Goal: Task Accomplishment & Management: Manage account settings

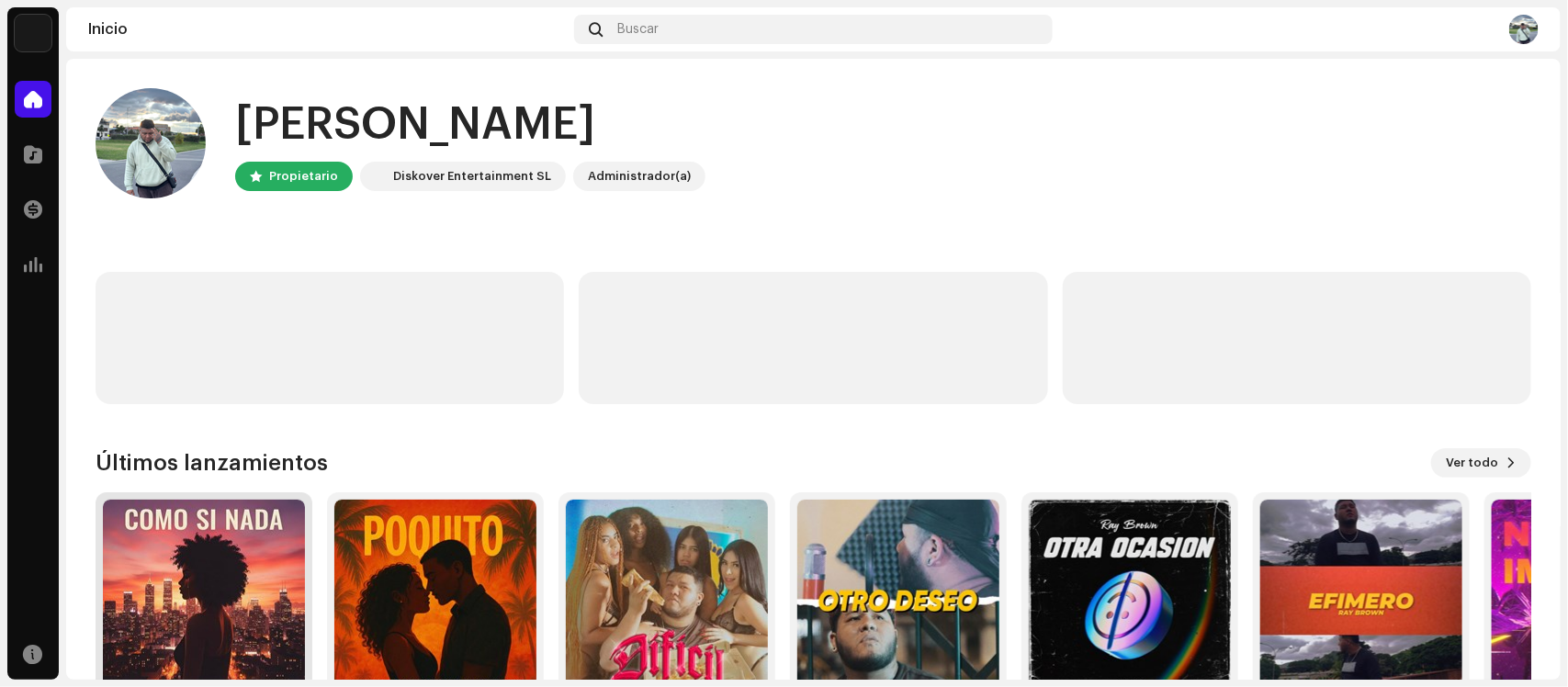
click at [180, 551] on img at bounding box center [203, 601] width 202 height 202
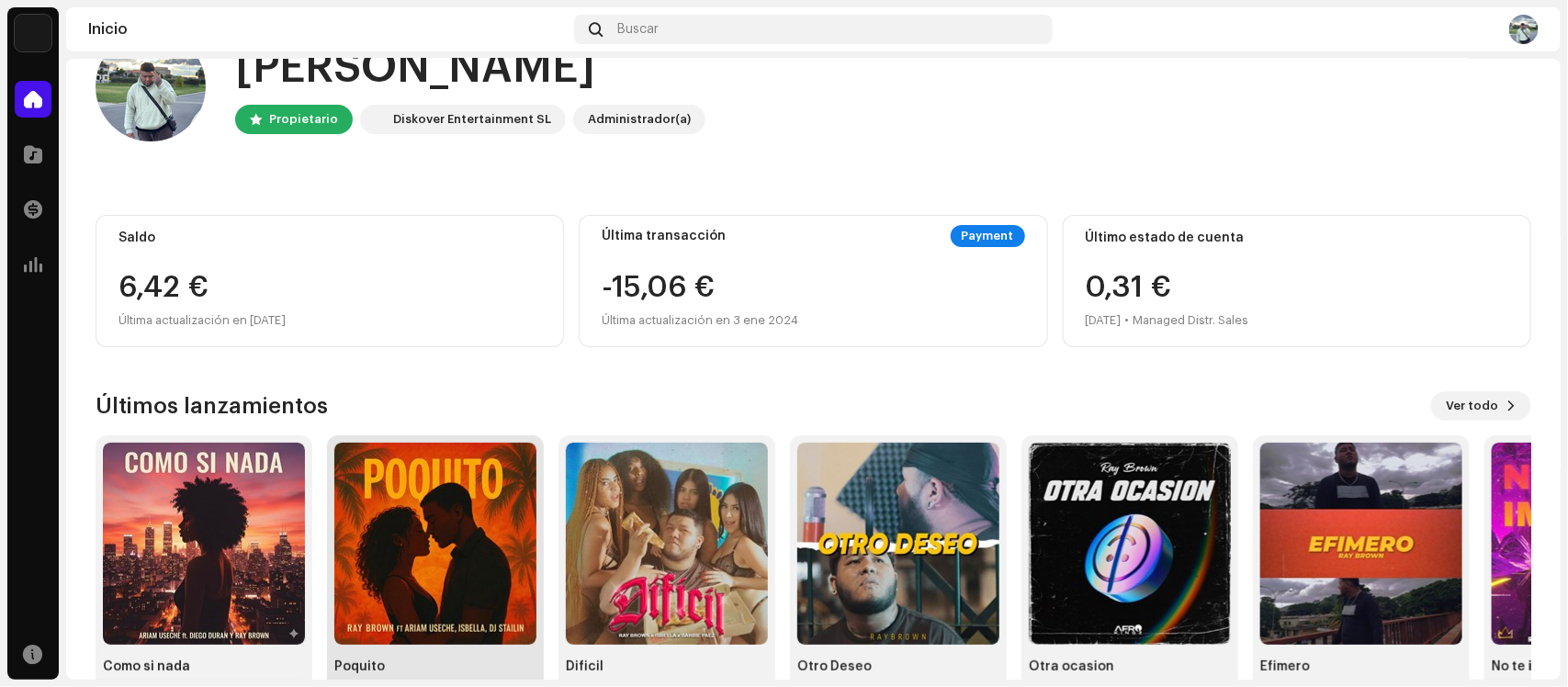
scroll to position [105, 0]
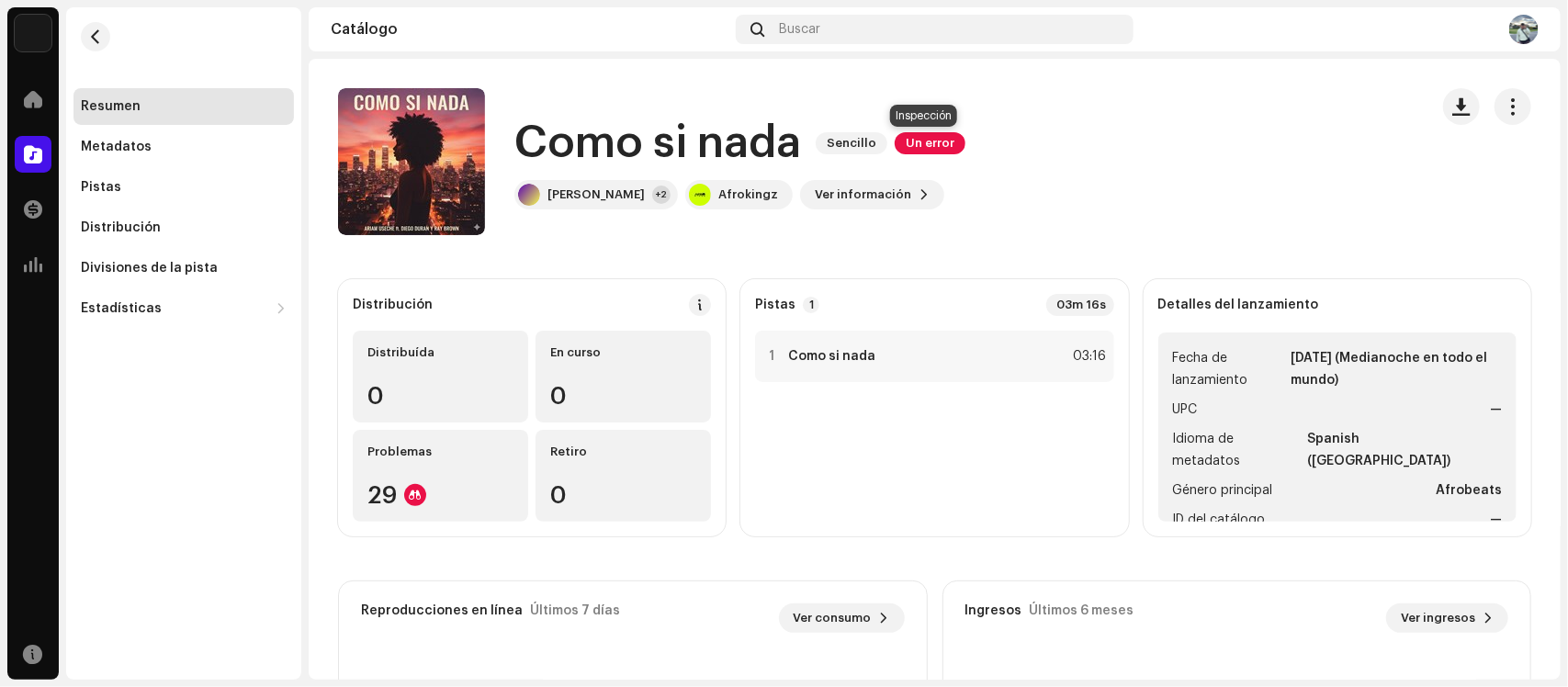
click at [924, 143] on span "Un error" at bounding box center [929, 143] width 70 height 22
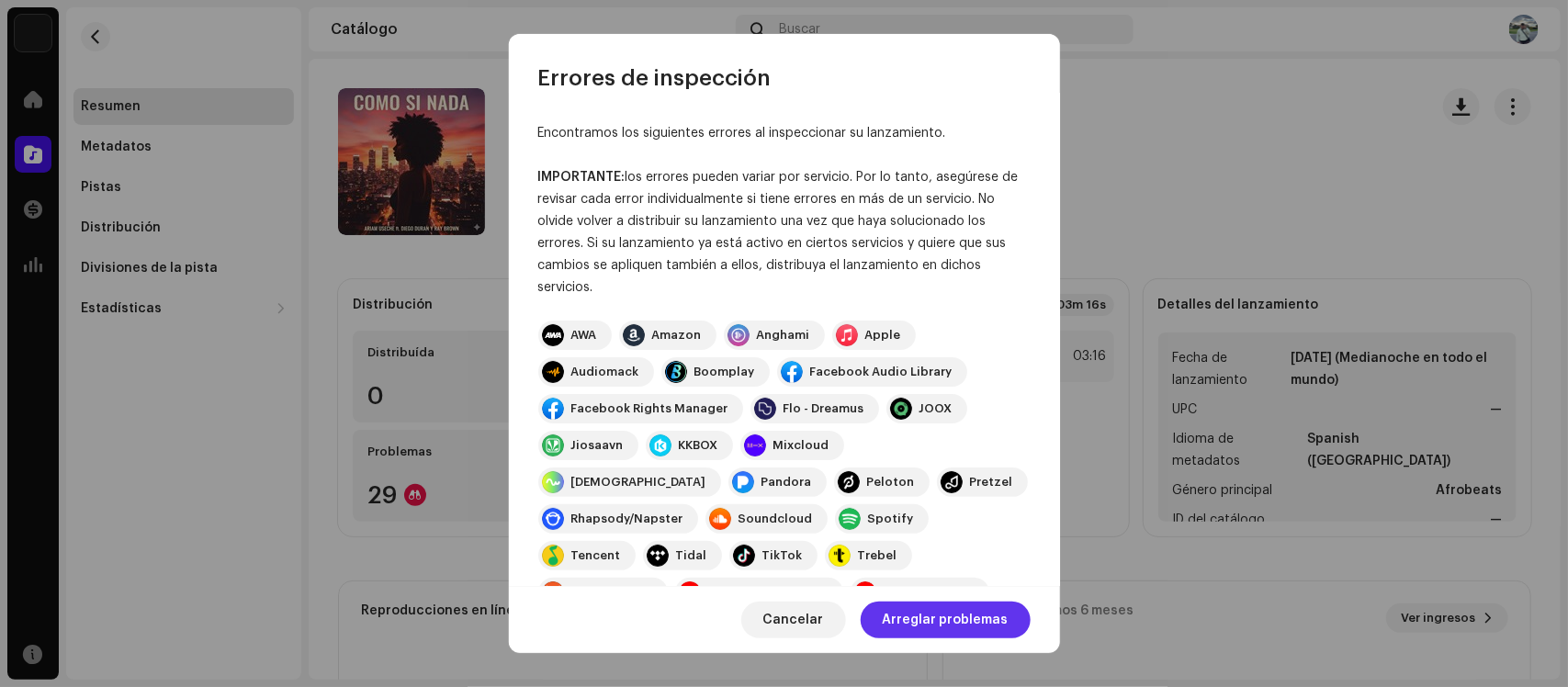
click at [971, 616] on span "Arreglar problemas" at bounding box center [946, 620] width 125 height 37
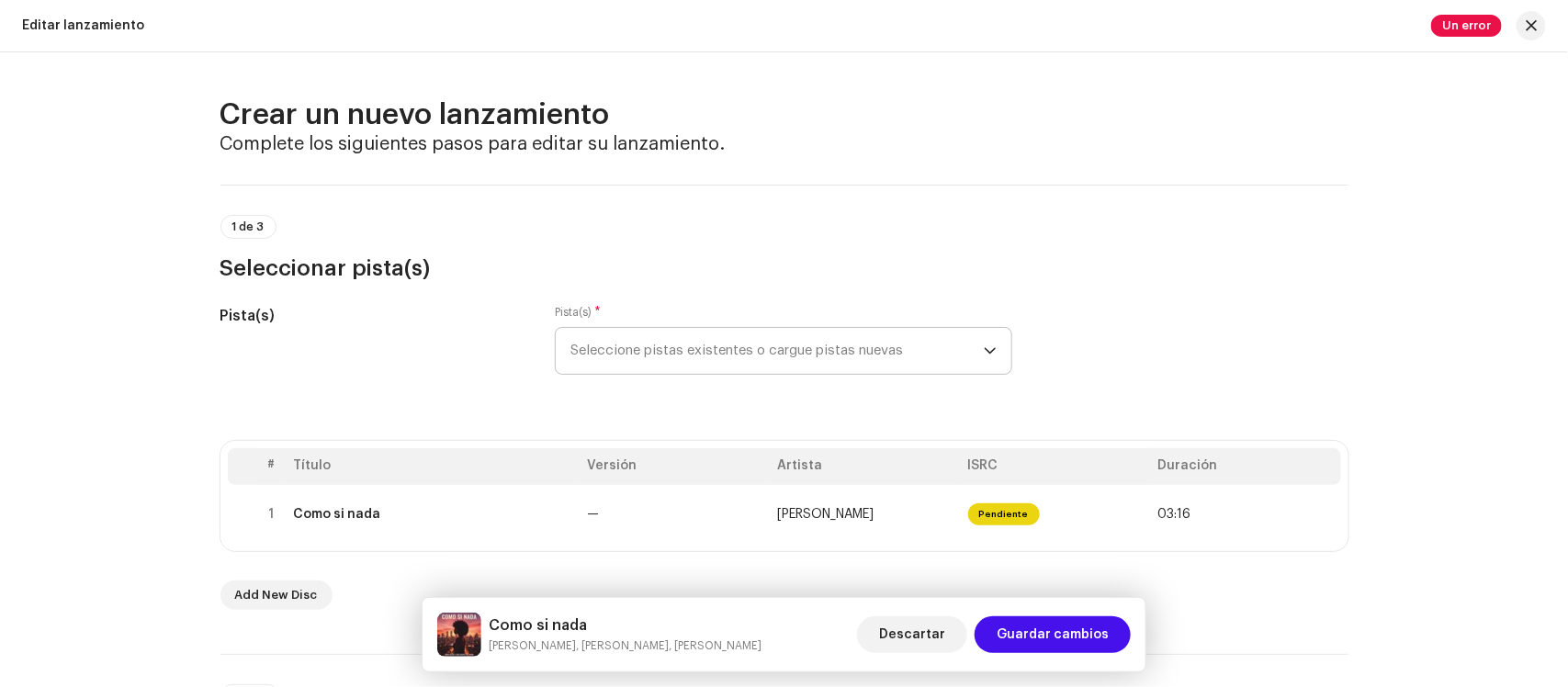
scroll to position [115, 0]
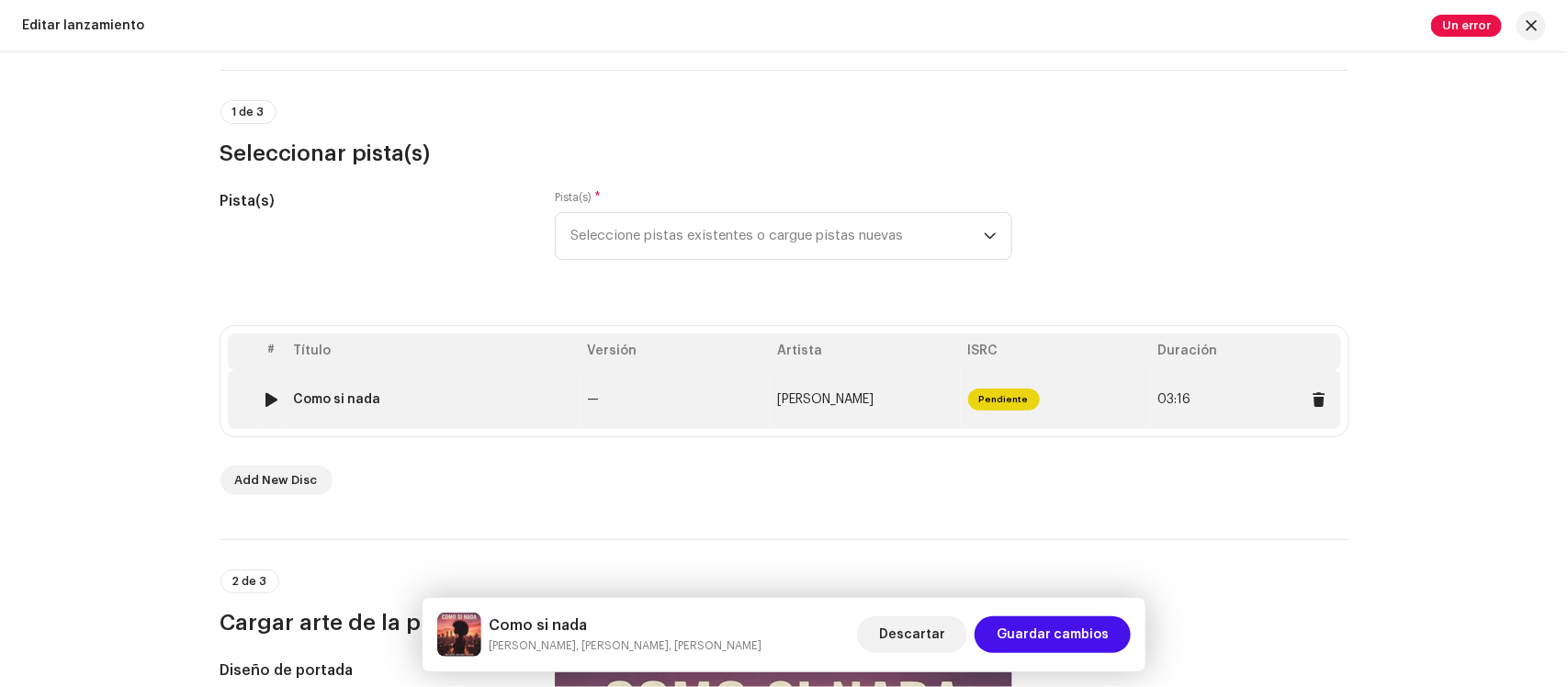
click at [992, 407] on span "Pendiente" at bounding box center [1004, 399] width 71 height 22
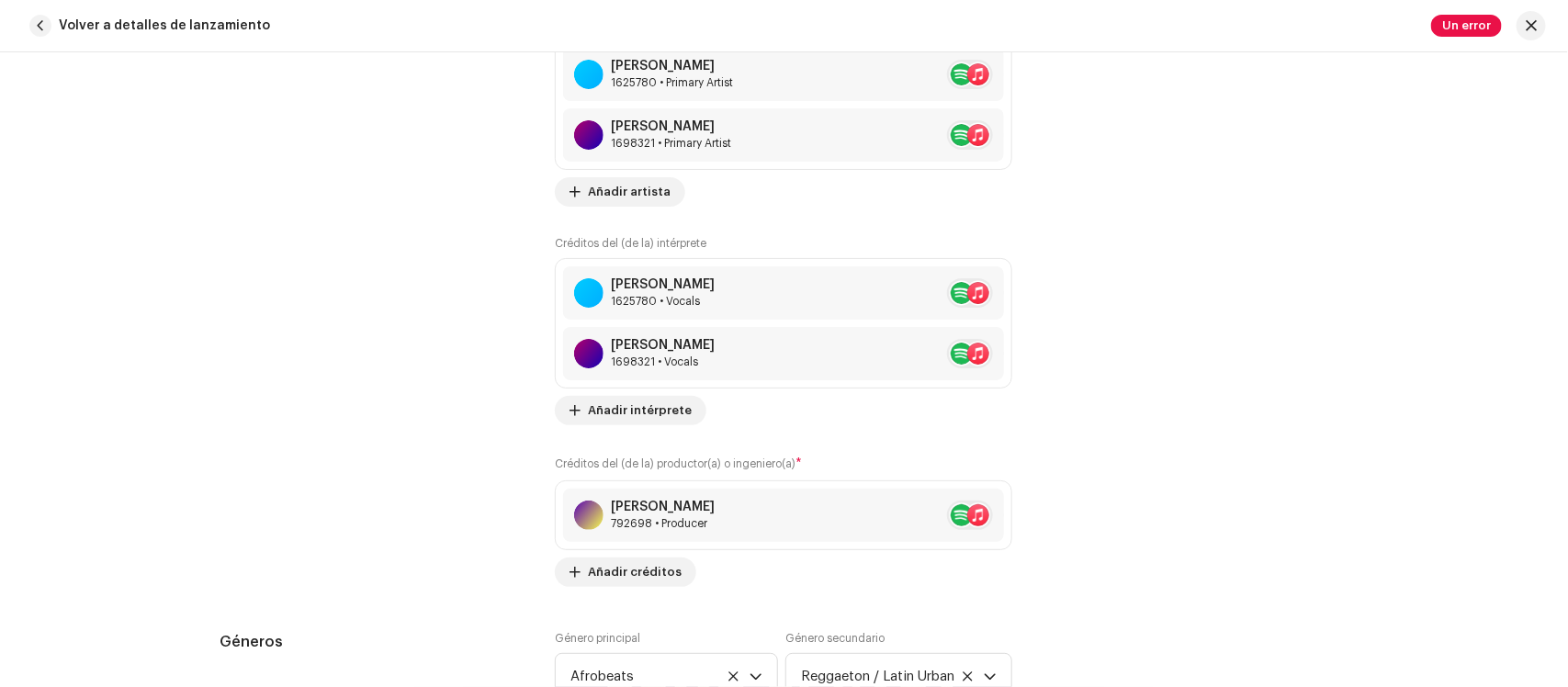
scroll to position [1269, 0]
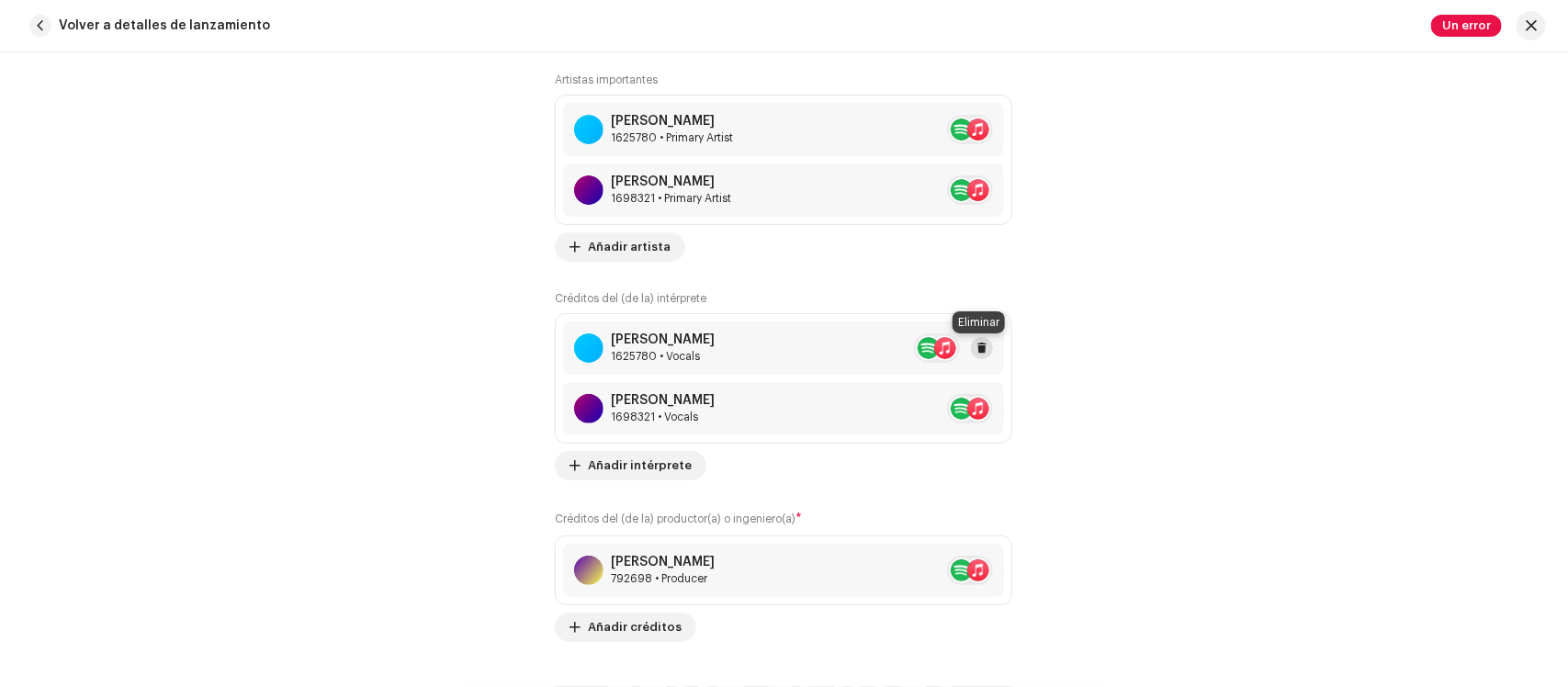
click at [980, 351] on span at bounding box center [982, 348] width 11 height 14
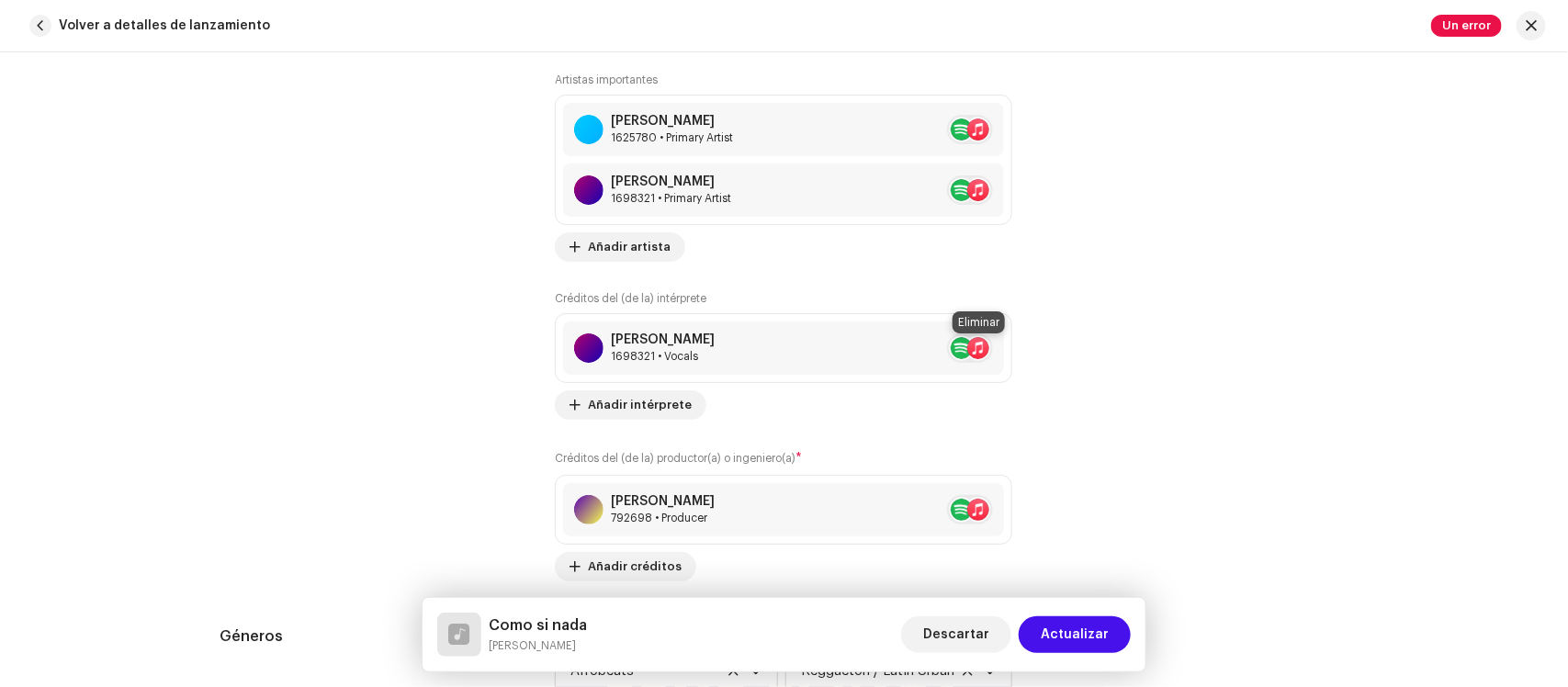
click at [1009, 351] on span at bounding box center [1015, 348] width 11 height 14
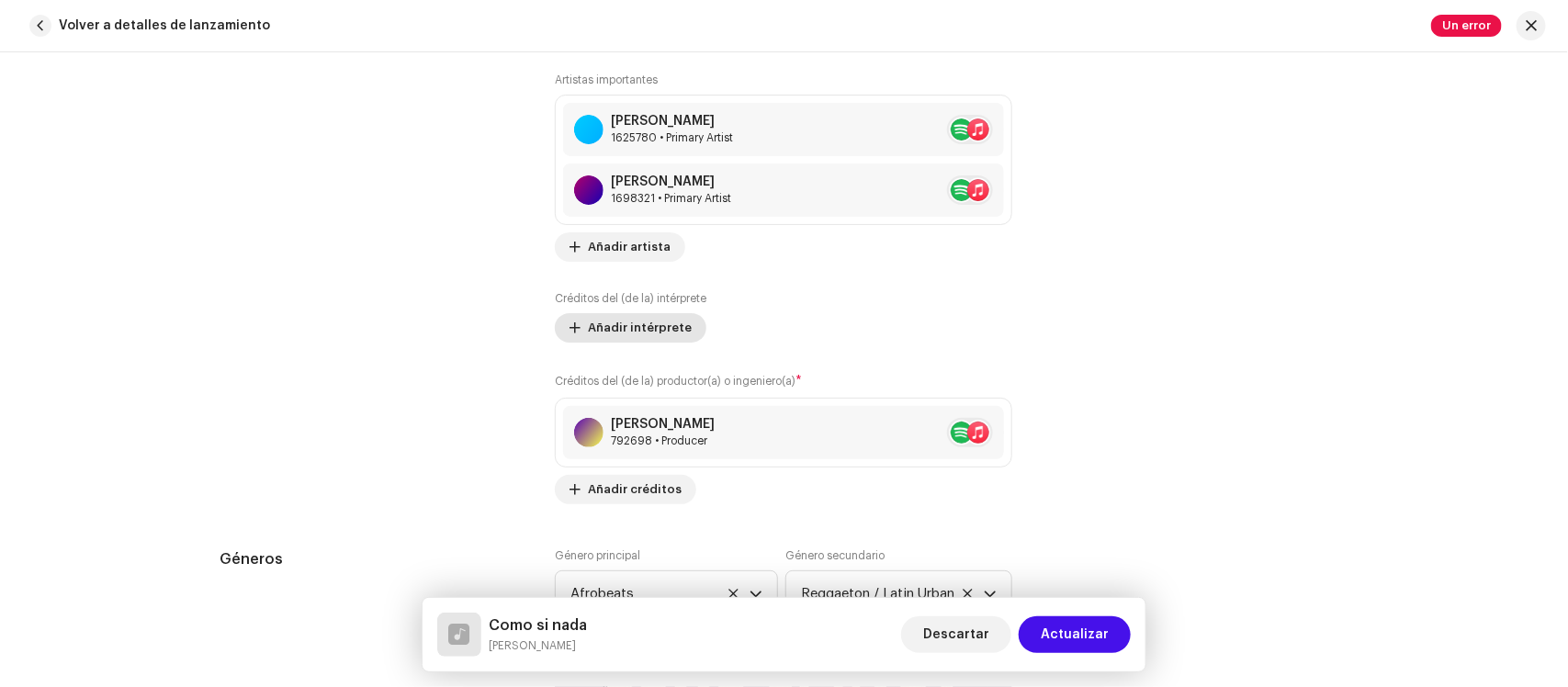
click at [658, 319] on span "Añadir intérprete" at bounding box center [640, 328] width 104 height 37
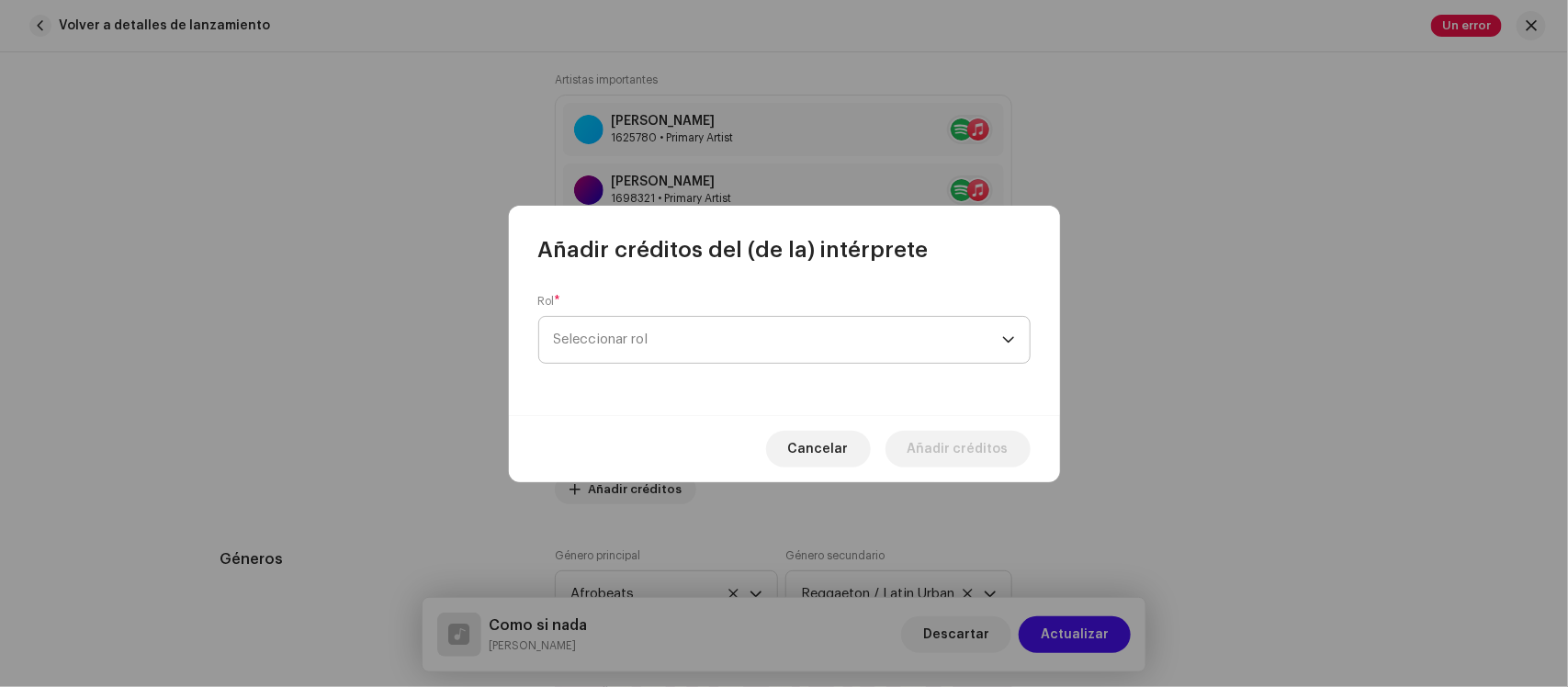
click at [643, 332] on span "Seleccionar rol" at bounding box center [778, 339] width 449 height 46
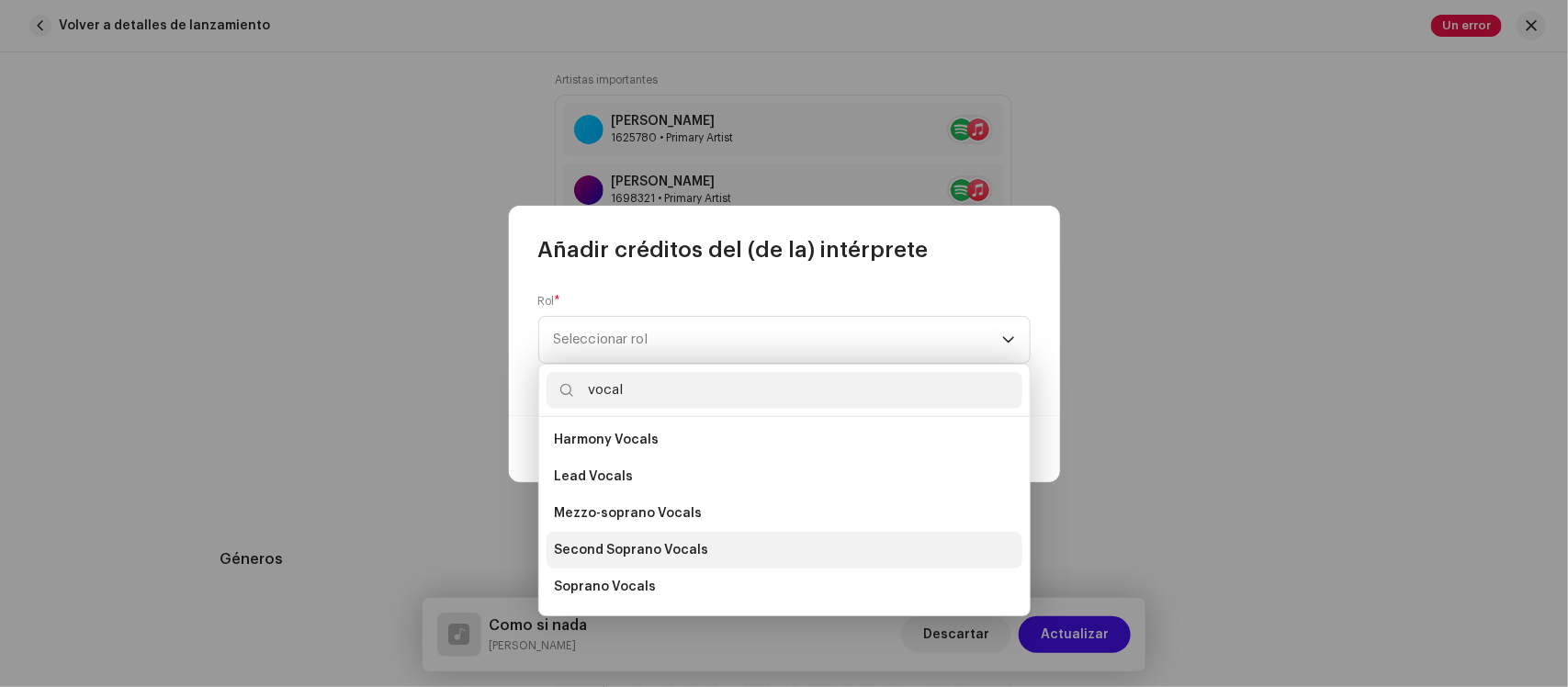
scroll to position [331, 0]
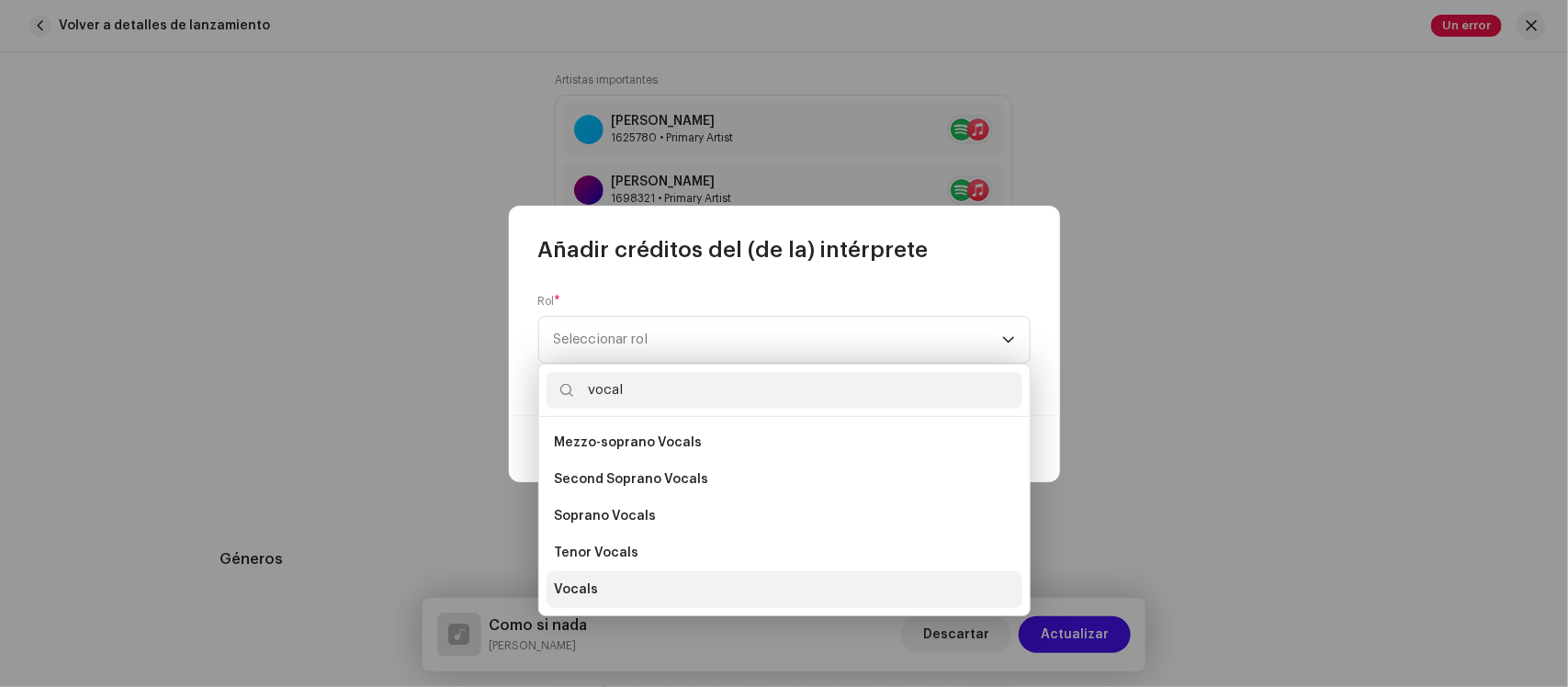
type input "vocal"
click at [613, 590] on li "Vocals" at bounding box center [784, 589] width 476 height 37
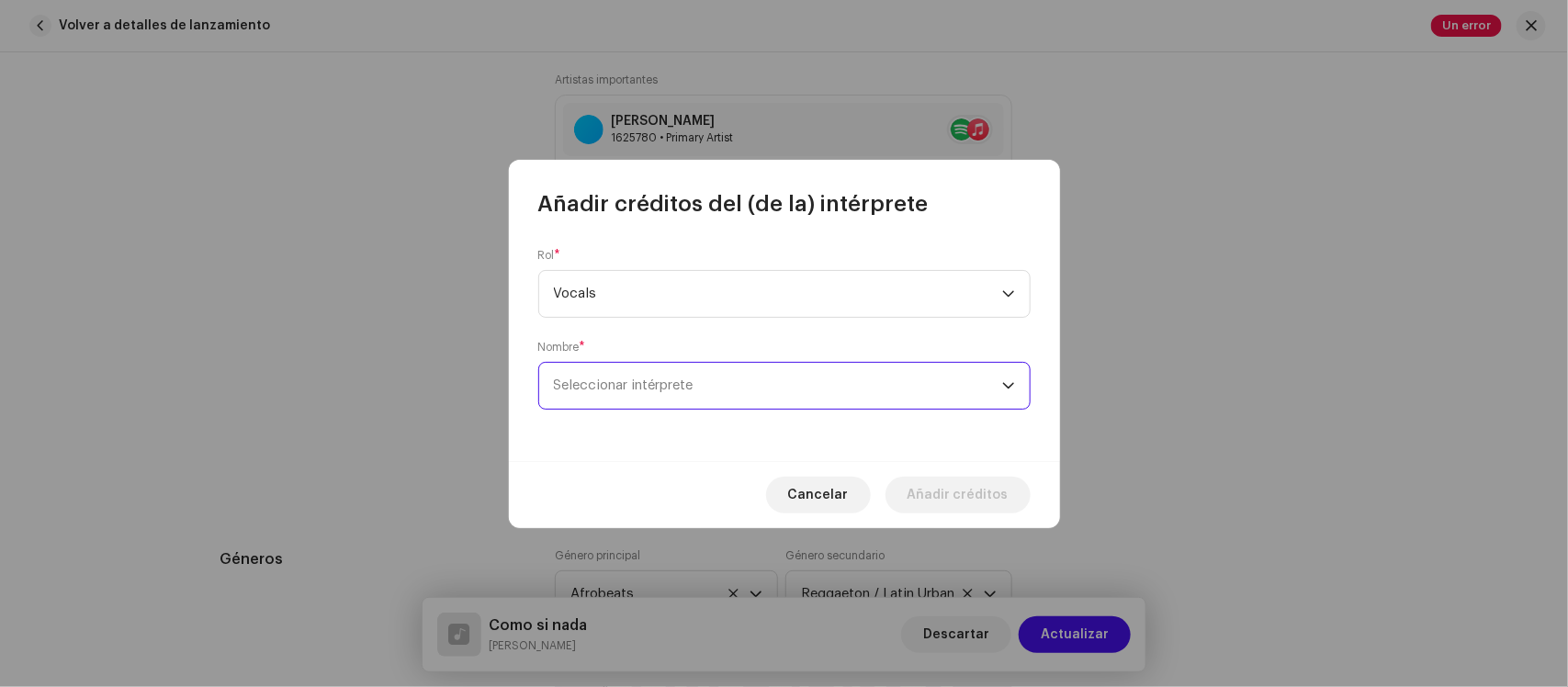
click at [627, 368] on span "Seleccionar intérprete" at bounding box center [778, 386] width 449 height 46
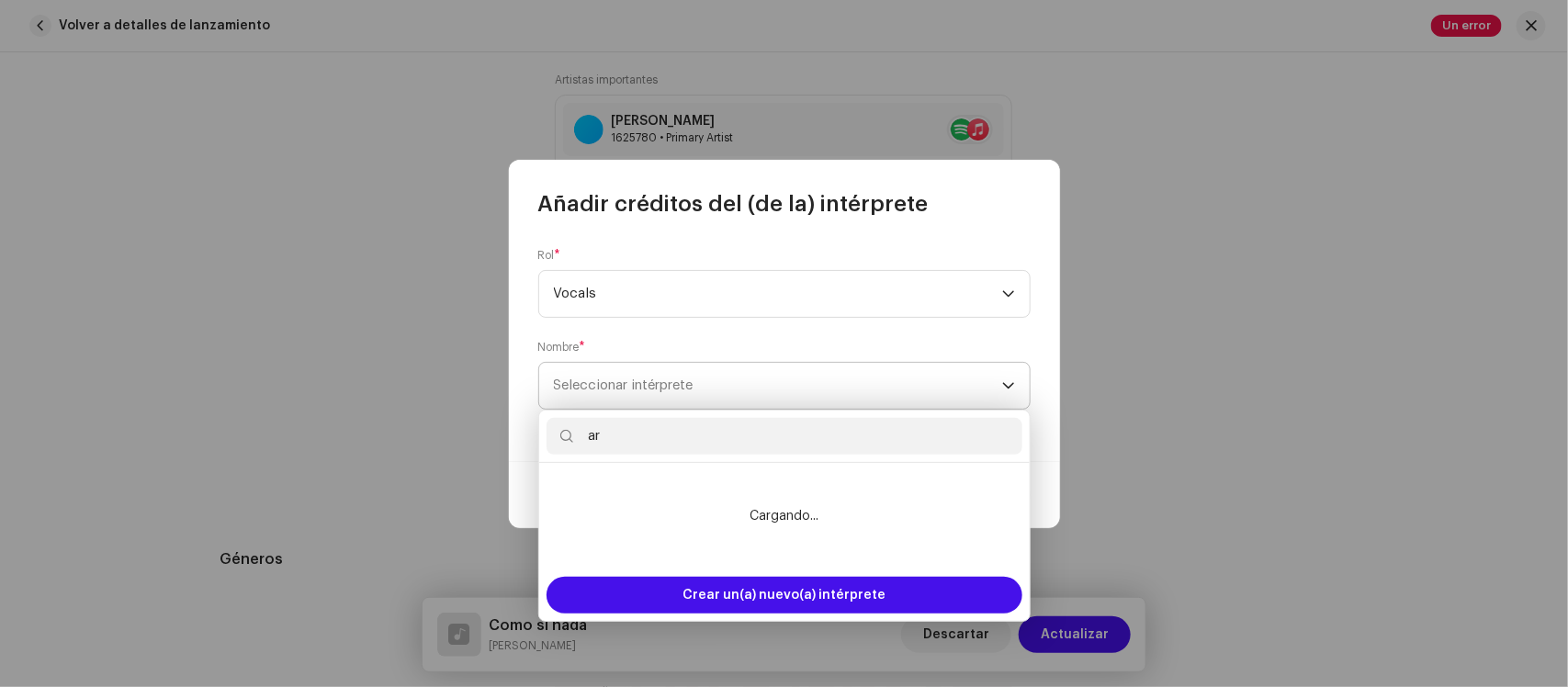
type input "a"
type input "A"
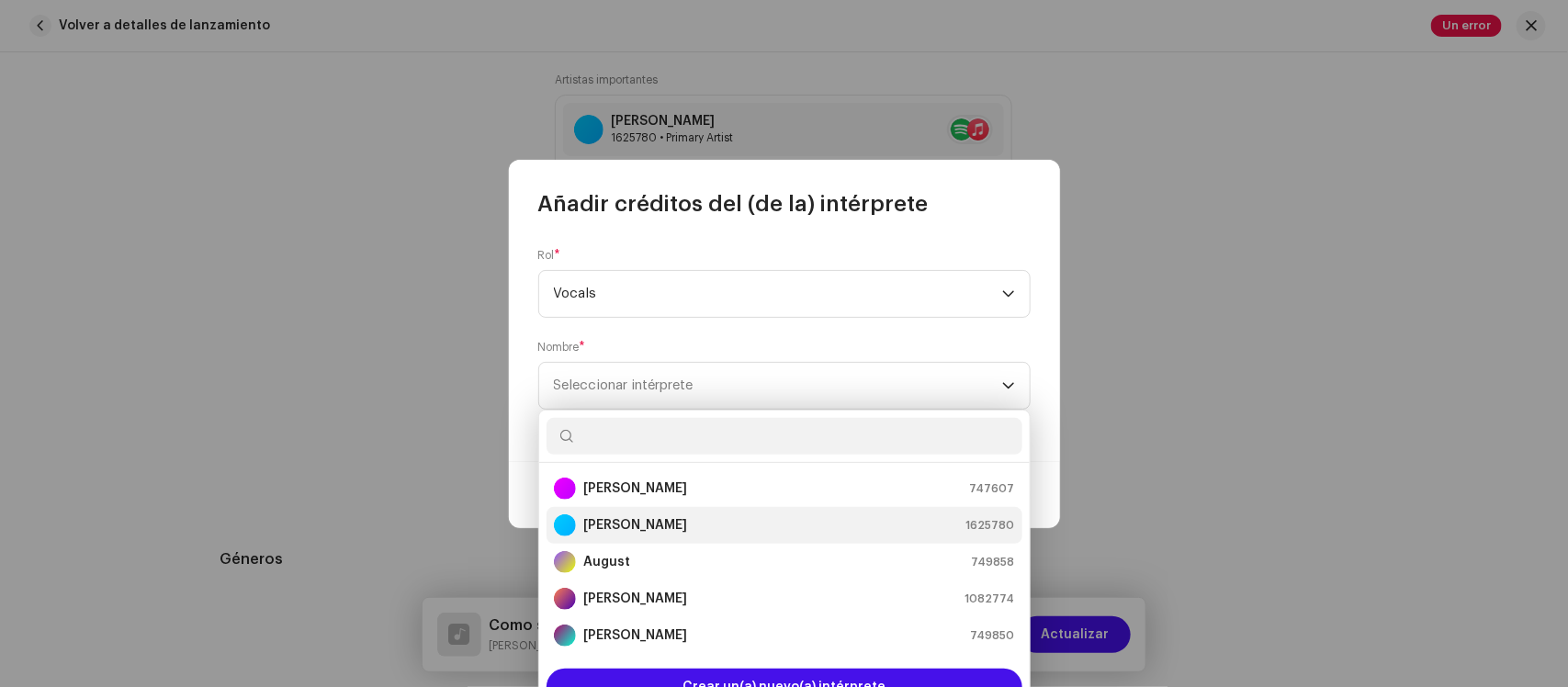
click at [655, 528] on strong "Ariam Useche" at bounding box center [635, 525] width 104 height 18
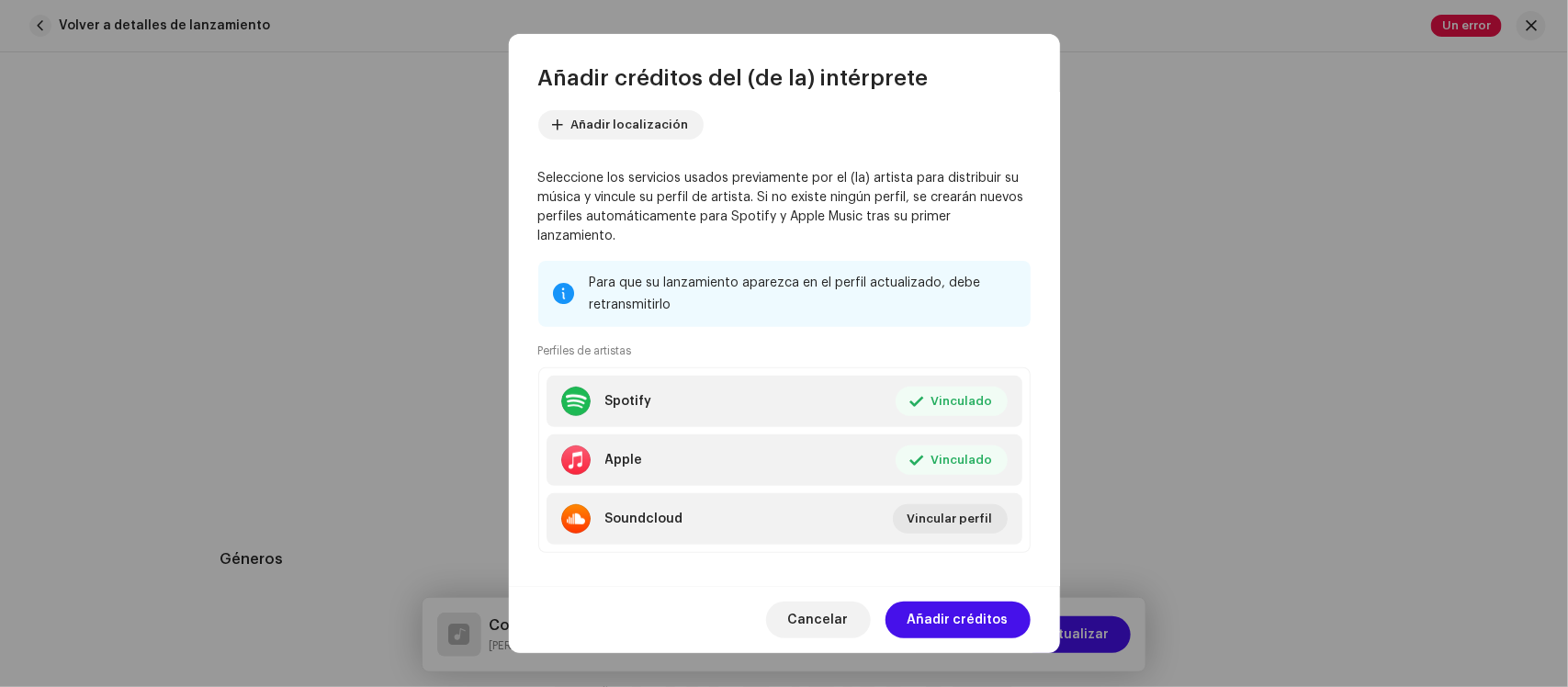
scroll to position [214, 0]
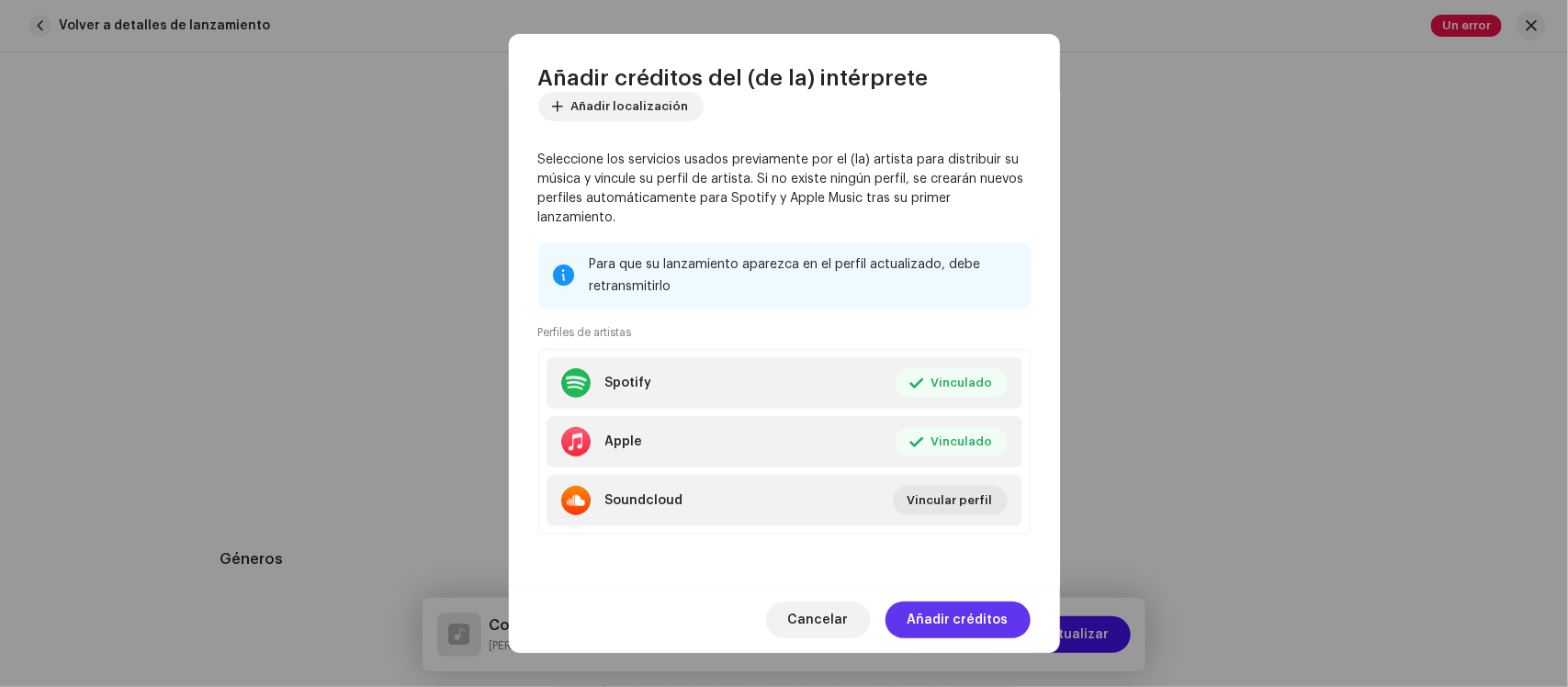
click at [957, 627] on span "Añadir créditos" at bounding box center [958, 620] width 101 height 37
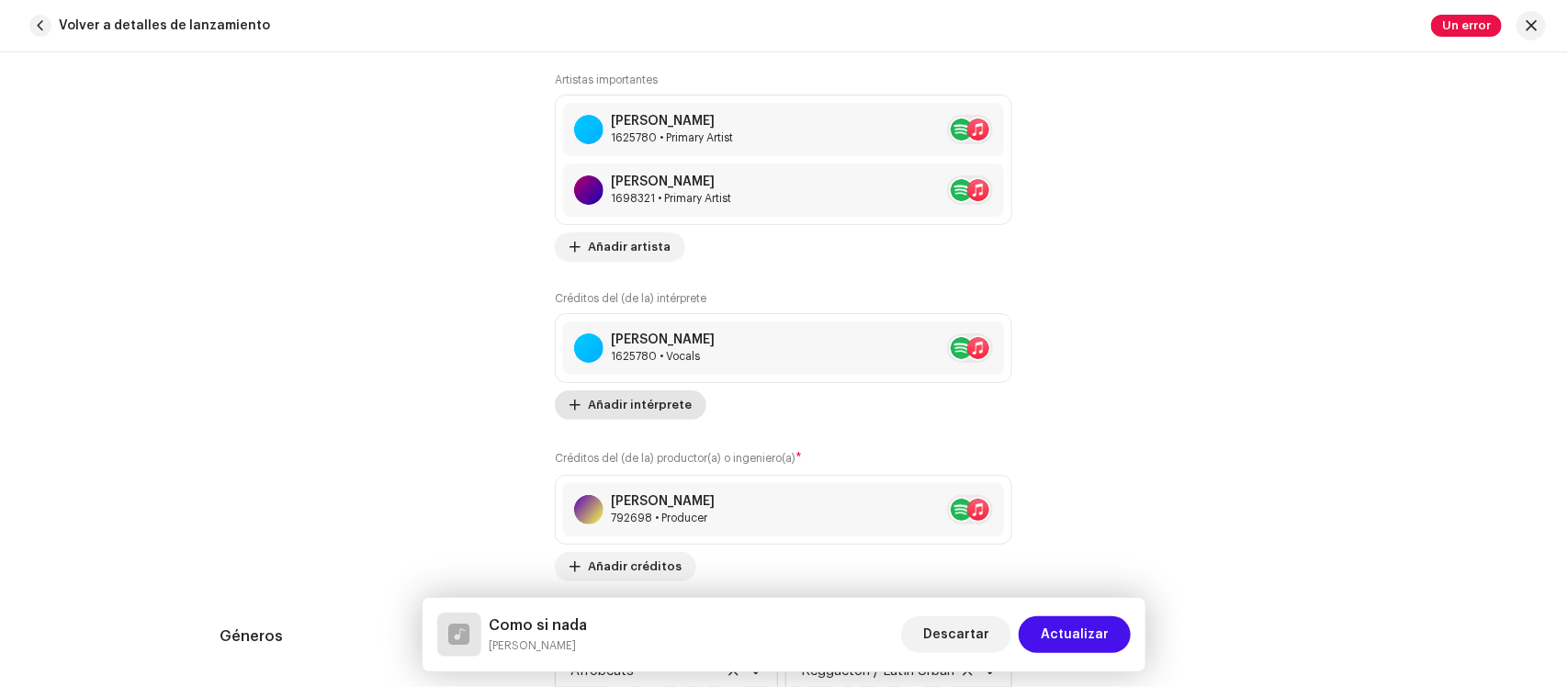
click at [635, 405] on span "Añadir intérprete" at bounding box center [640, 405] width 104 height 37
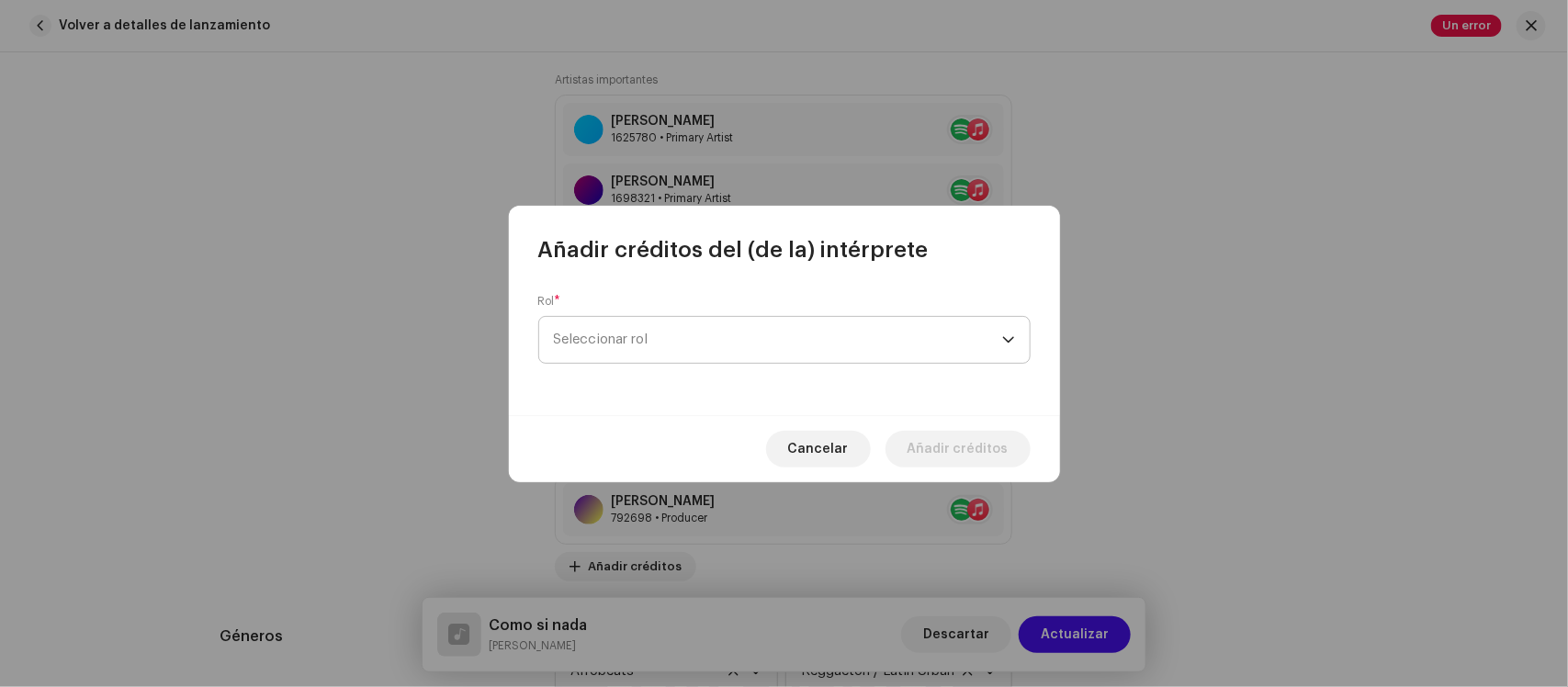
click at [707, 342] on span "Seleccionar rol" at bounding box center [778, 339] width 449 height 46
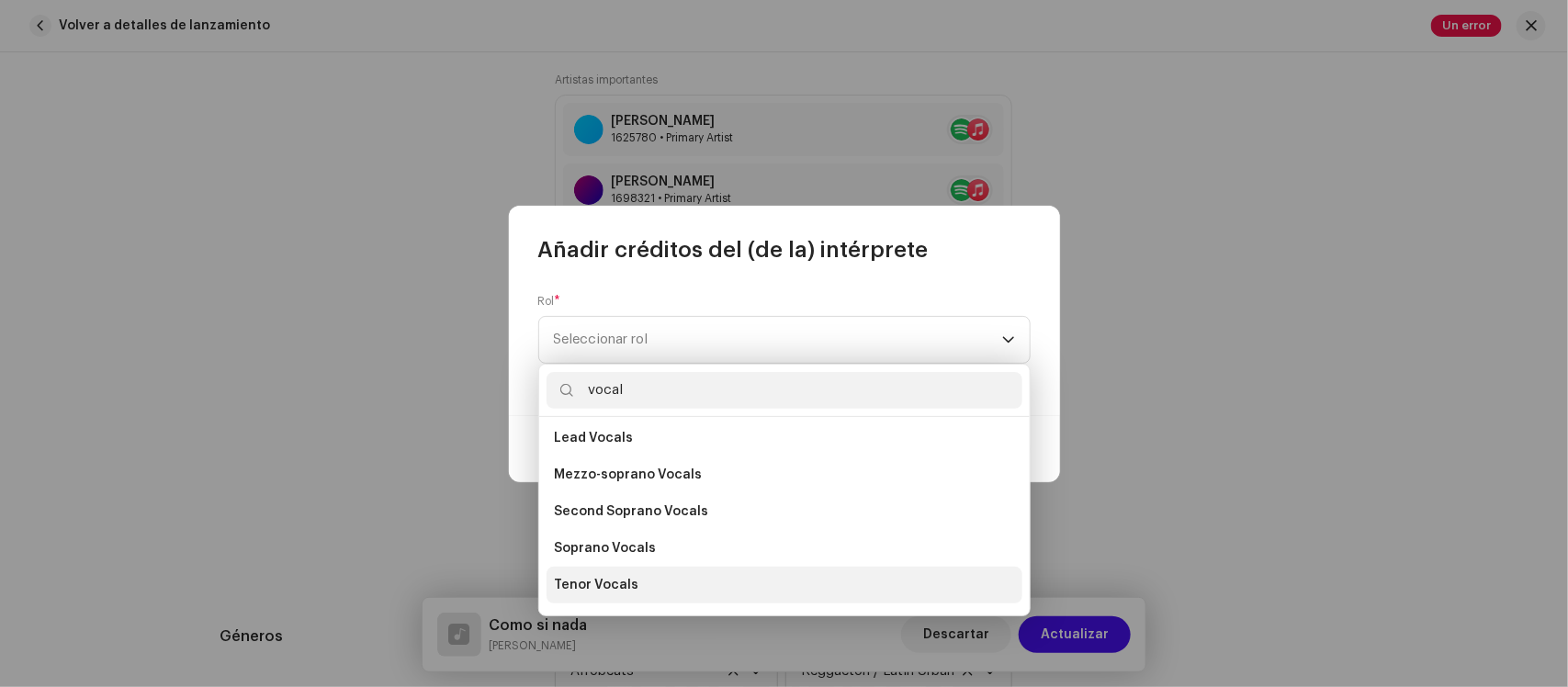
scroll to position [331, 0]
type input "vocal"
click at [583, 597] on span "Vocals" at bounding box center [576, 589] width 44 height 18
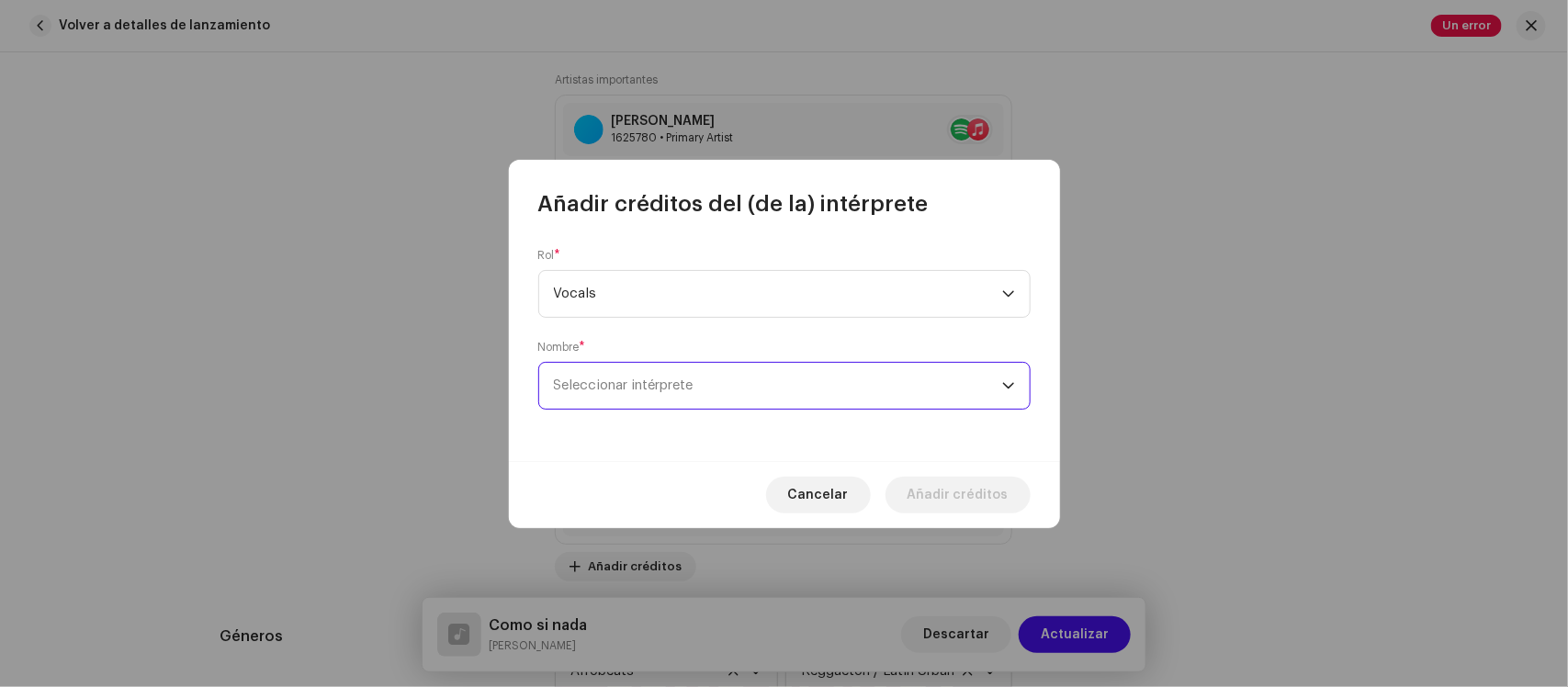
click at [668, 384] on span "Seleccionar intérprete" at bounding box center [623, 385] width 140 height 13
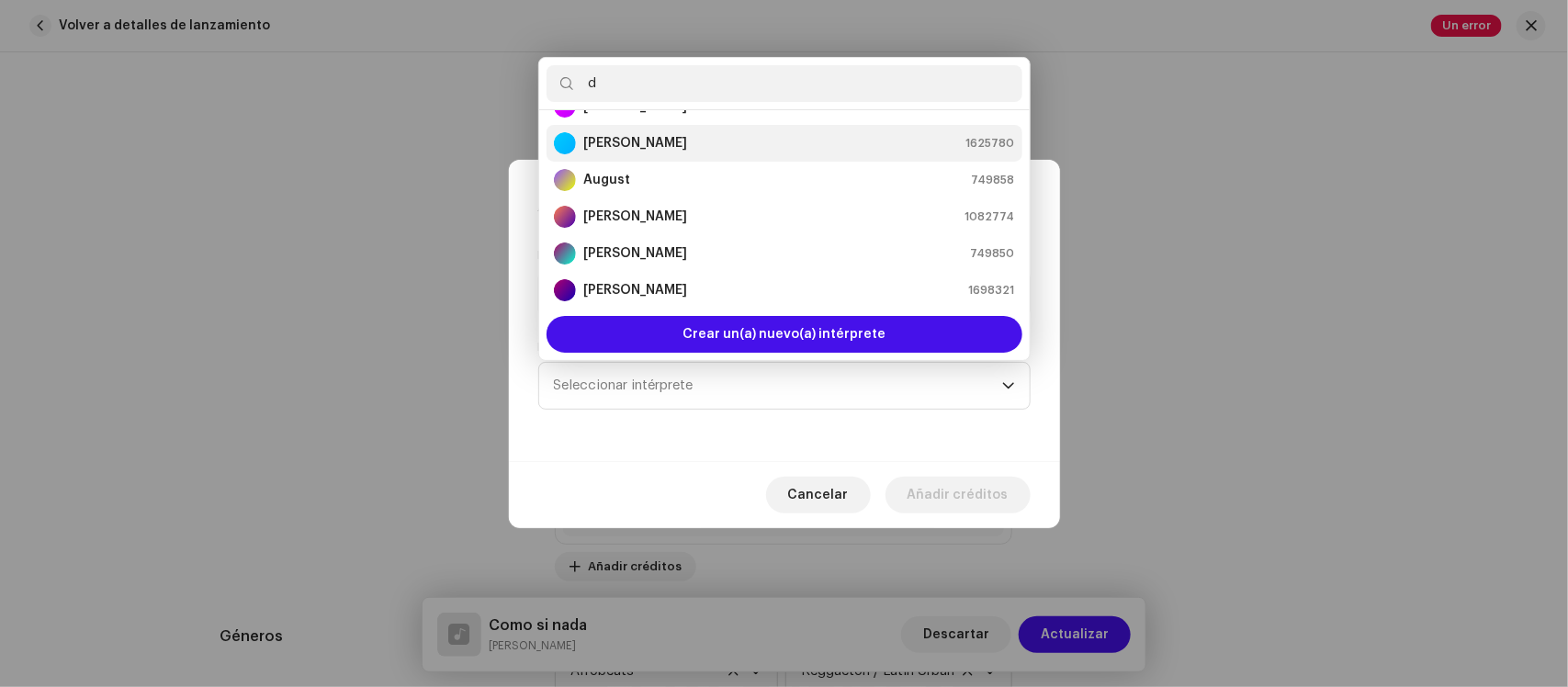
scroll to position [0, 0]
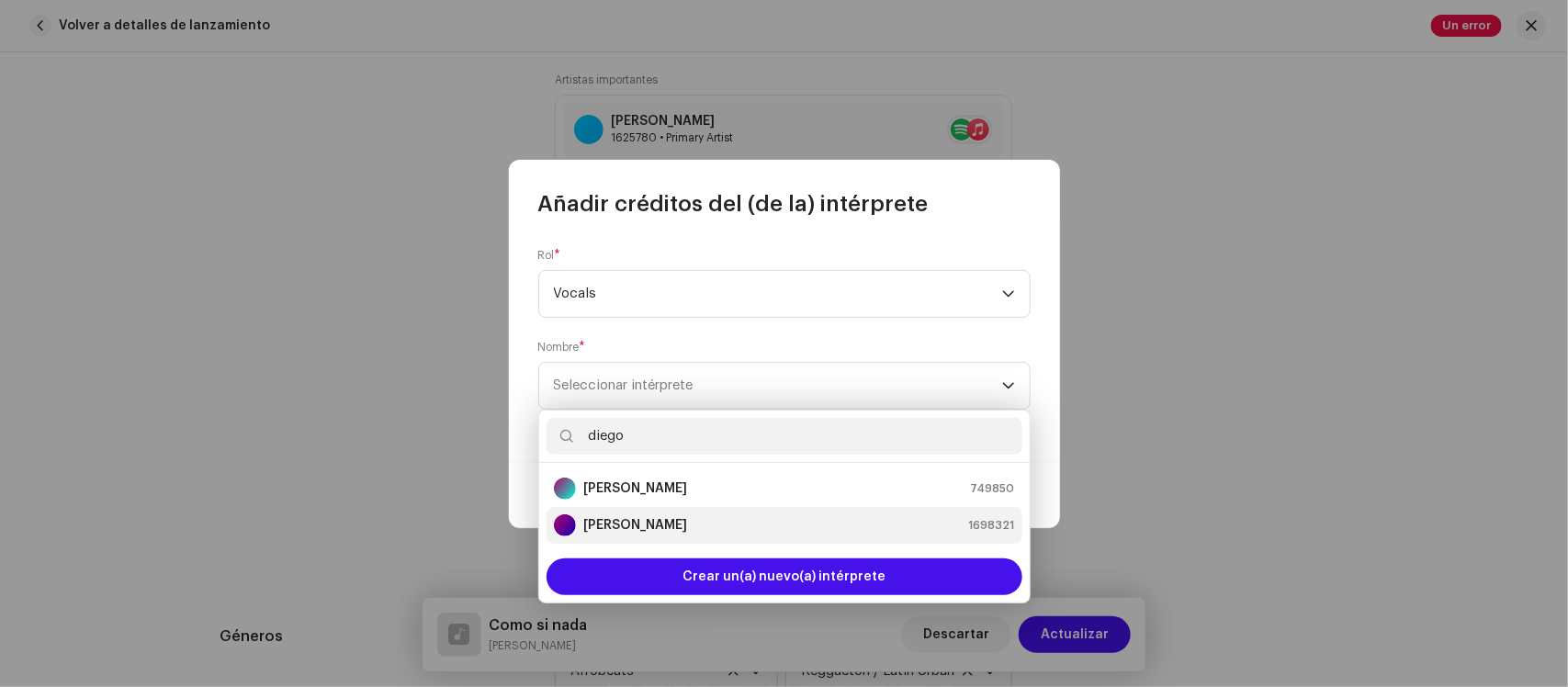
type input "diego"
click at [689, 524] on div "Diego Duran 1698321" at bounding box center [784, 525] width 461 height 22
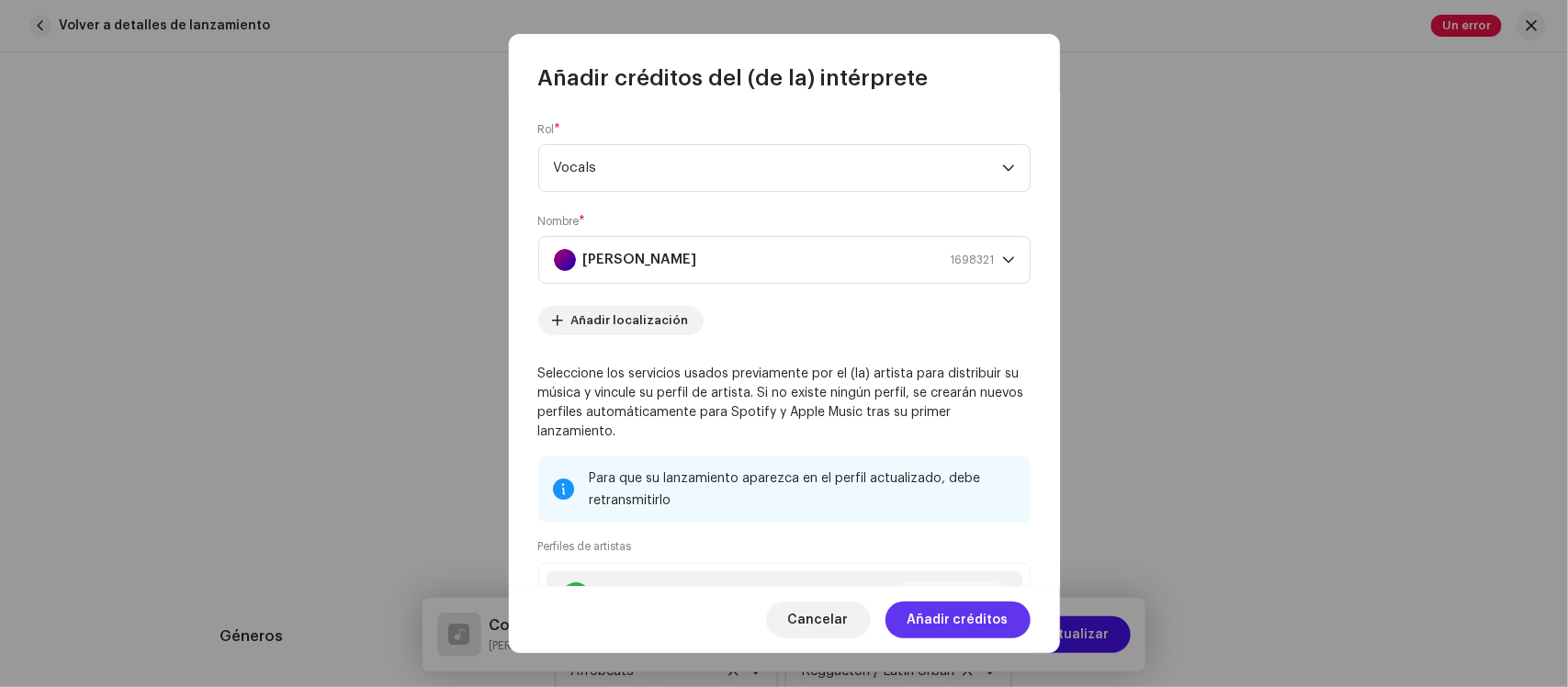
click at [957, 636] on span "Añadir créditos" at bounding box center [958, 620] width 101 height 37
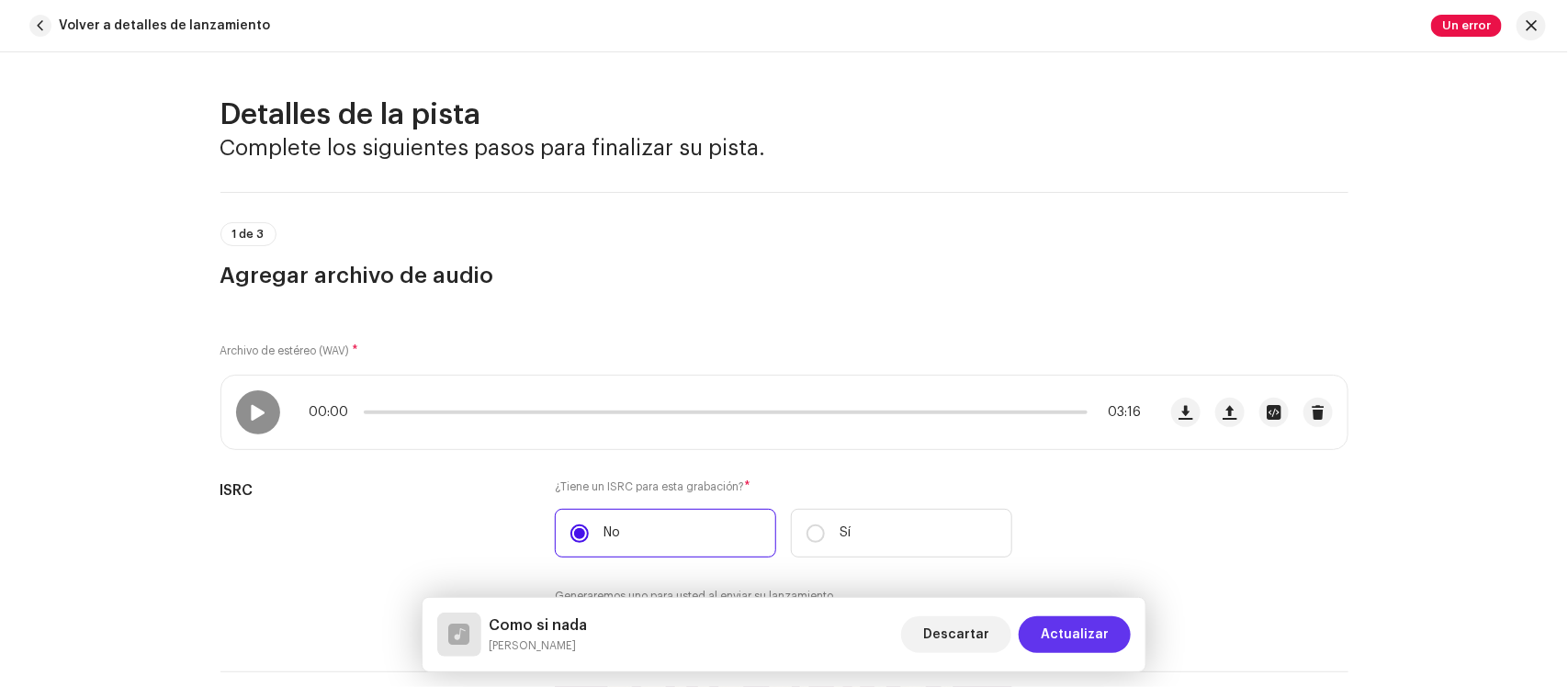
click at [1090, 634] on span "Actualizar" at bounding box center [1075, 634] width 68 height 37
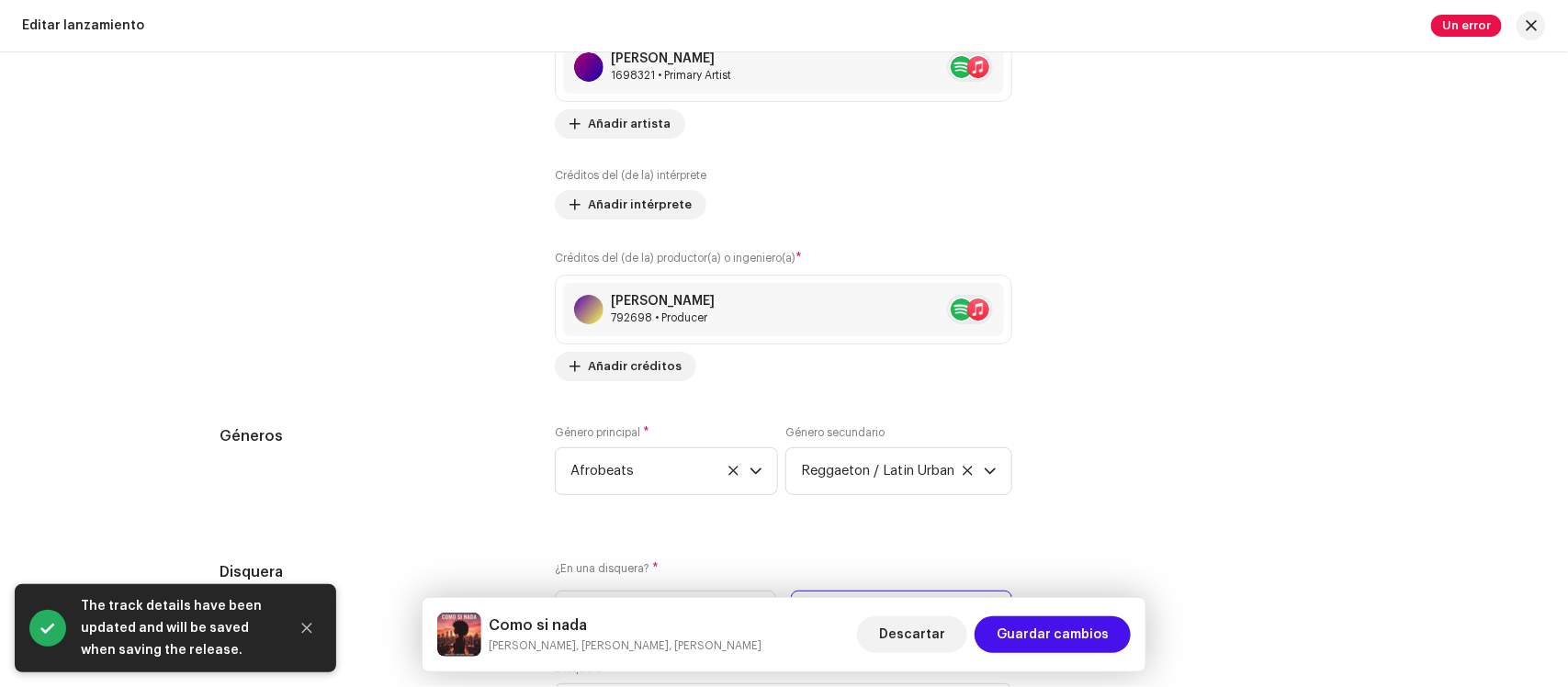
scroll to position [2526, 0]
click at [639, 204] on span "Añadir intérprete" at bounding box center [640, 207] width 104 height 37
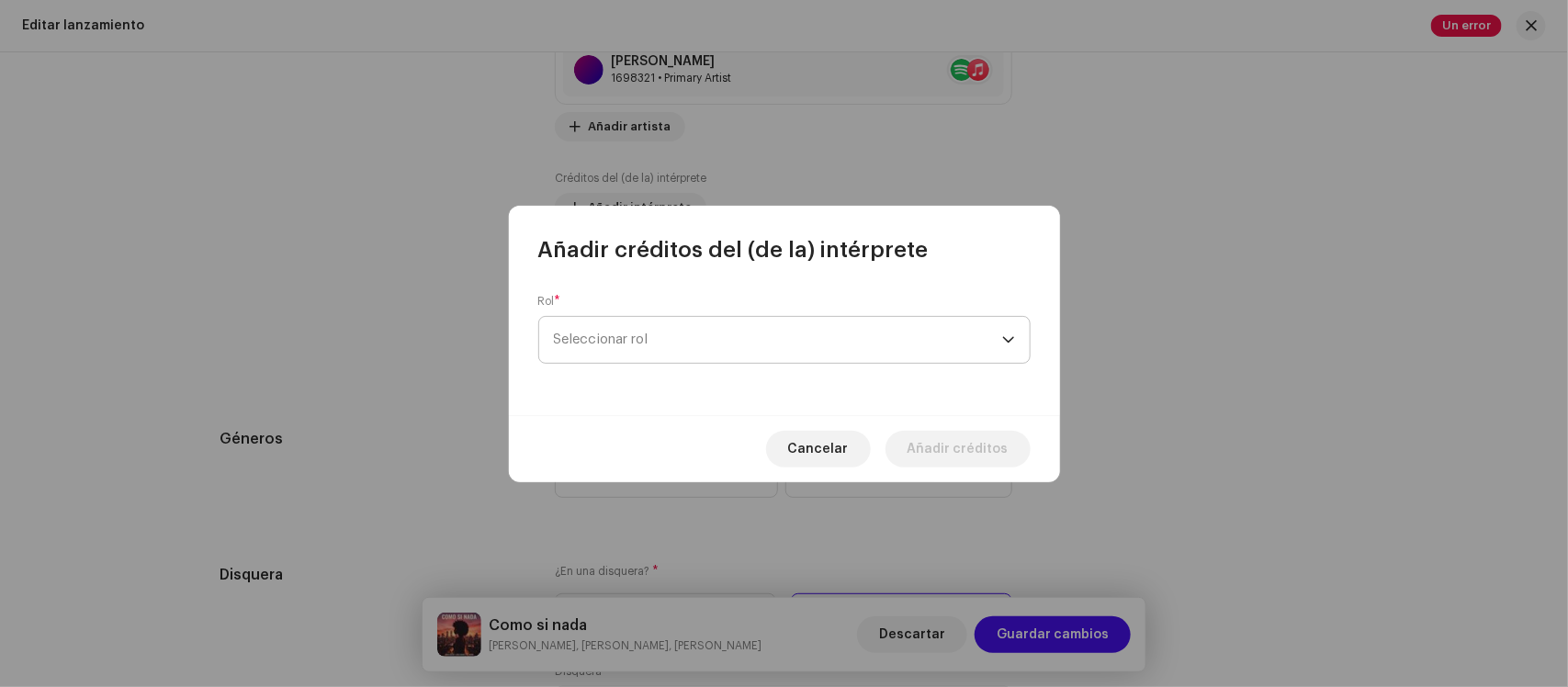
click at [697, 347] on span "Seleccionar rol" at bounding box center [778, 339] width 449 height 46
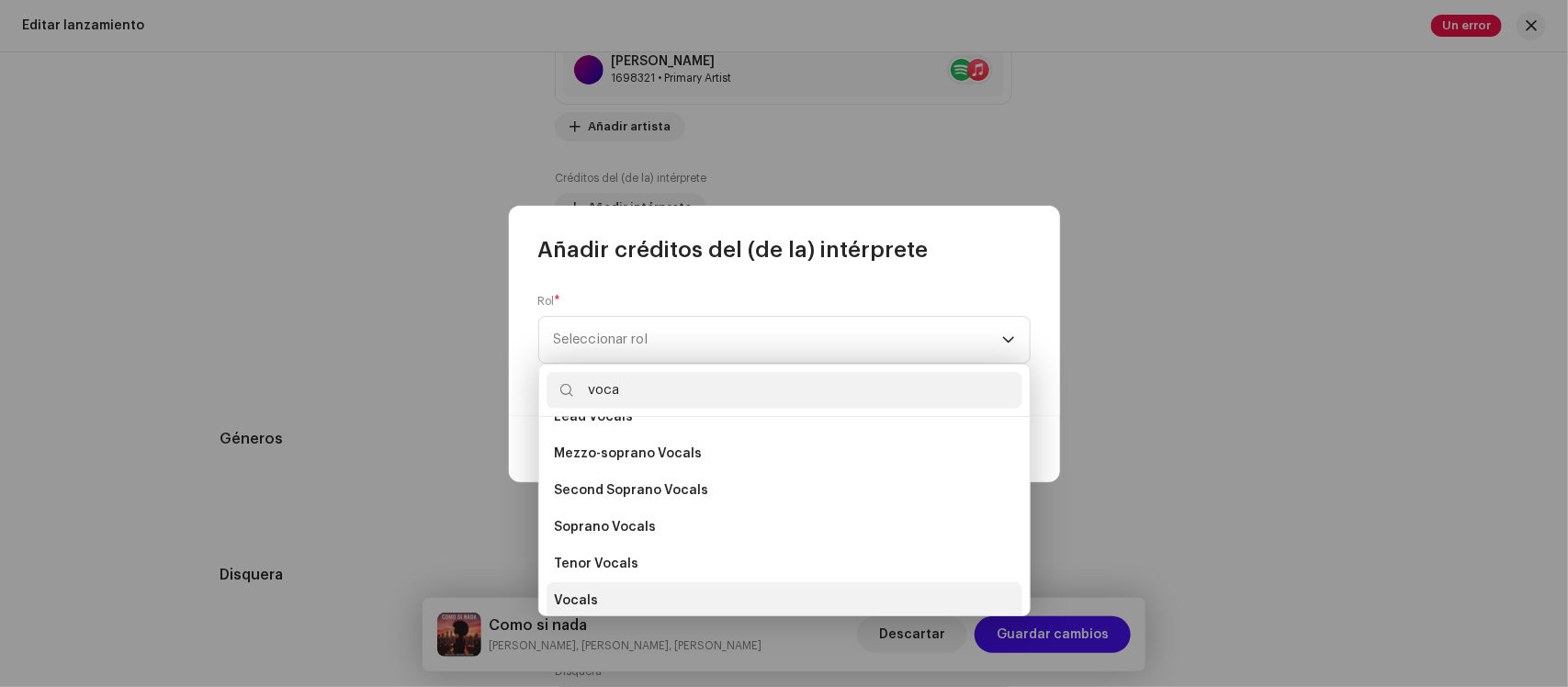
scroll to position [331, 0]
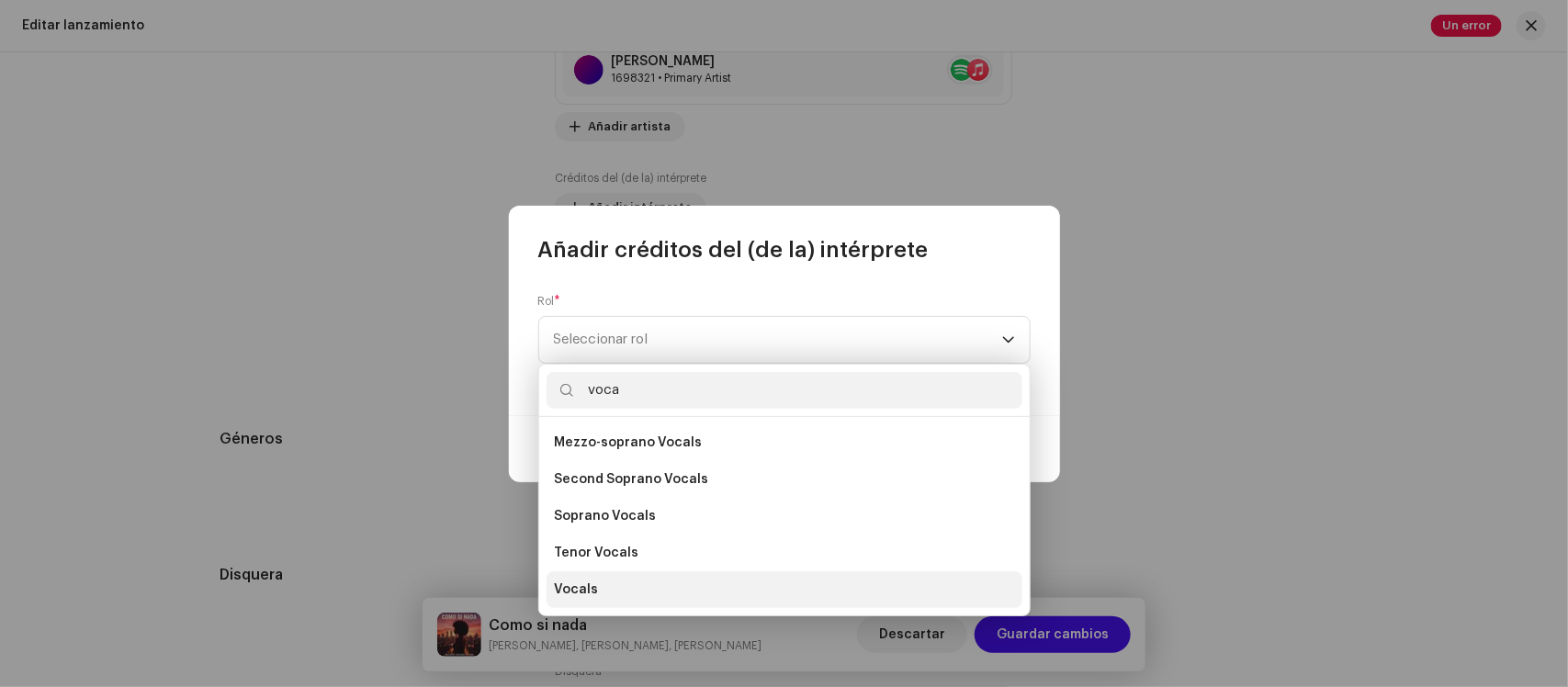
type input "voca"
click at [660, 583] on li "Vocals" at bounding box center [784, 589] width 476 height 37
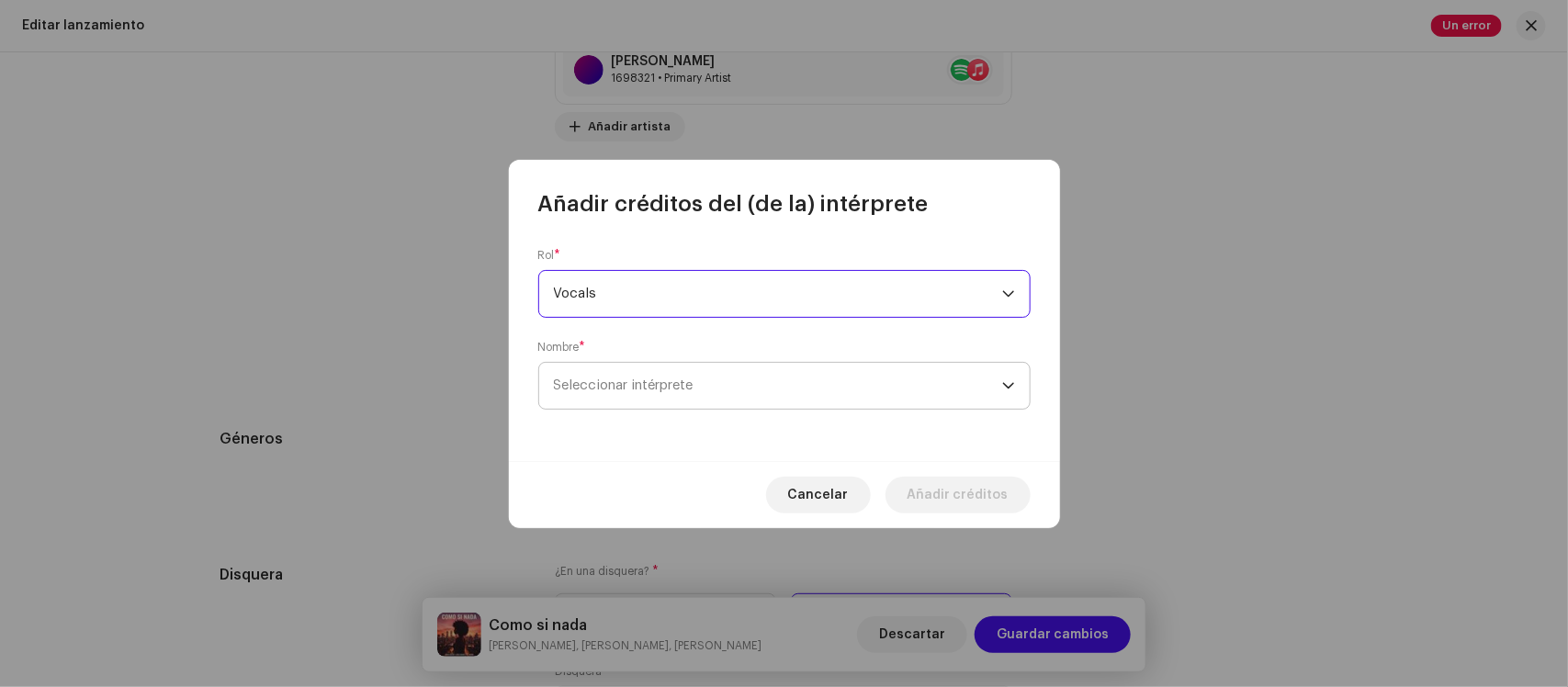
click at [758, 368] on span "Seleccionar intérprete" at bounding box center [778, 386] width 449 height 46
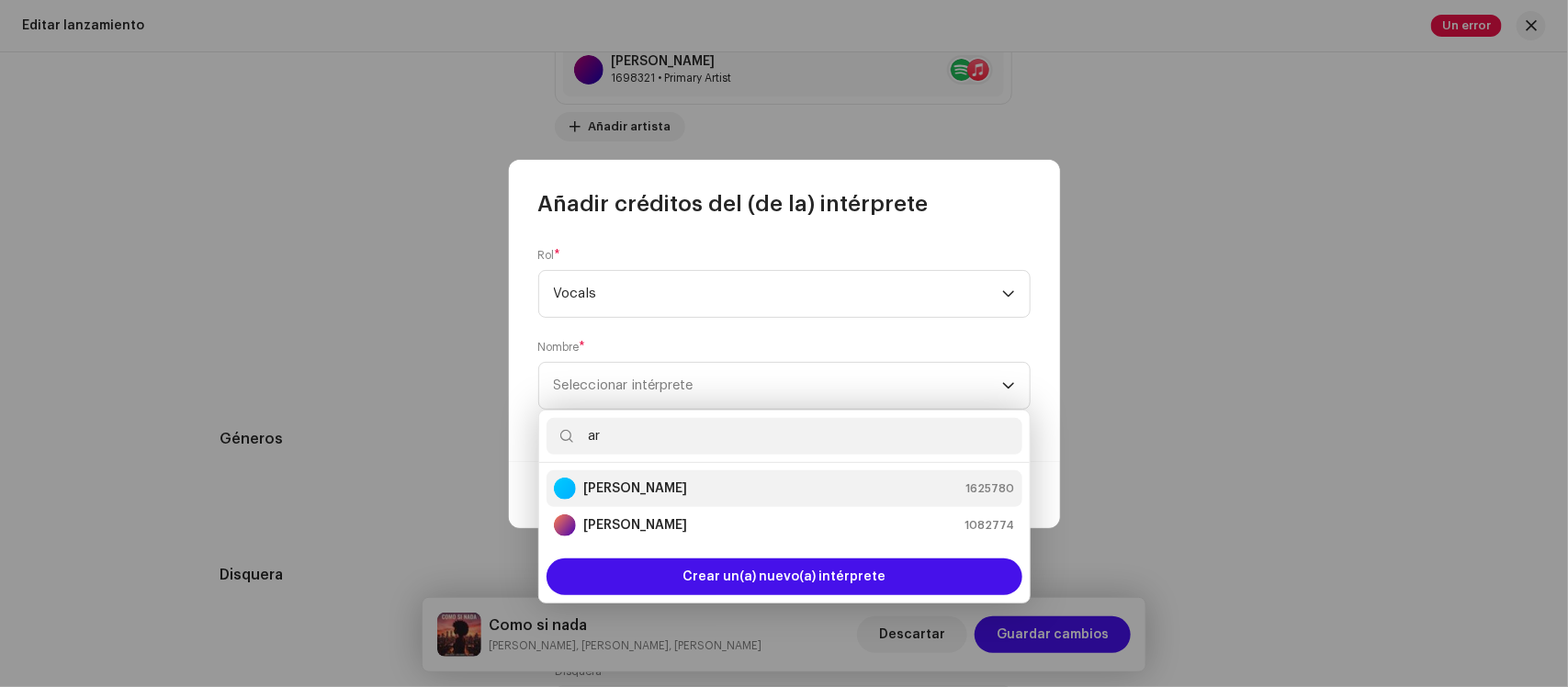
type input "ar"
click at [710, 484] on div "Ariam Useche 1625780" at bounding box center [784, 488] width 461 height 22
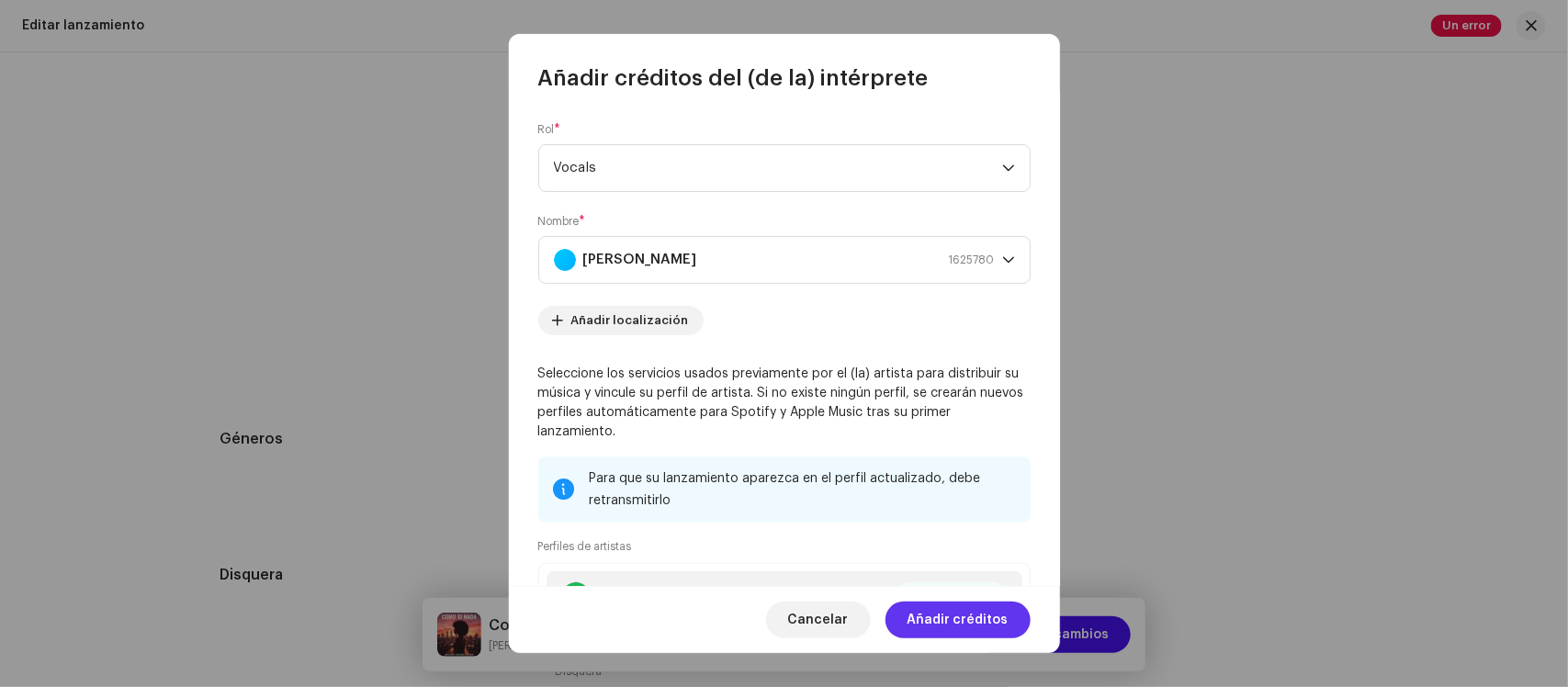
click at [952, 625] on span "Añadir créditos" at bounding box center [958, 620] width 101 height 37
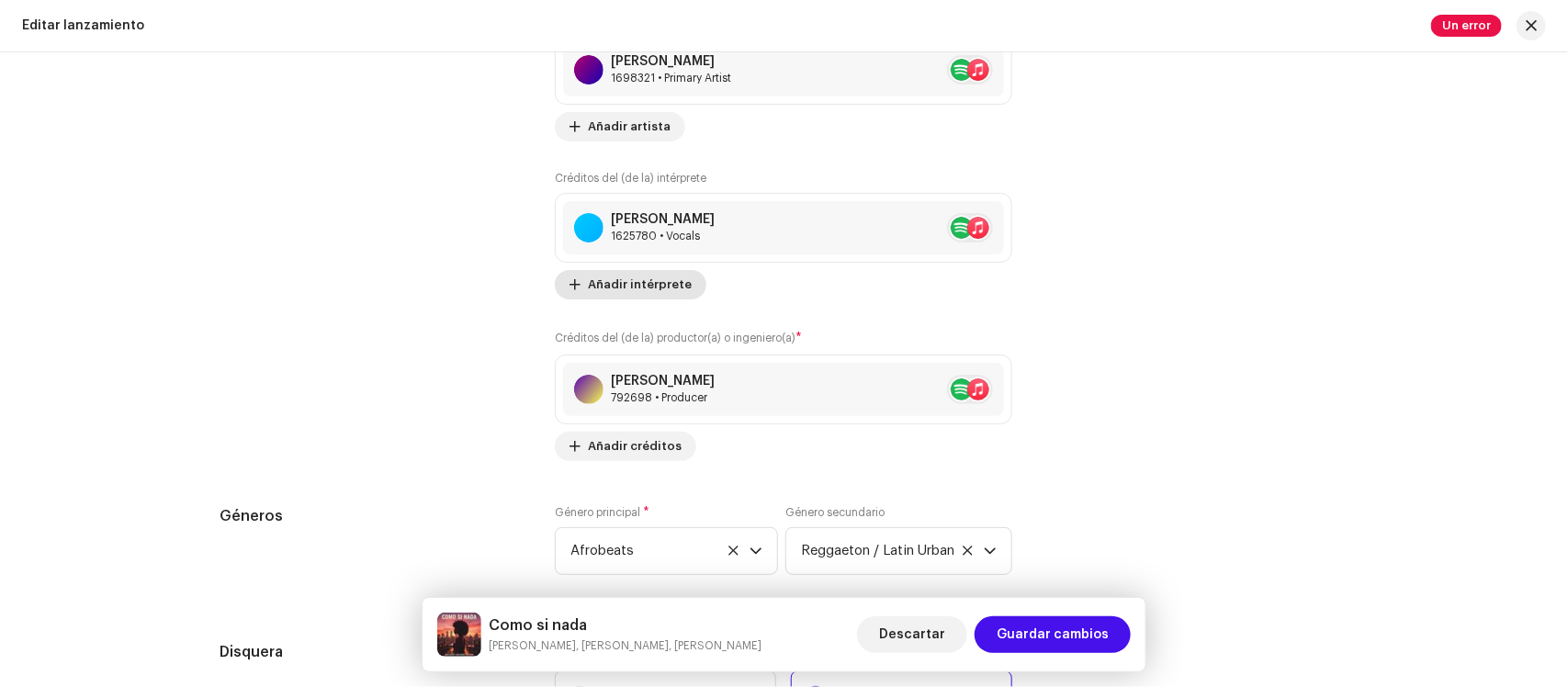
click at [626, 283] on span "Añadir intérprete" at bounding box center [640, 284] width 104 height 37
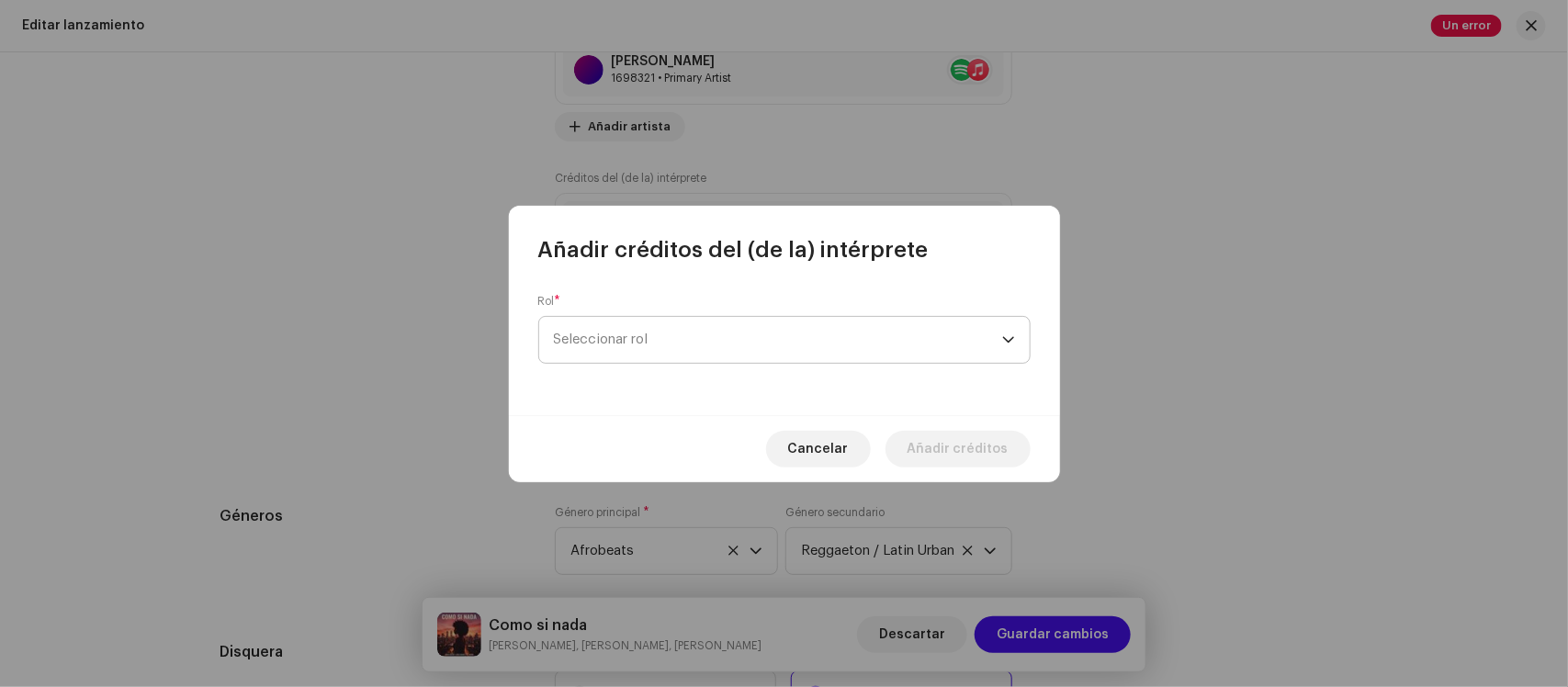
click at [685, 345] on span "Seleccionar rol" at bounding box center [778, 339] width 449 height 46
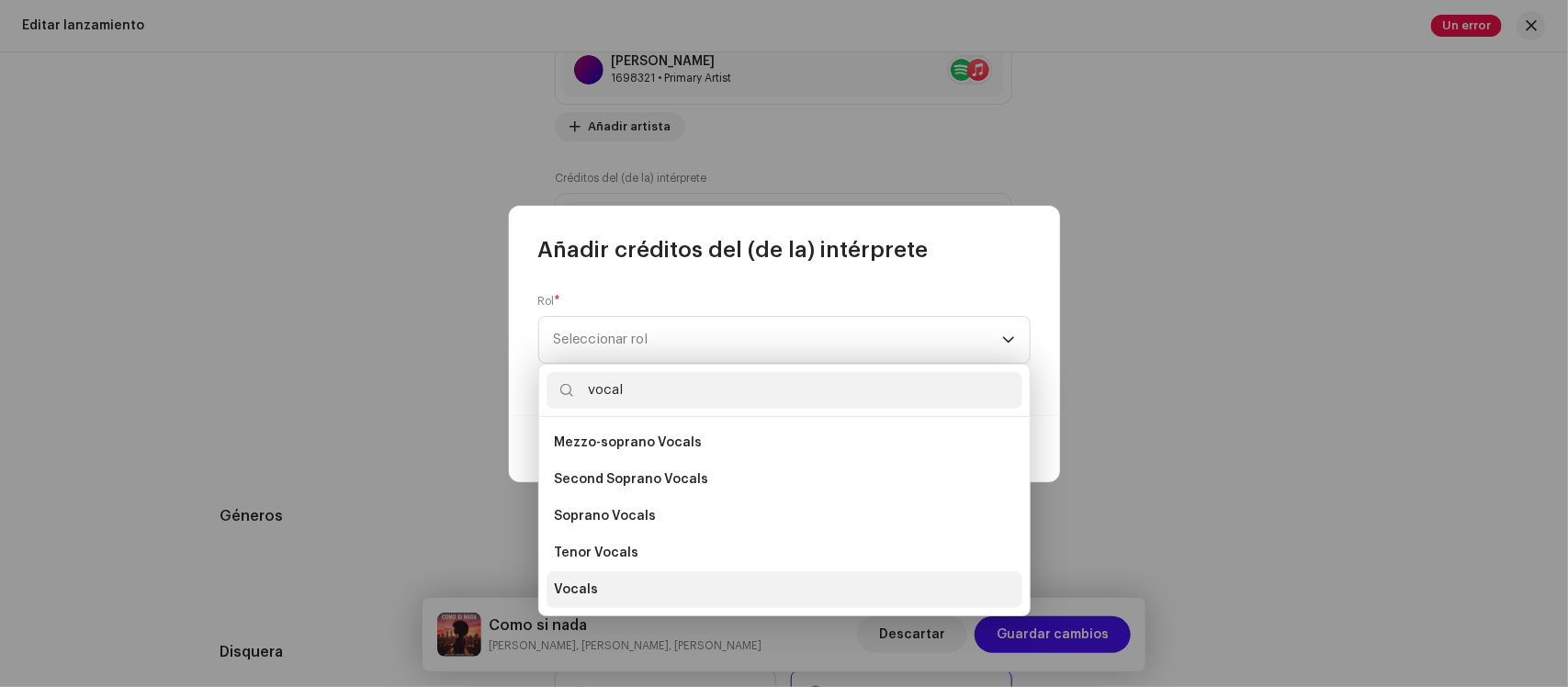
type input "vocal"
click at [599, 577] on li "Vocals" at bounding box center [784, 589] width 476 height 37
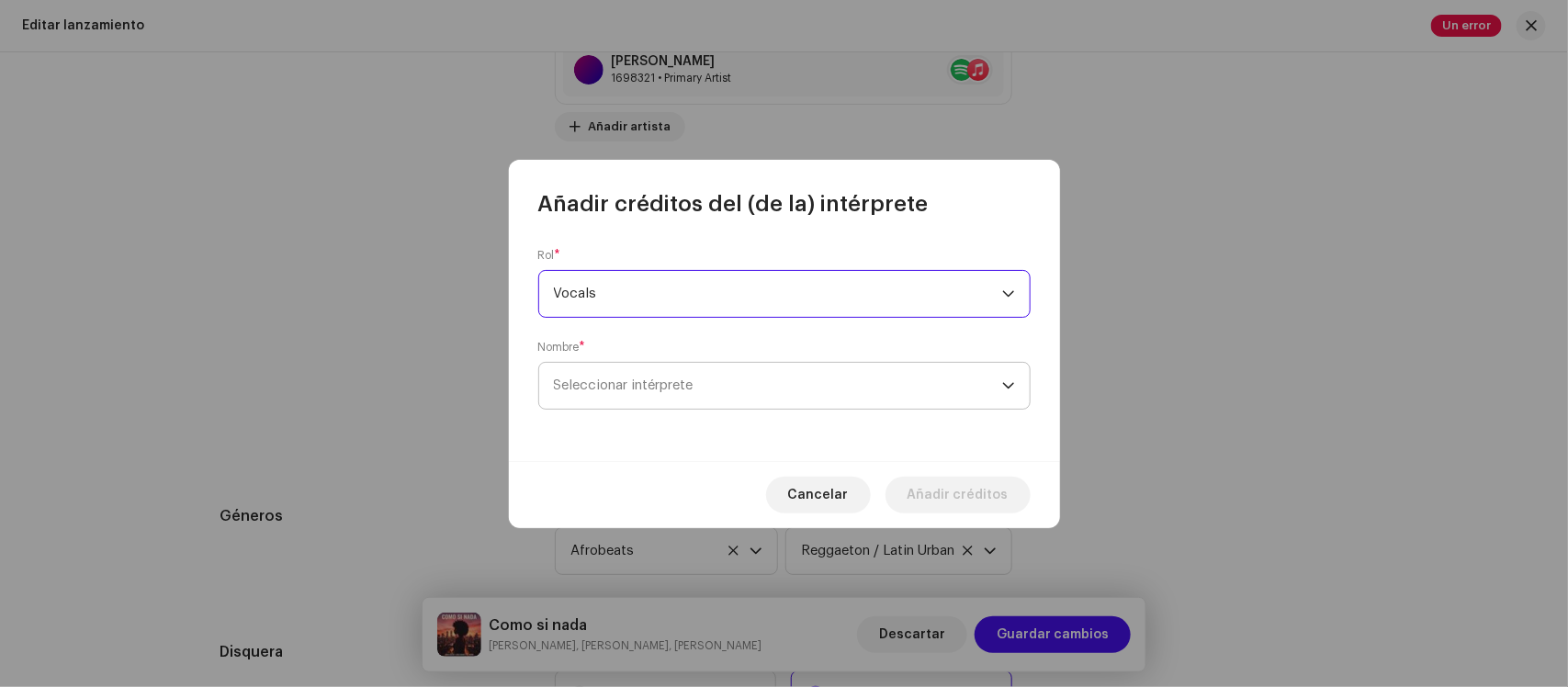
click at [652, 396] on span "Seleccionar intérprete" at bounding box center [778, 386] width 449 height 46
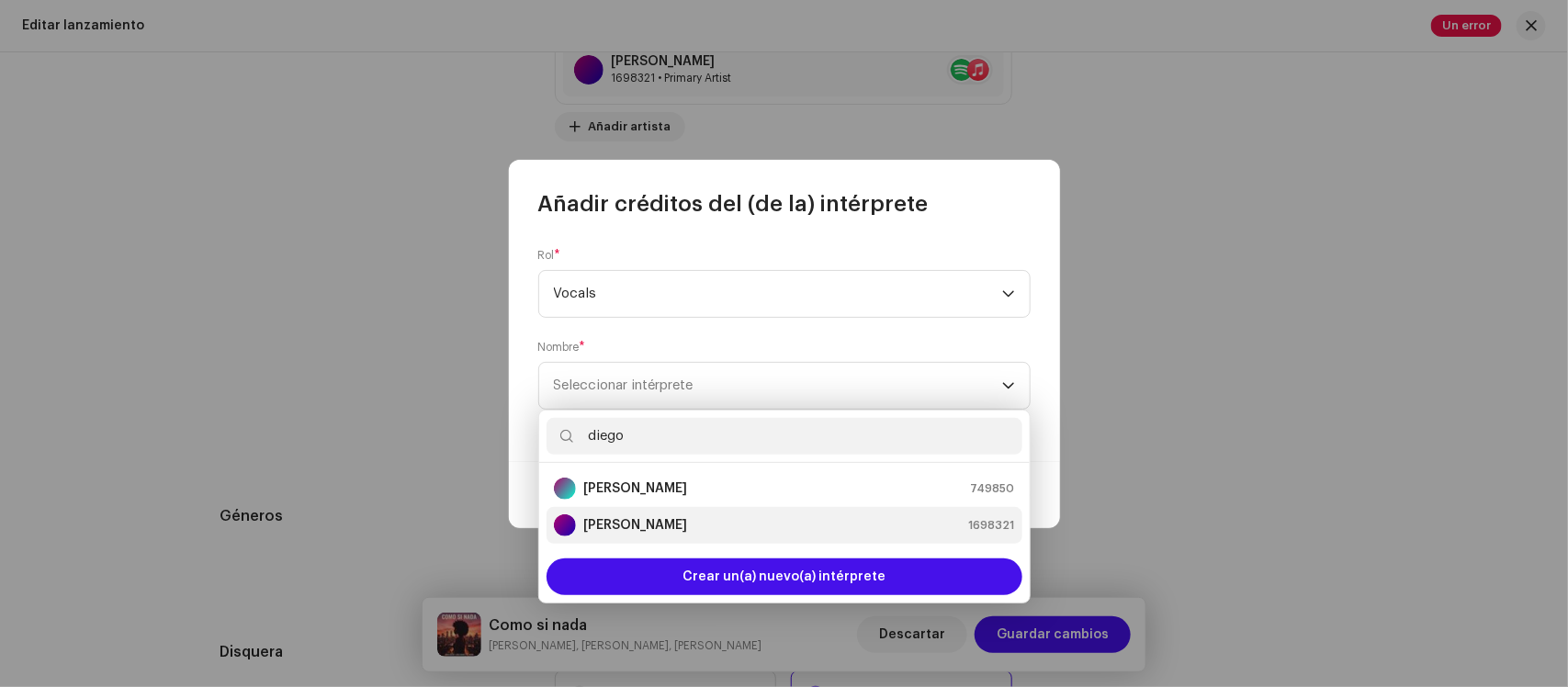
type input "diego"
click at [641, 519] on strong "Diego Duran" at bounding box center [635, 525] width 104 height 18
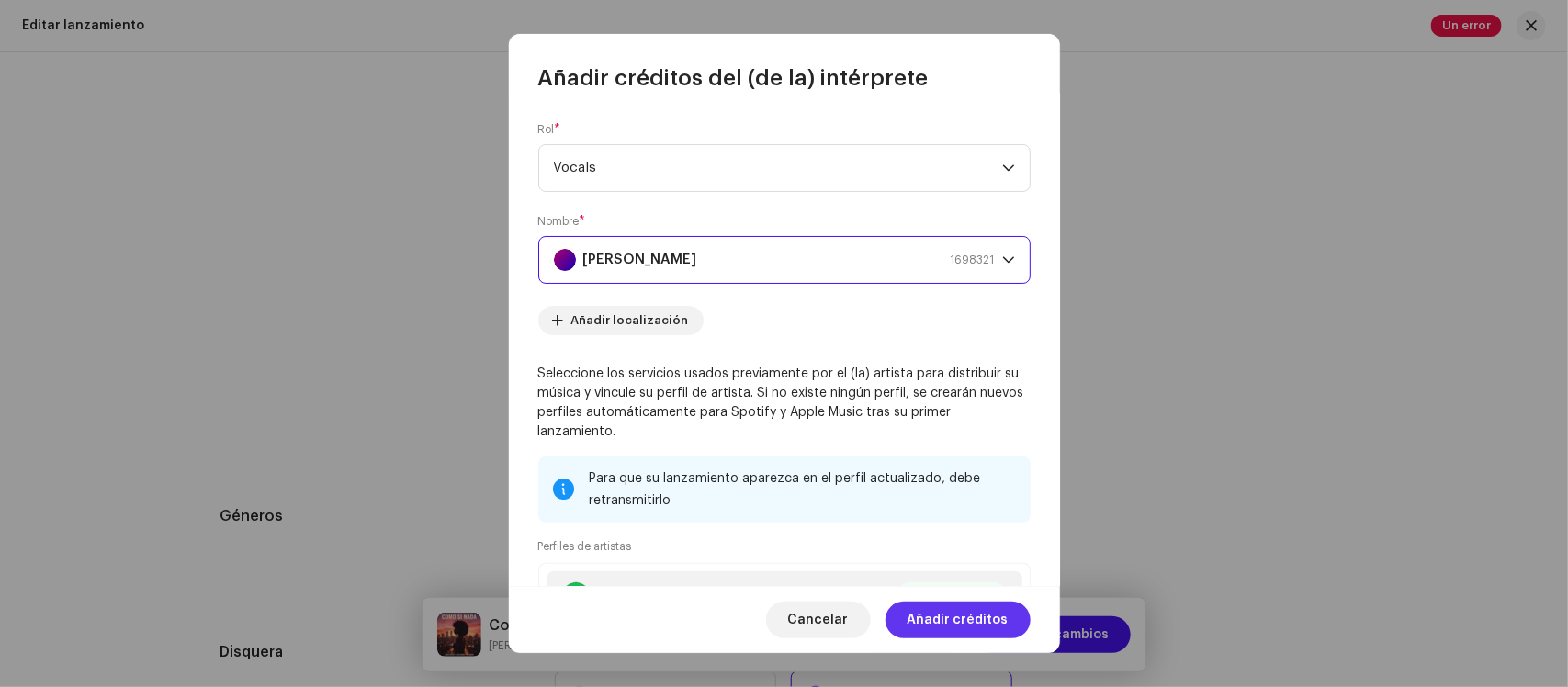
click at [963, 627] on span "Añadir créditos" at bounding box center [958, 620] width 101 height 37
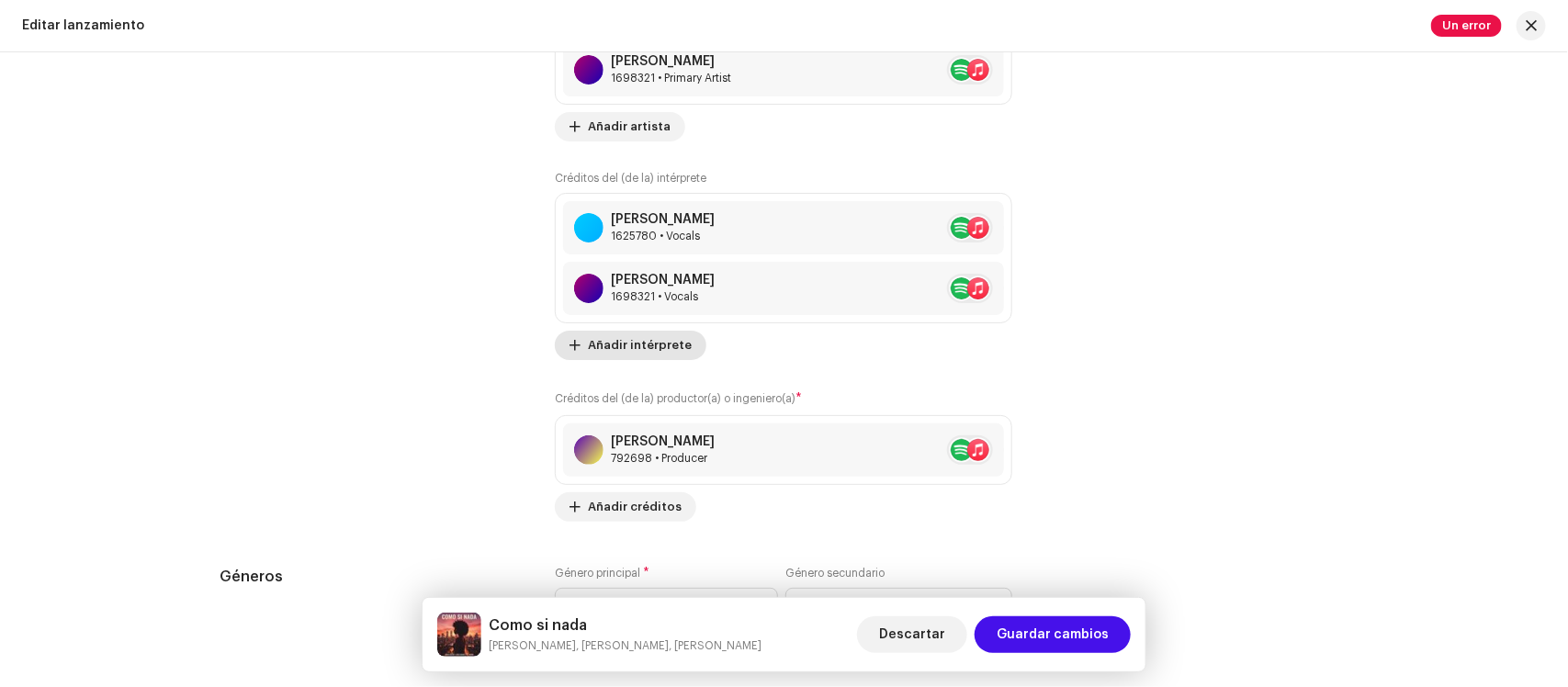
click at [631, 342] on span "Añadir intérprete" at bounding box center [640, 345] width 104 height 37
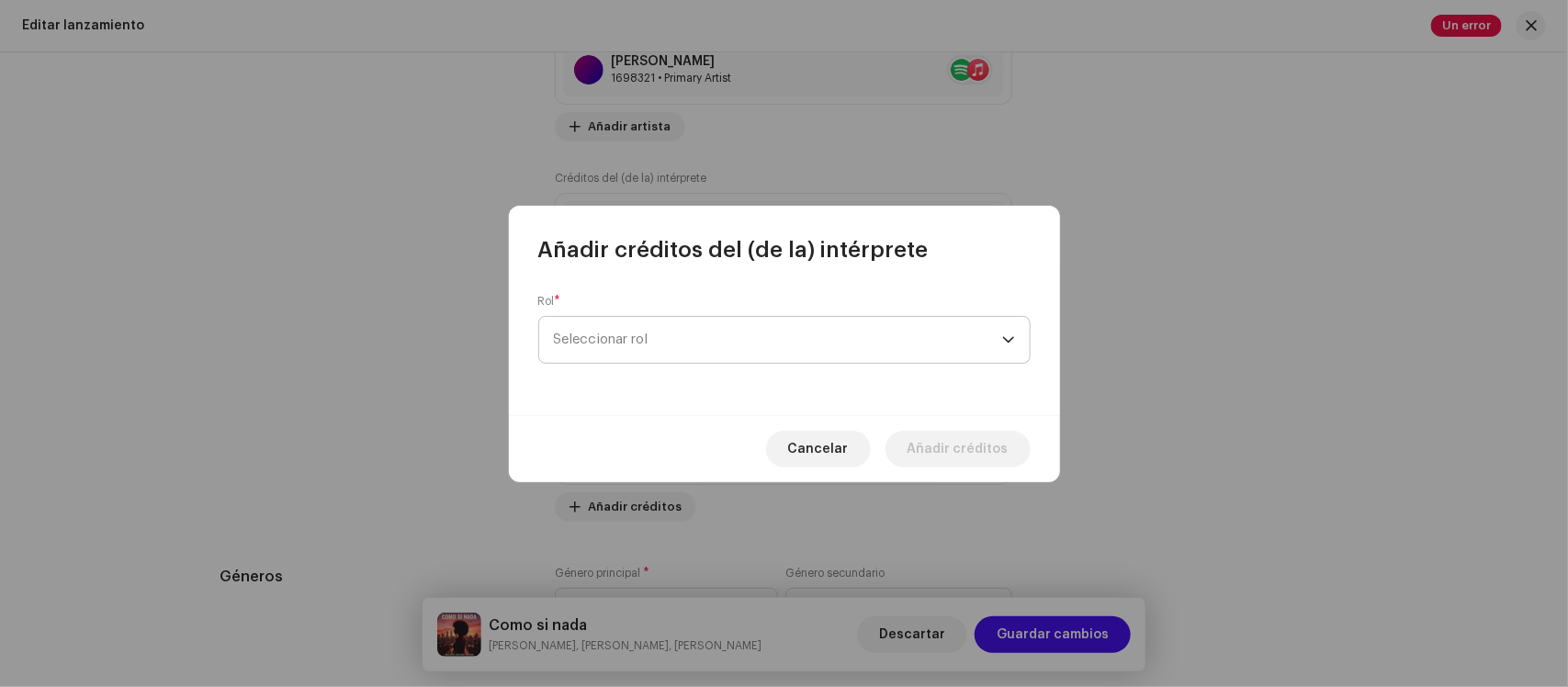
click at [636, 326] on span "Seleccionar rol" at bounding box center [778, 339] width 449 height 46
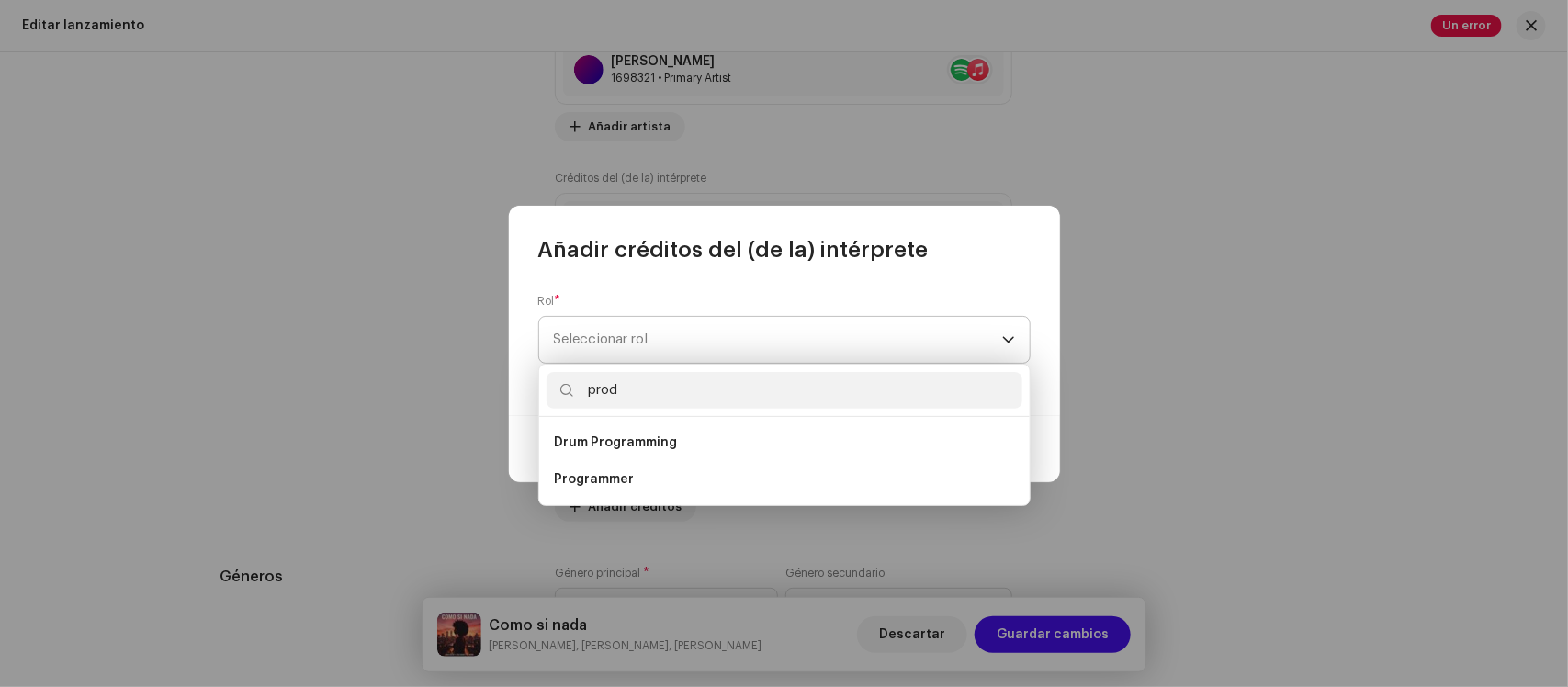
type input "produ"
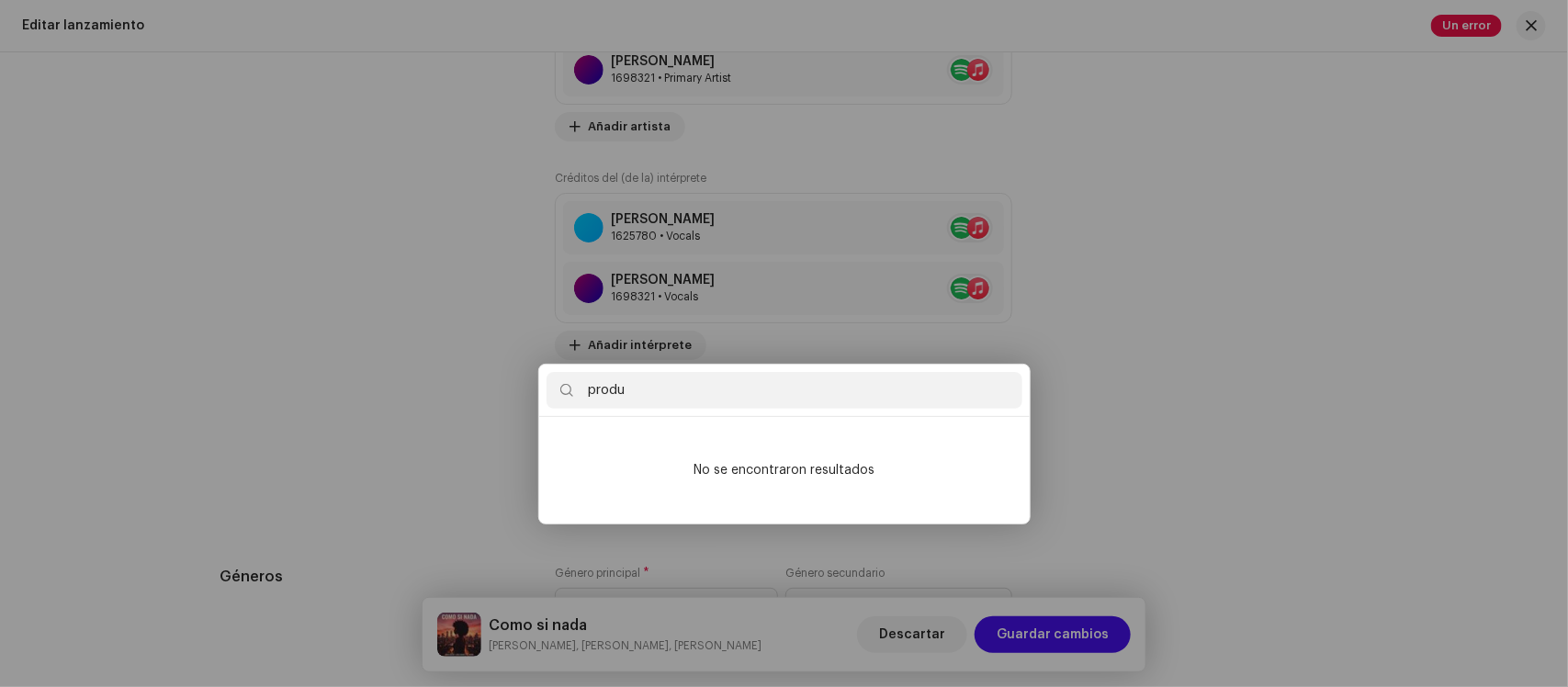
click at [1188, 281] on div "Añadir créditos del (de la) intérprete Rol * Seleccionar rol Cancelar Añadir cr…" at bounding box center [784, 343] width 1568 height 687
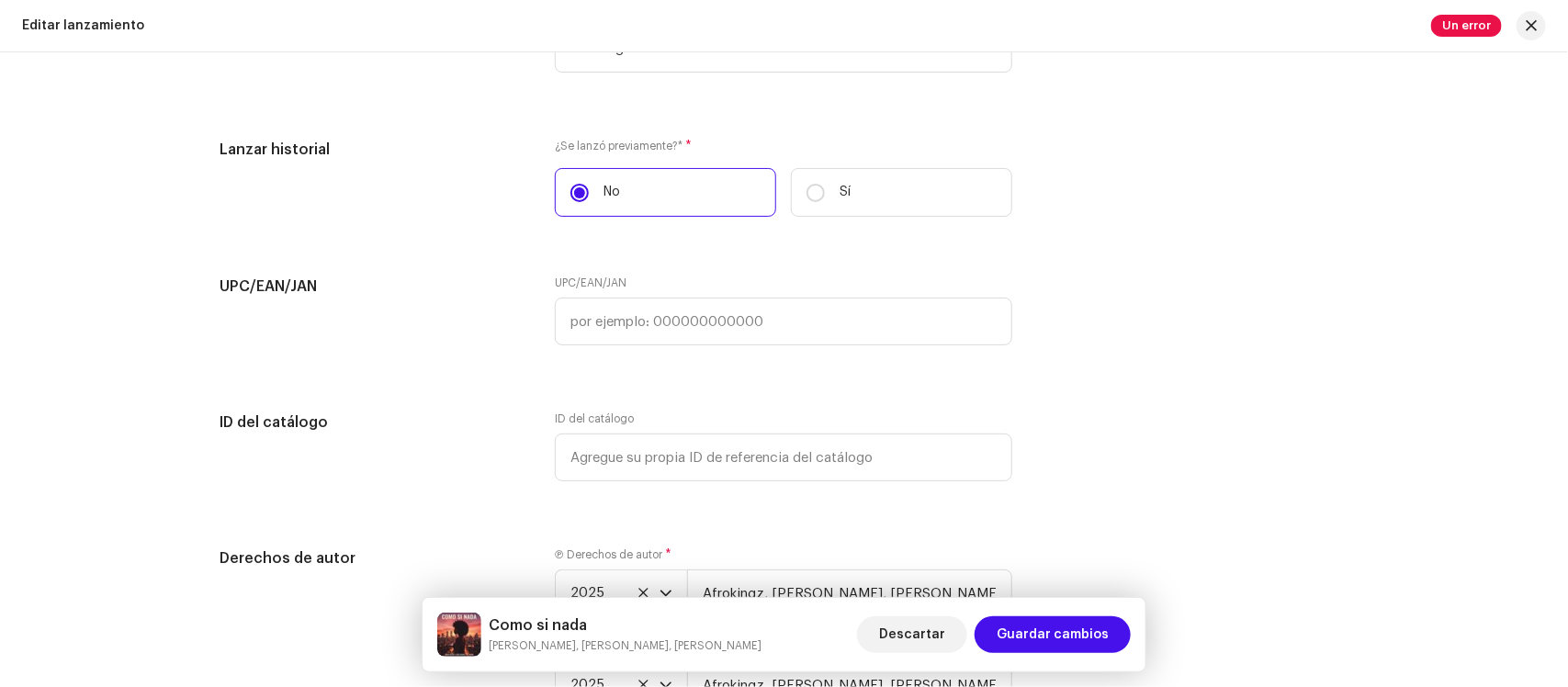
scroll to position [3547, 0]
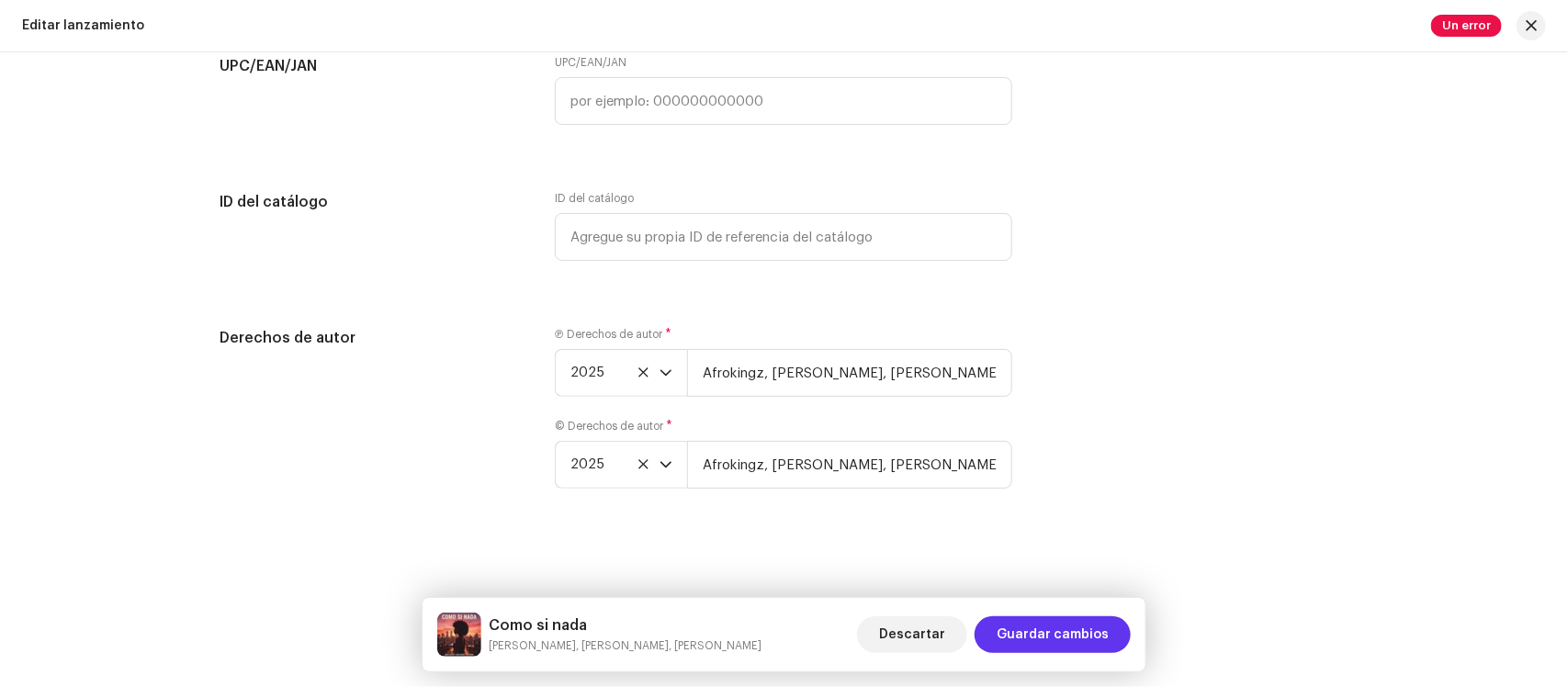
click at [1070, 641] on span "Guardar cambios" at bounding box center [1053, 634] width 112 height 37
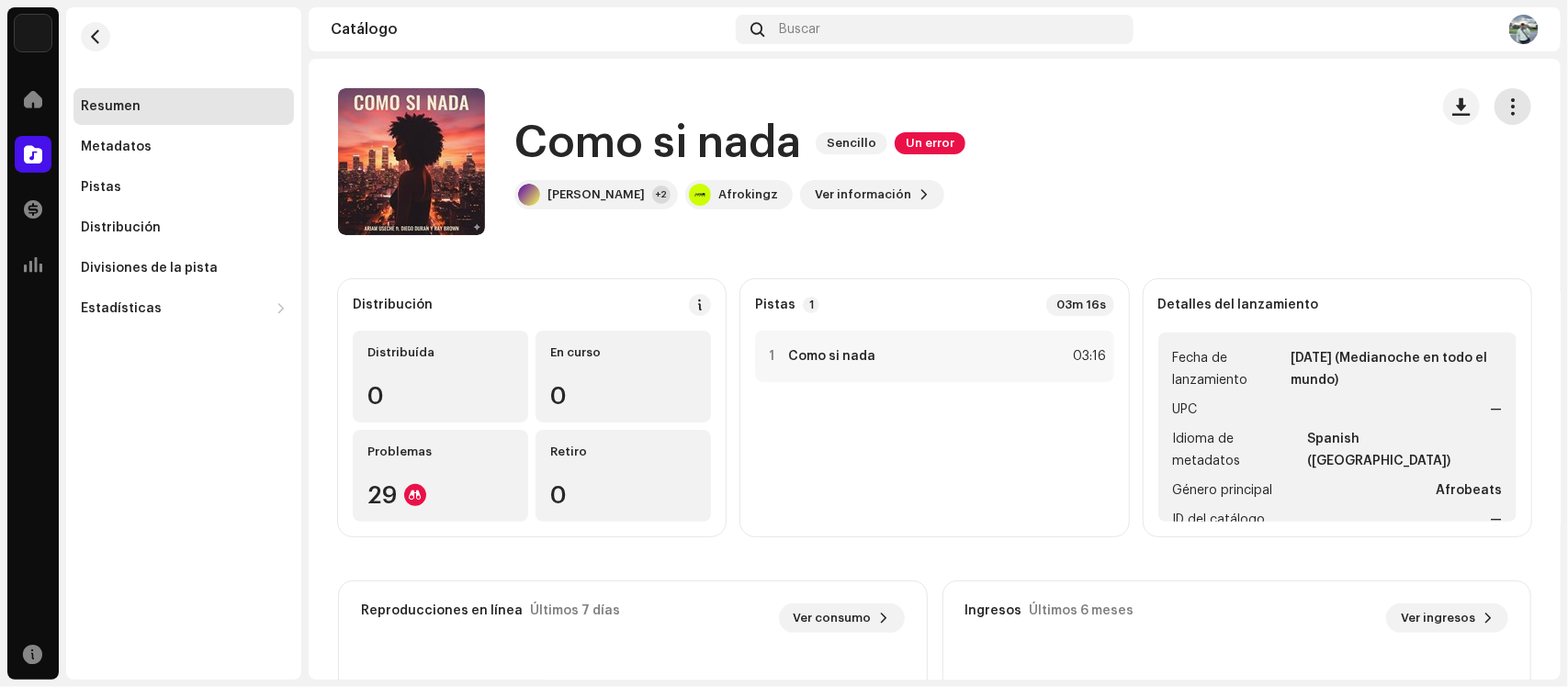
click at [1504, 107] on span "button" at bounding box center [1513, 105] width 17 height 14
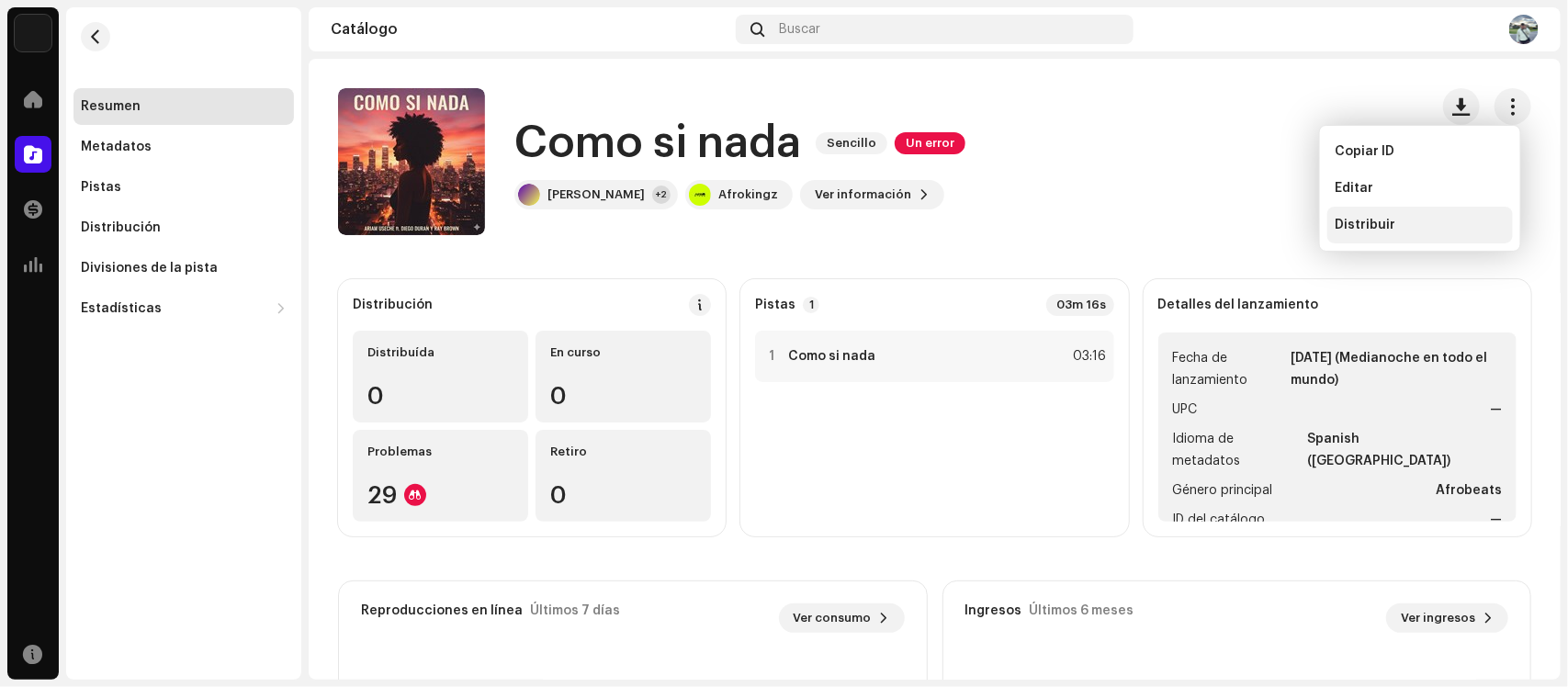
click at [1385, 218] on span "Distribuir" at bounding box center [1365, 224] width 61 height 14
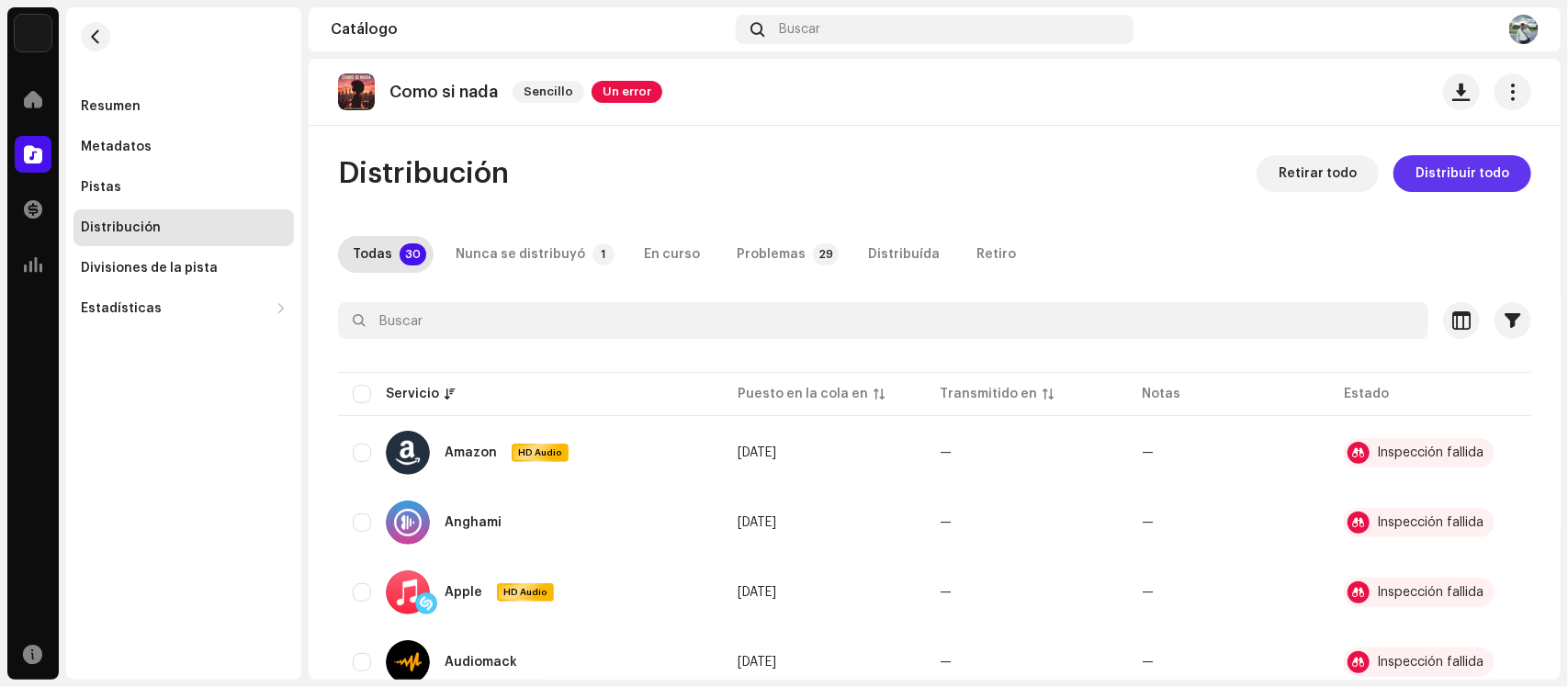
click at [1399, 178] on button "Distribuir todo" at bounding box center [1462, 173] width 138 height 37
click at [1176, 202] on div "Errores de distribución Seleccionó servicios con un estado de lanzamiento pendi…" at bounding box center [784, 343] width 1568 height 687
click at [1422, 448] on div "Inspección fallida" at bounding box center [1430, 453] width 106 height 13
click at [1353, 447] on div at bounding box center [1358, 452] width 22 height 22
click at [1501, 464] on re-m-actions-button at bounding box center [1491, 452] width 29 height 29
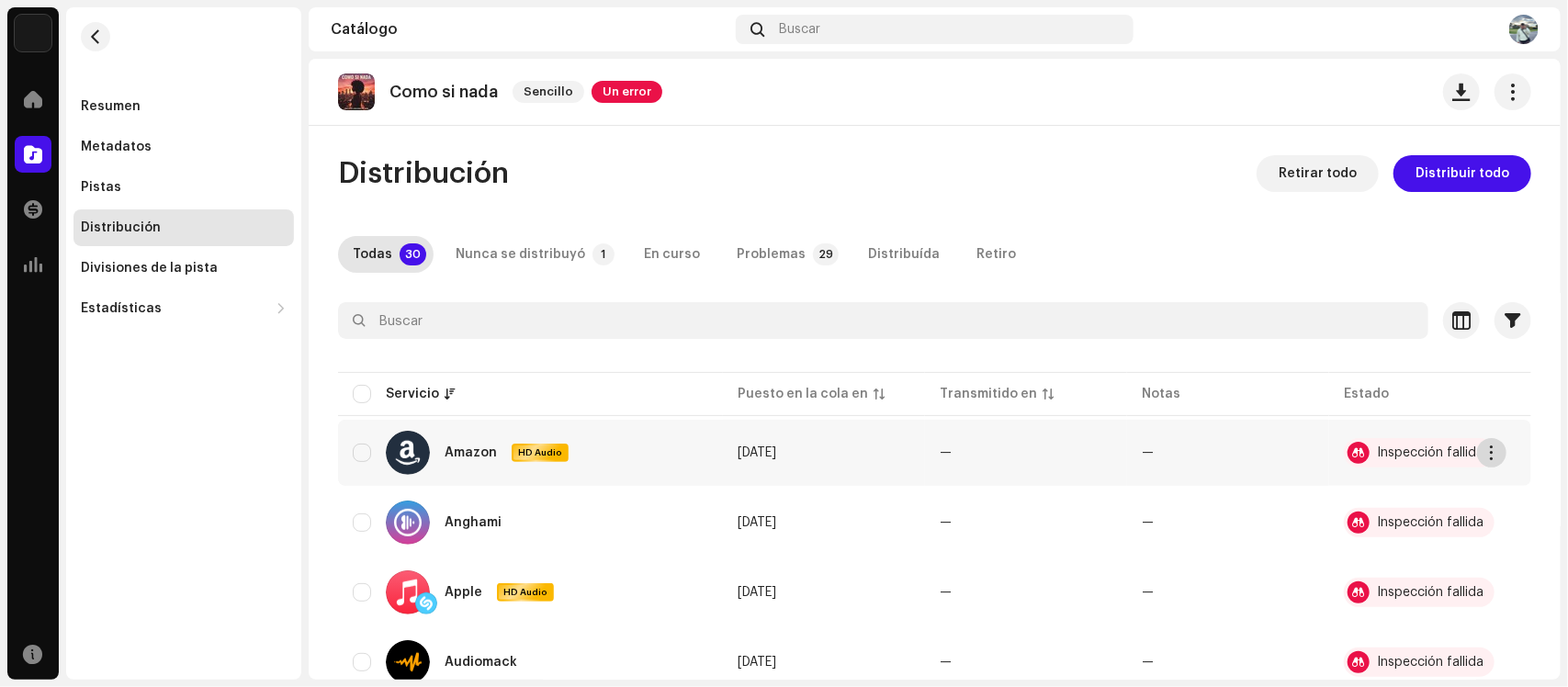
click at [1497, 460] on button "button" at bounding box center [1491, 452] width 29 height 29
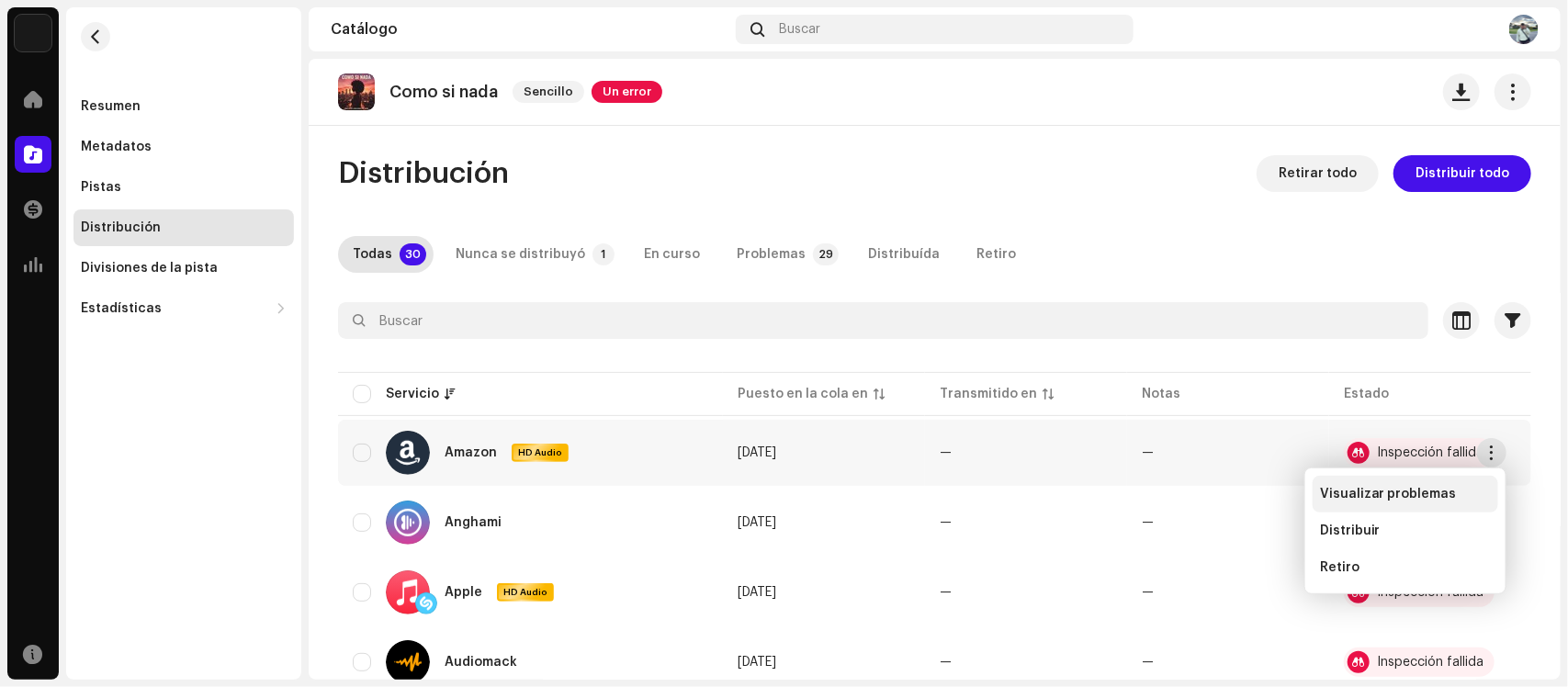
click at [1454, 482] on div "Visualizar problemas" at bounding box center [1405, 494] width 185 height 37
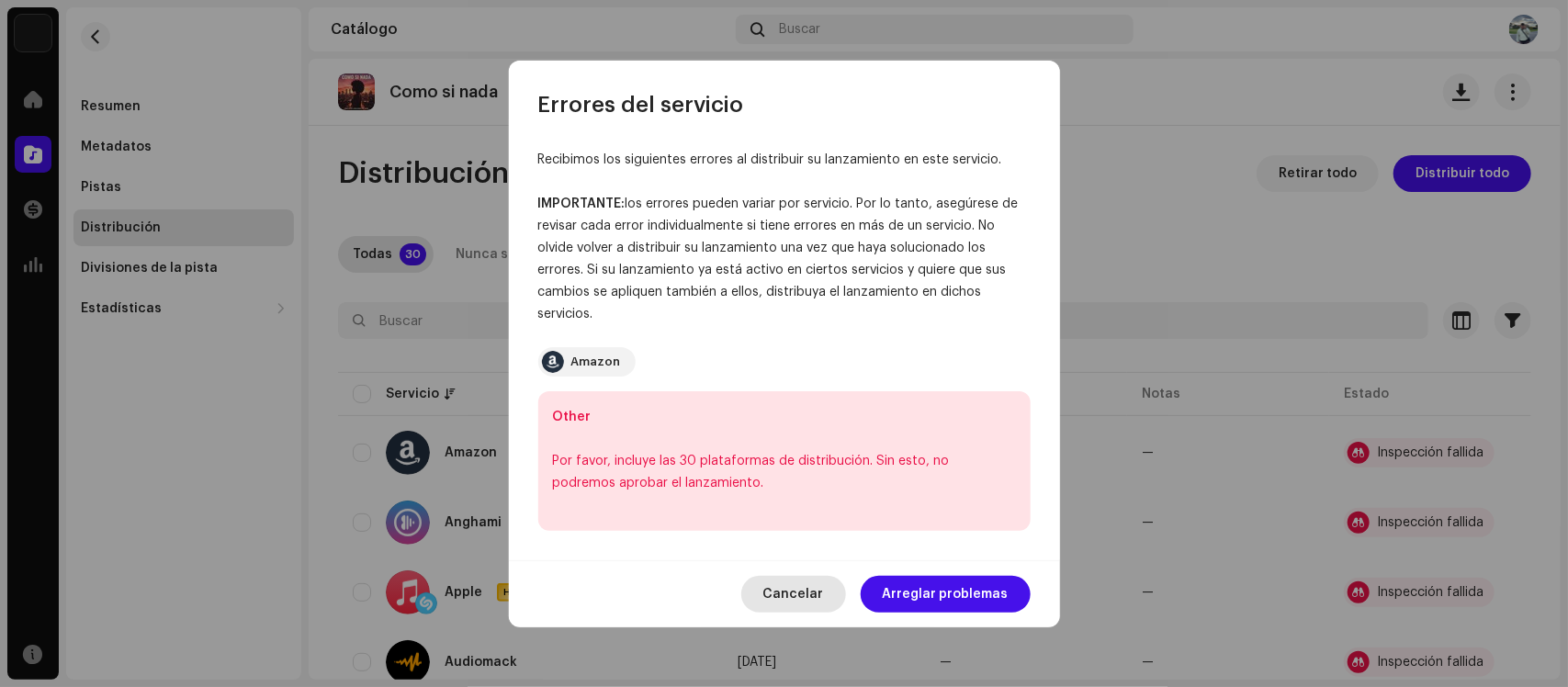
drag, startPoint x: 835, startPoint y: 606, endPoint x: 806, endPoint y: 577, distance: 41.0
click at [834, 606] on button "Cancelar" at bounding box center [794, 594] width 105 height 37
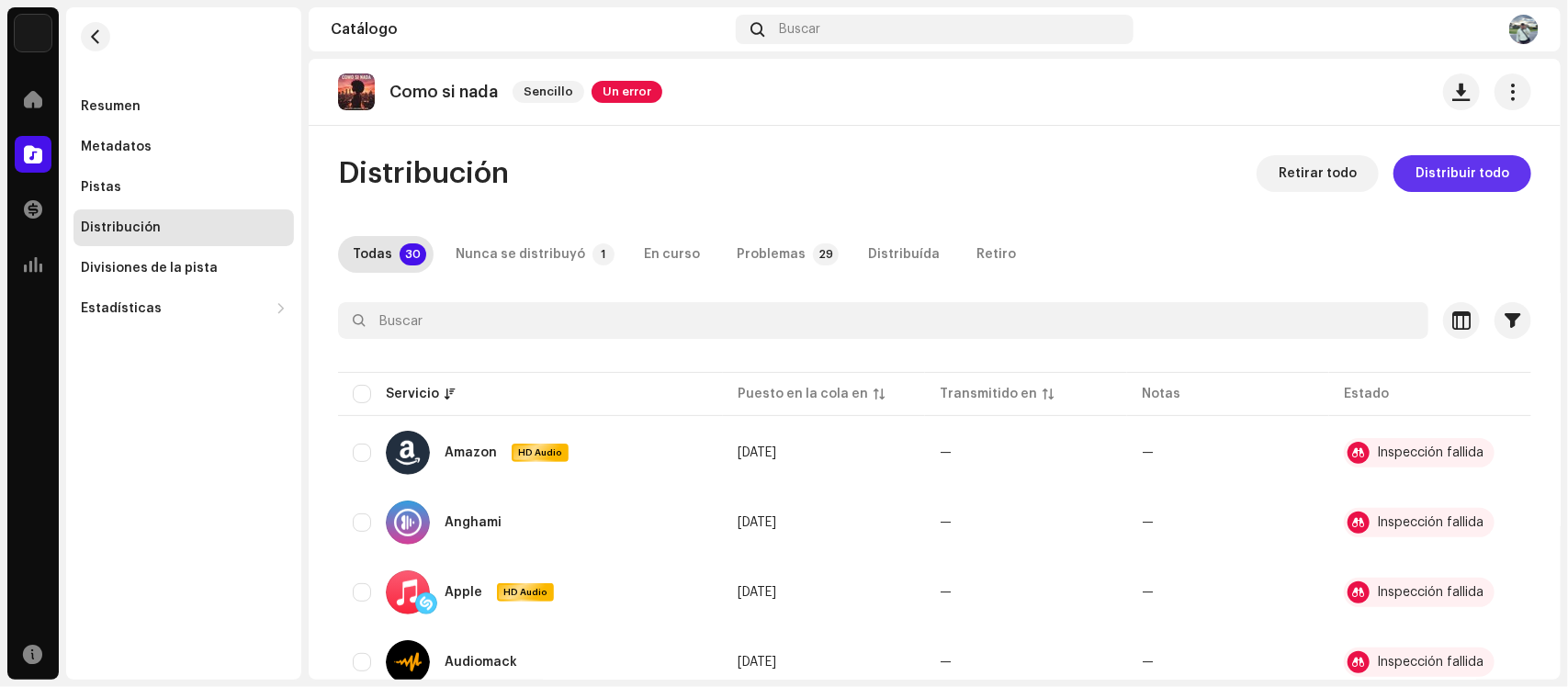
click at [1462, 171] on span "Distribuir todo" at bounding box center [1462, 173] width 94 height 37
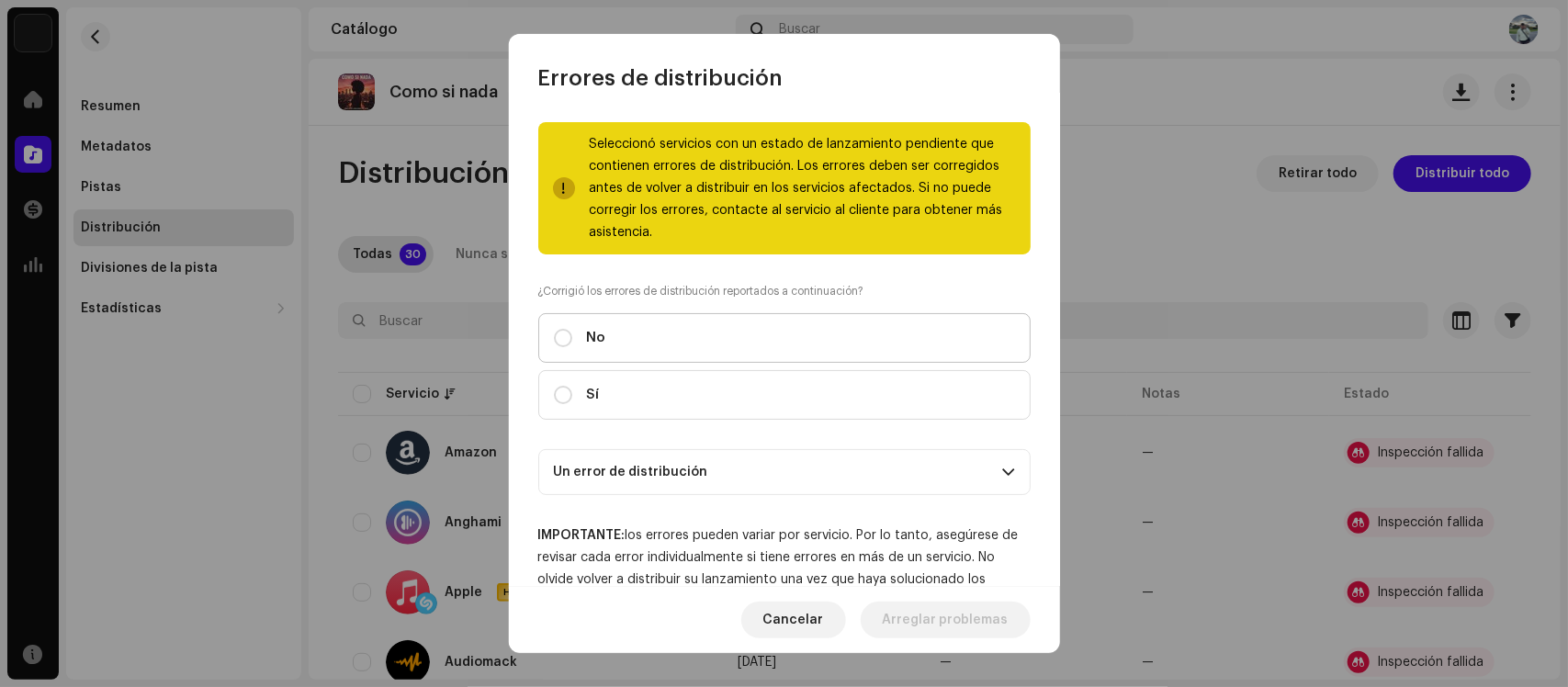
click at [575, 358] on label "No" at bounding box center [784, 338] width 492 height 49
click at [572, 347] on input "No" at bounding box center [563, 337] width 18 height 18
radio input "true"
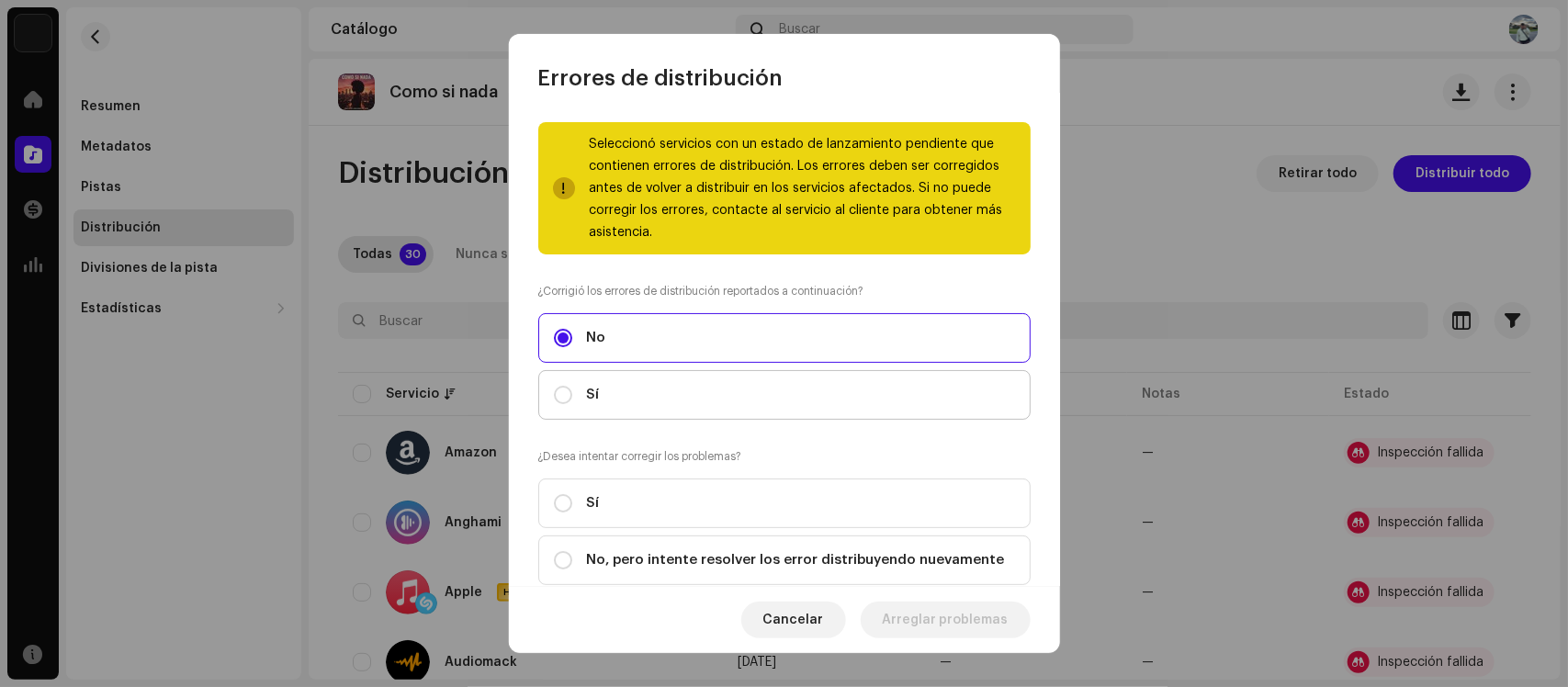
click at [585, 391] on div "Sí" at bounding box center [577, 394] width 46 height 20
click at [572, 391] on input "Sí" at bounding box center [563, 394] width 18 height 18
radio input "true"
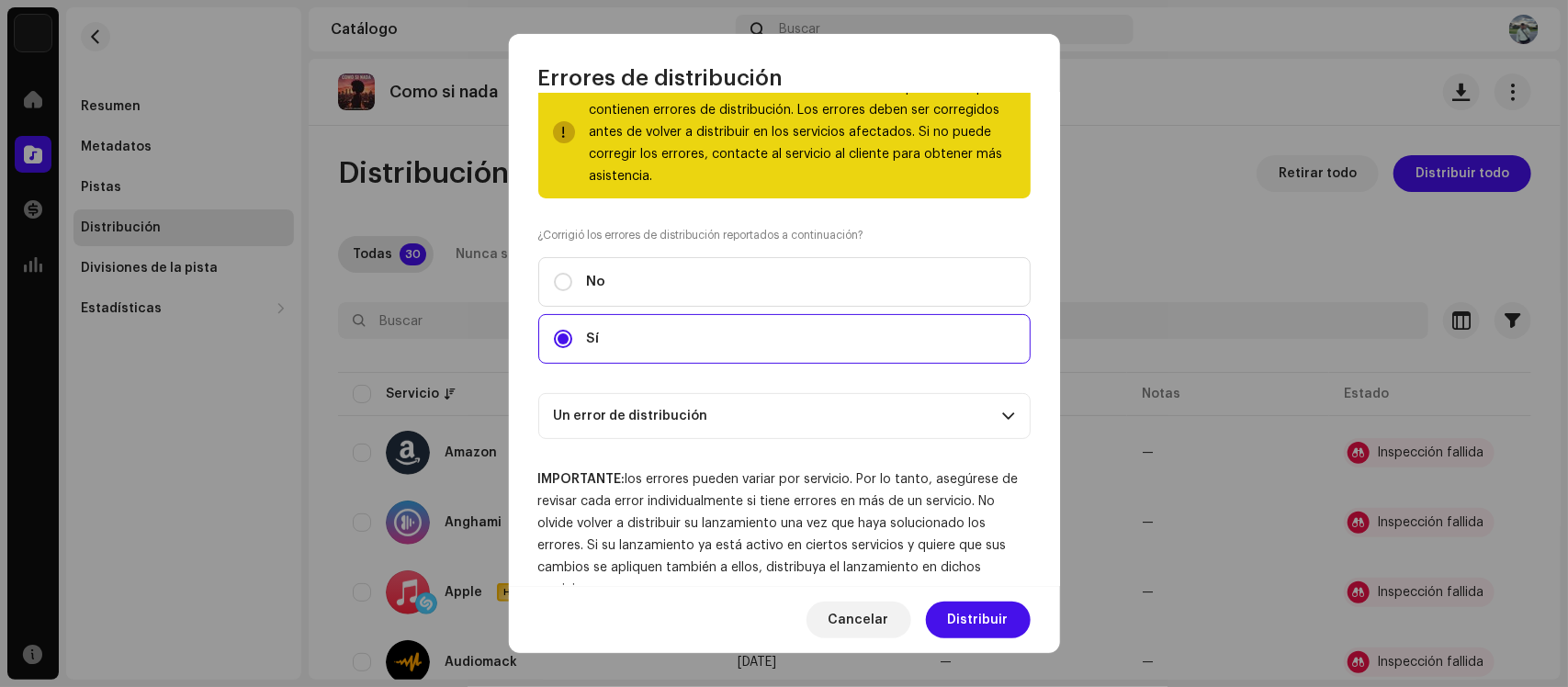
scroll to position [102, 0]
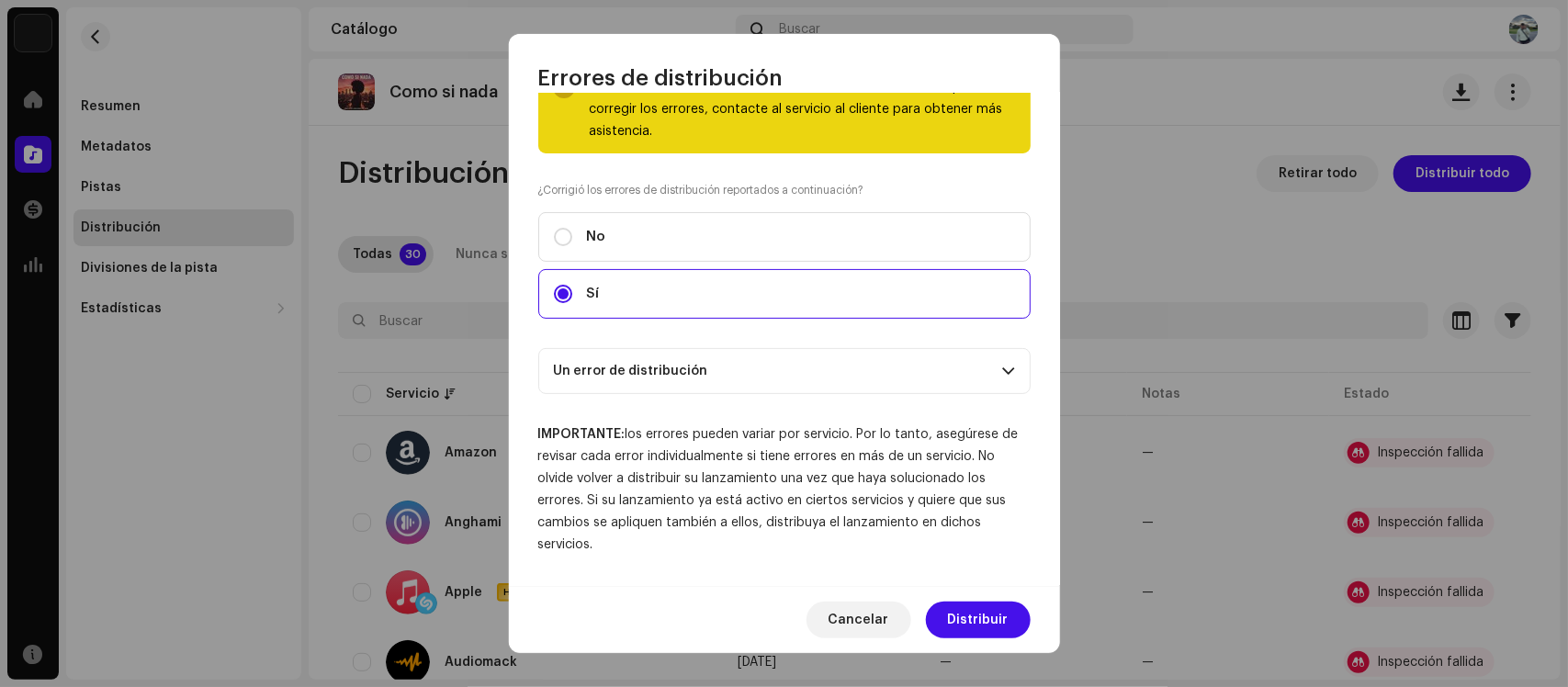
click at [755, 372] on p-accordion-header "Un error de distribución" at bounding box center [784, 371] width 492 height 46
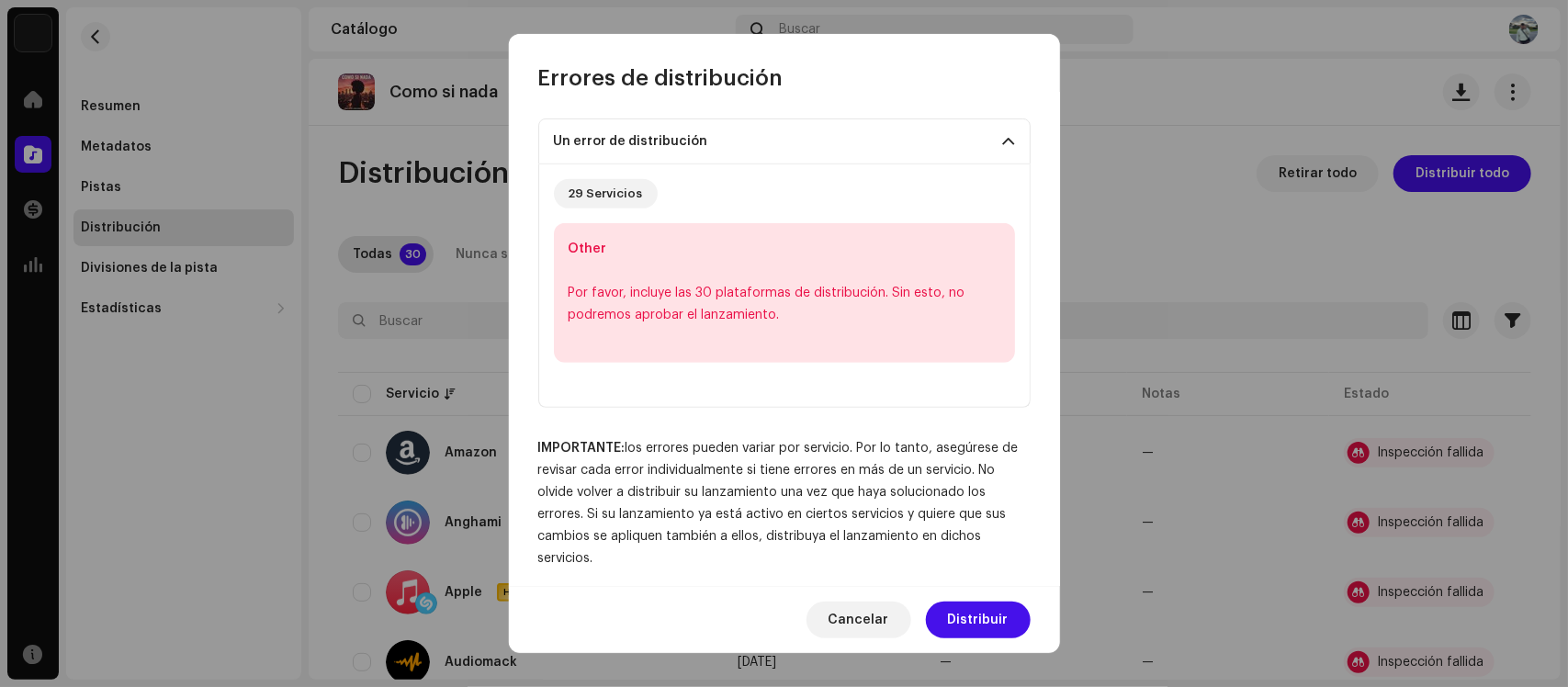
scroll to position [345, 0]
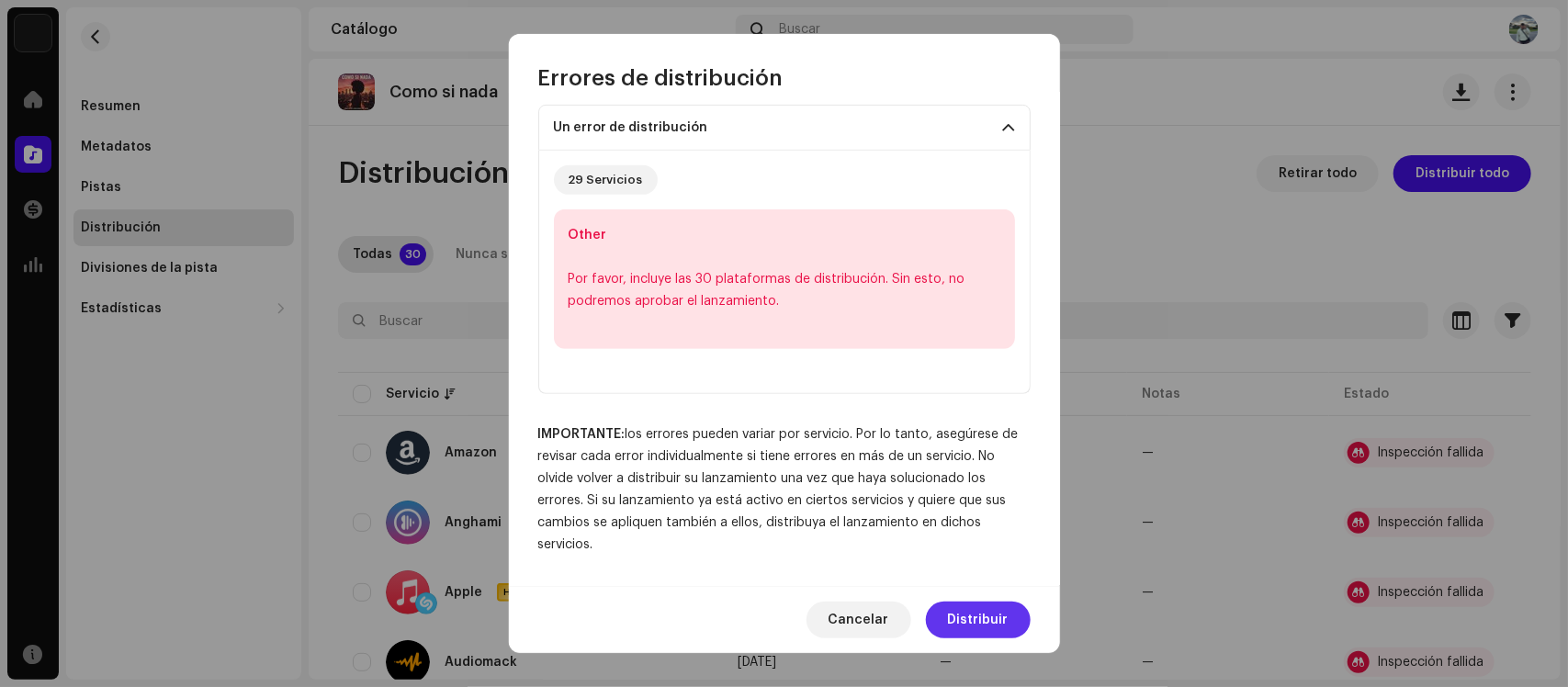
click at [1005, 621] on span "Distribuir" at bounding box center [978, 620] width 61 height 37
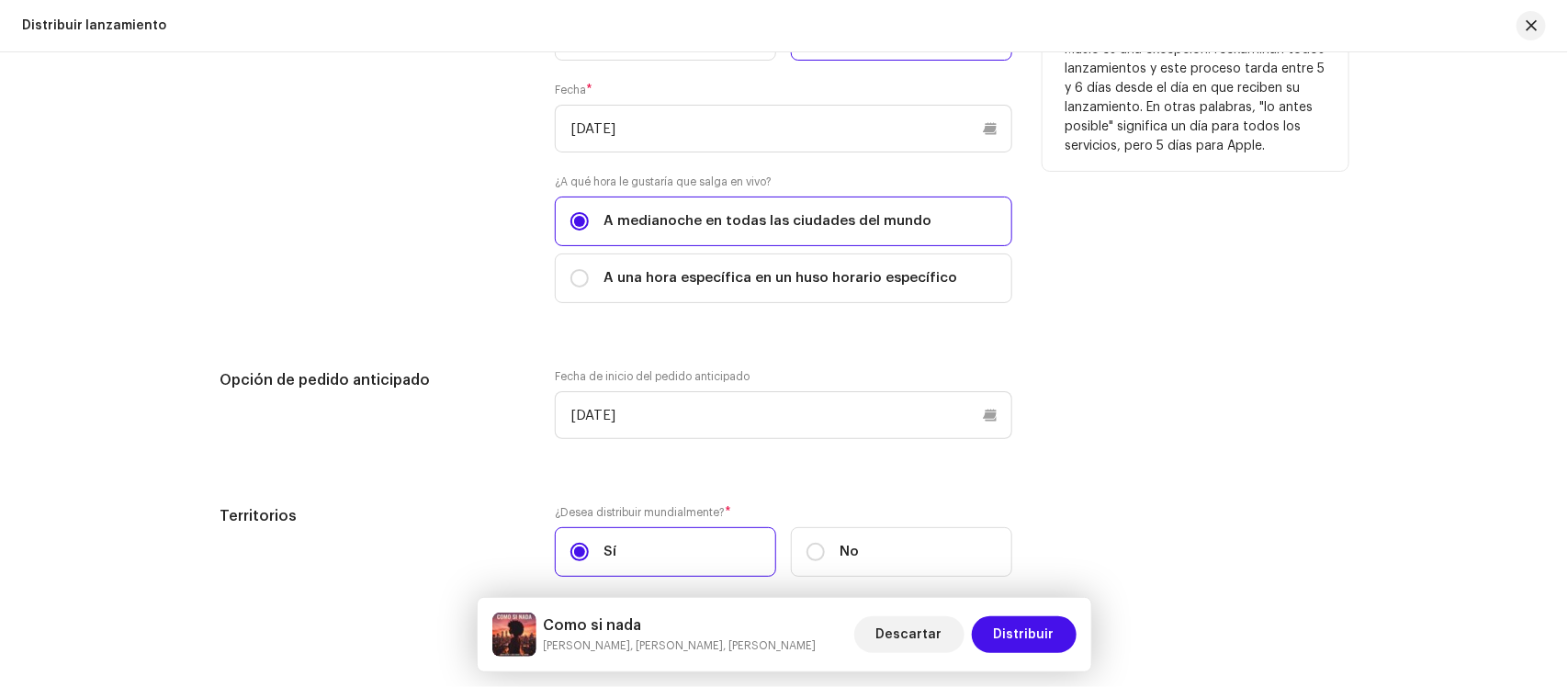
scroll to position [3254, 0]
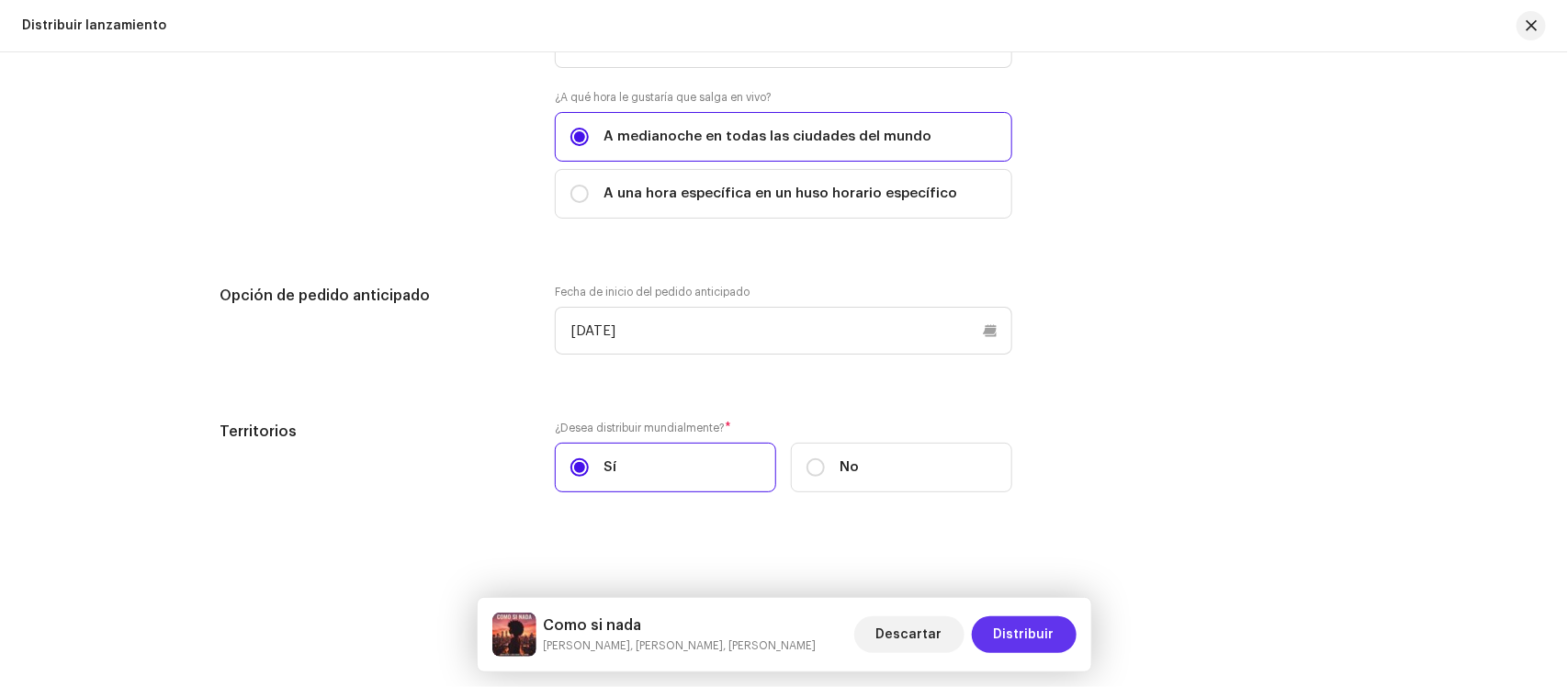
click at [1035, 616] on span "Distribuir" at bounding box center [1024, 634] width 61 height 37
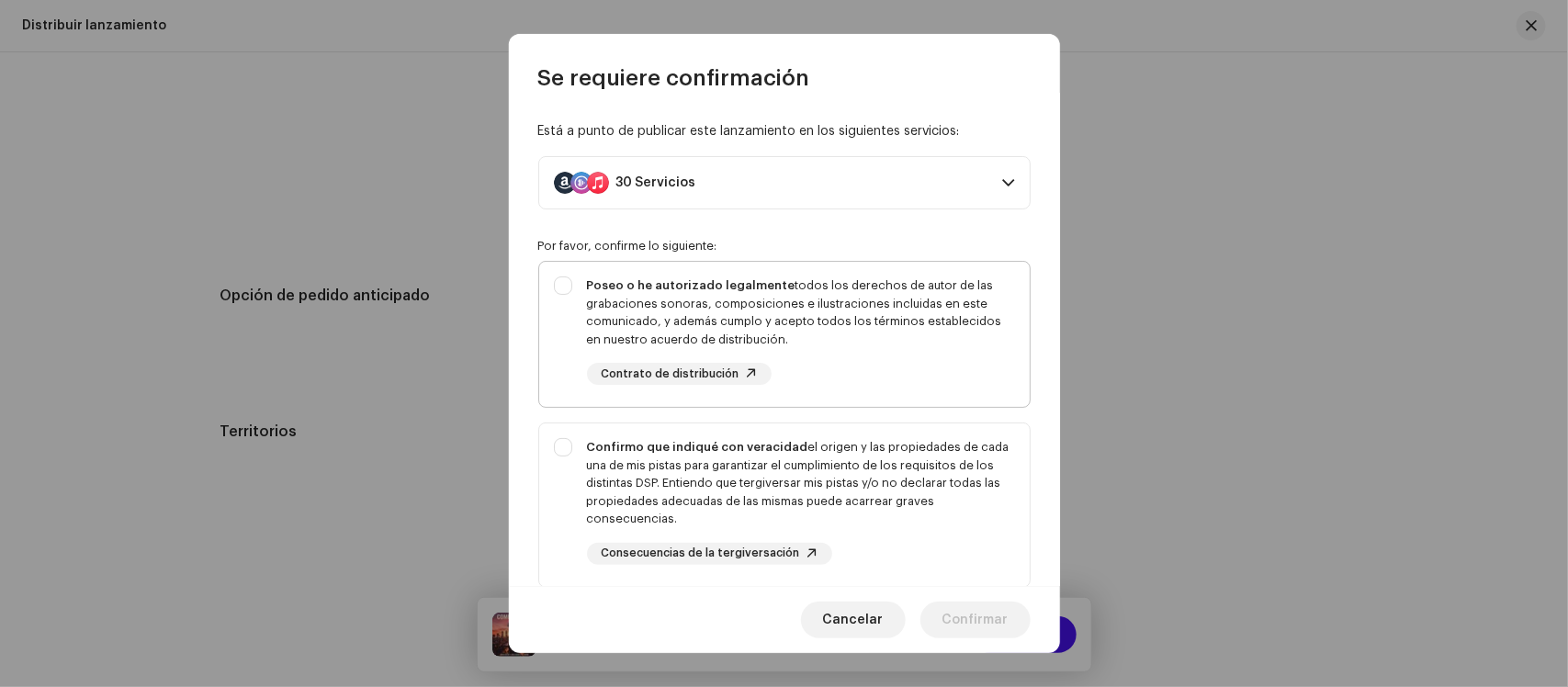
click at [672, 324] on div "Poseo o he autorizado legalmente todos los derechos de autor de las grabaciones…" at bounding box center [801, 312] width 428 height 71
checkbox input "true"
click at [689, 461] on div "Confirmo que indiqué con veracidad el origen y las propiedades de cada una de m…" at bounding box center [801, 483] width 428 height 90
checkbox input "true"
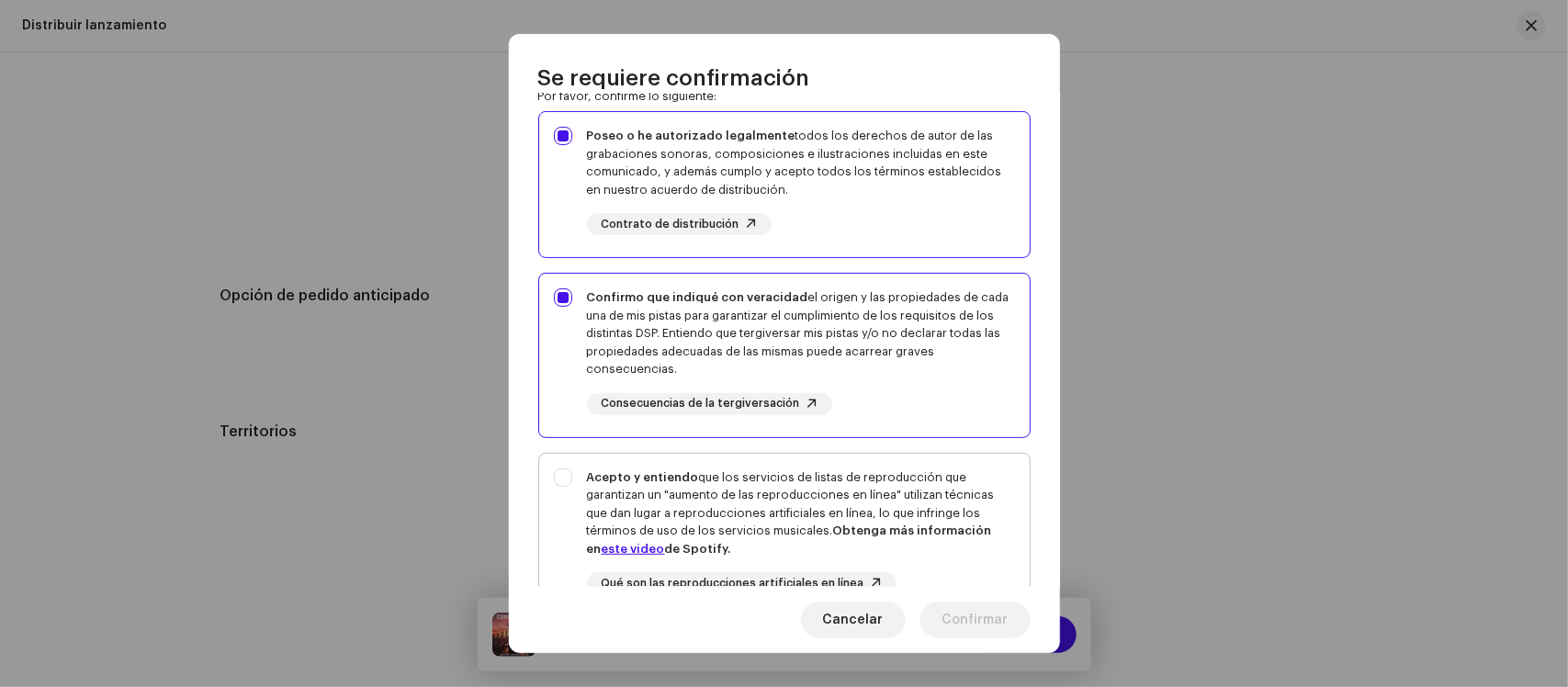
scroll to position [359, 0]
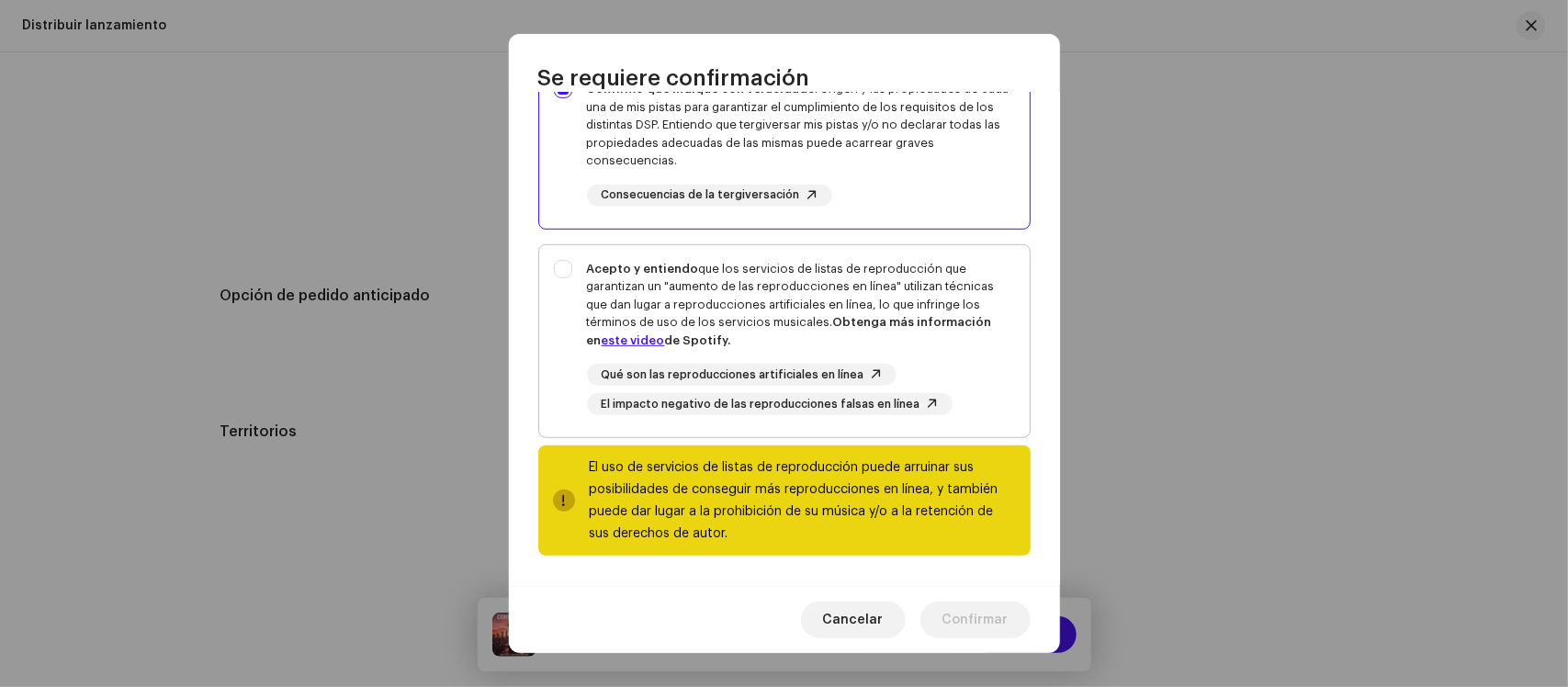
click at [757, 353] on div "Acepto y entiendo que los servicios de listas de reproducción que garantizan un…" at bounding box center [801, 337] width 428 height 156
checkbox input "true"
click at [957, 607] on span "Confirmar" at bounding box center [976, 620] width 67 height 37
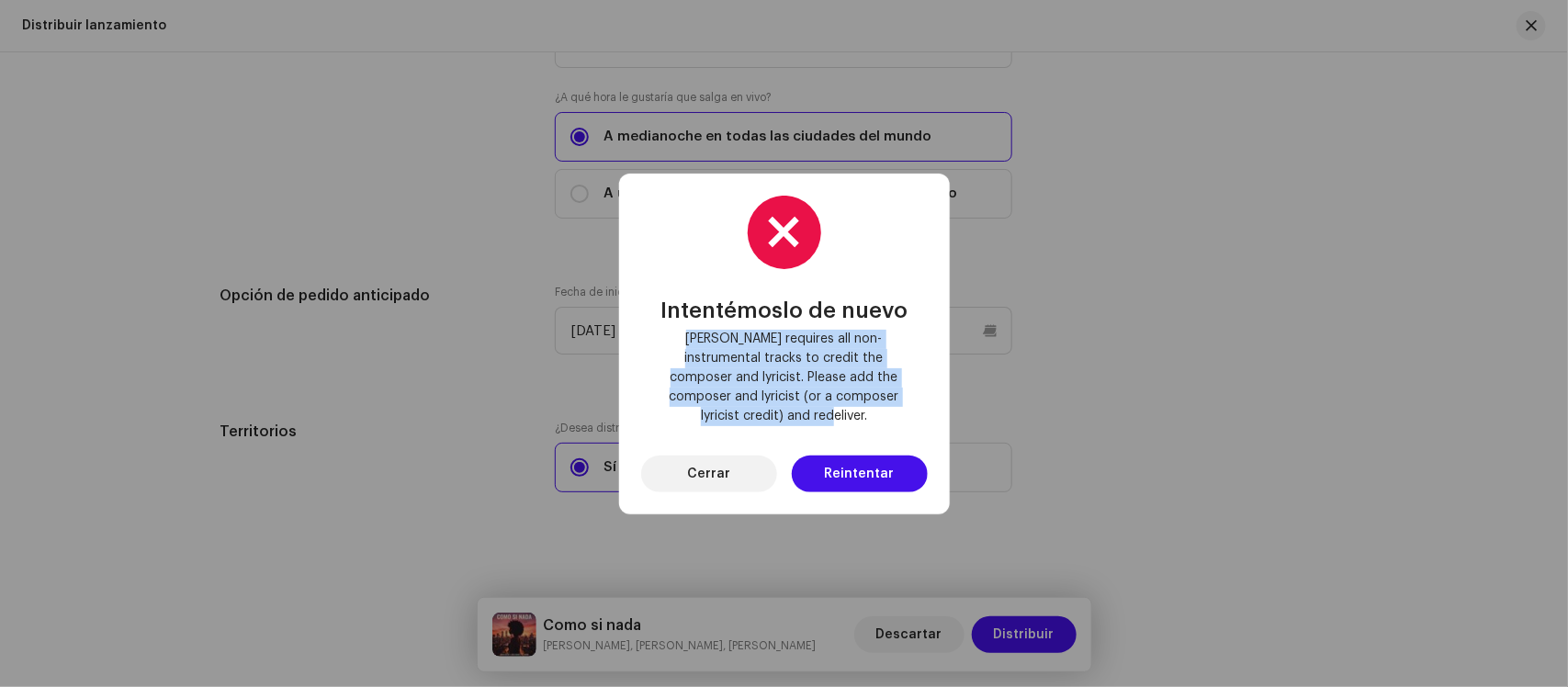
drag, startPoint x: 676, startPoint y: 349, endPoint x: 909, endPoint y: 405, distance: 239.6
click at [909, 405] on span "Deezer requires all non-instrumental tracks to credit the composer and lyricist…" at bounding box center [784, 377] width 258 height 96
copy span "Deezer requires all non-instrumental tracks to credit the composer and lyricist…"
click at [740, 455] on button "Cerrar" at bounding box center [709, 473] width 136 height 37
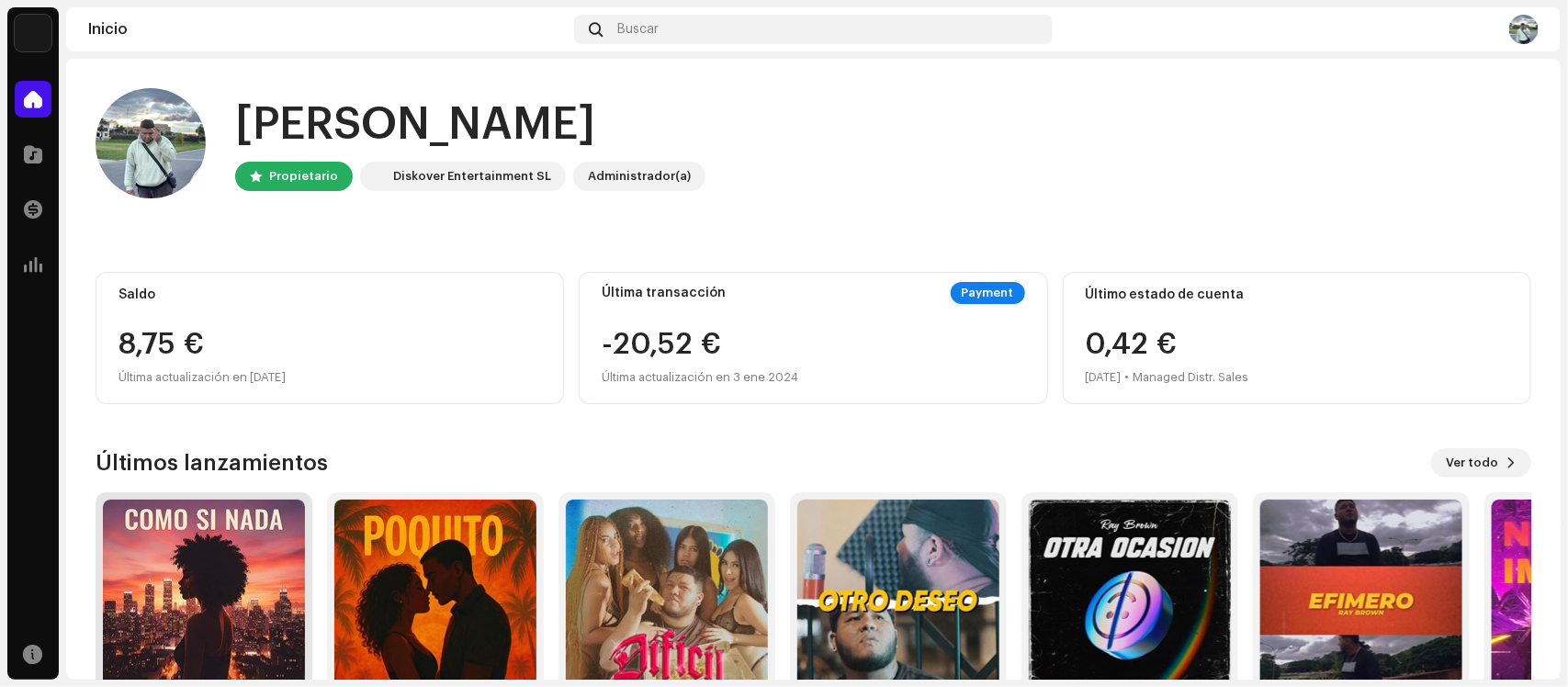
click at [232, 553] on img at bounding box center [203, 601] width 202 height 202
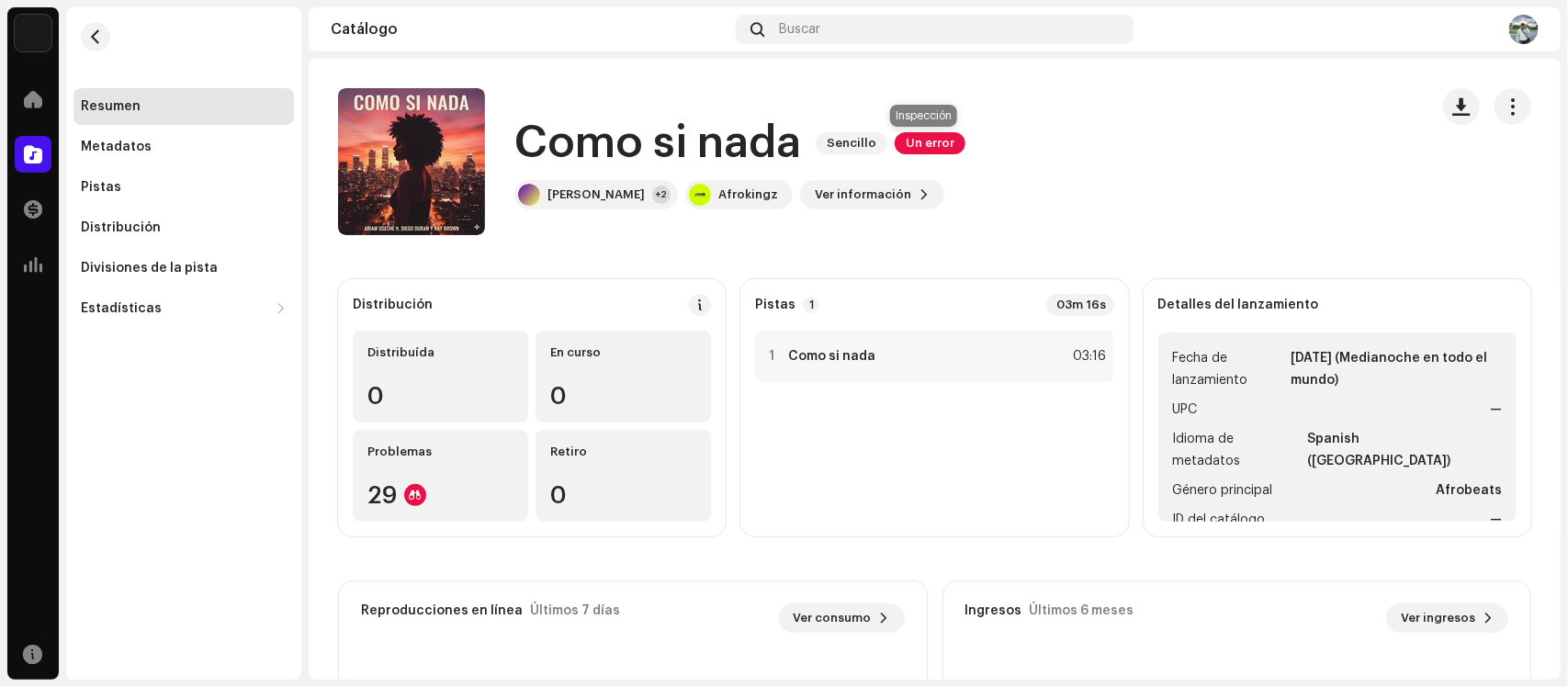
click at [921, 141] on span "Un error" at bounding box center [929, 143] width 70 height 22
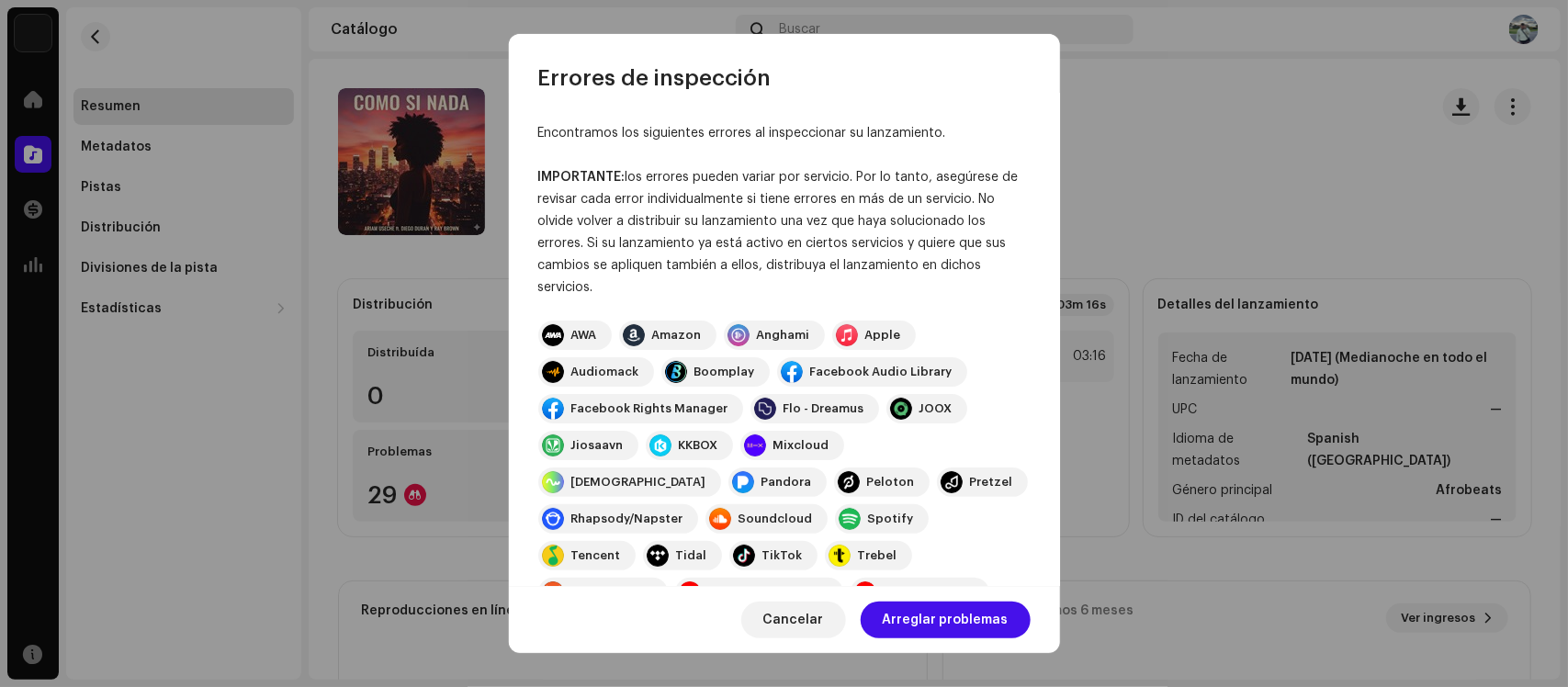
click at [947, 618] on span "Arreglar problemas" at bounding box center [946, 620] width 125 height 37
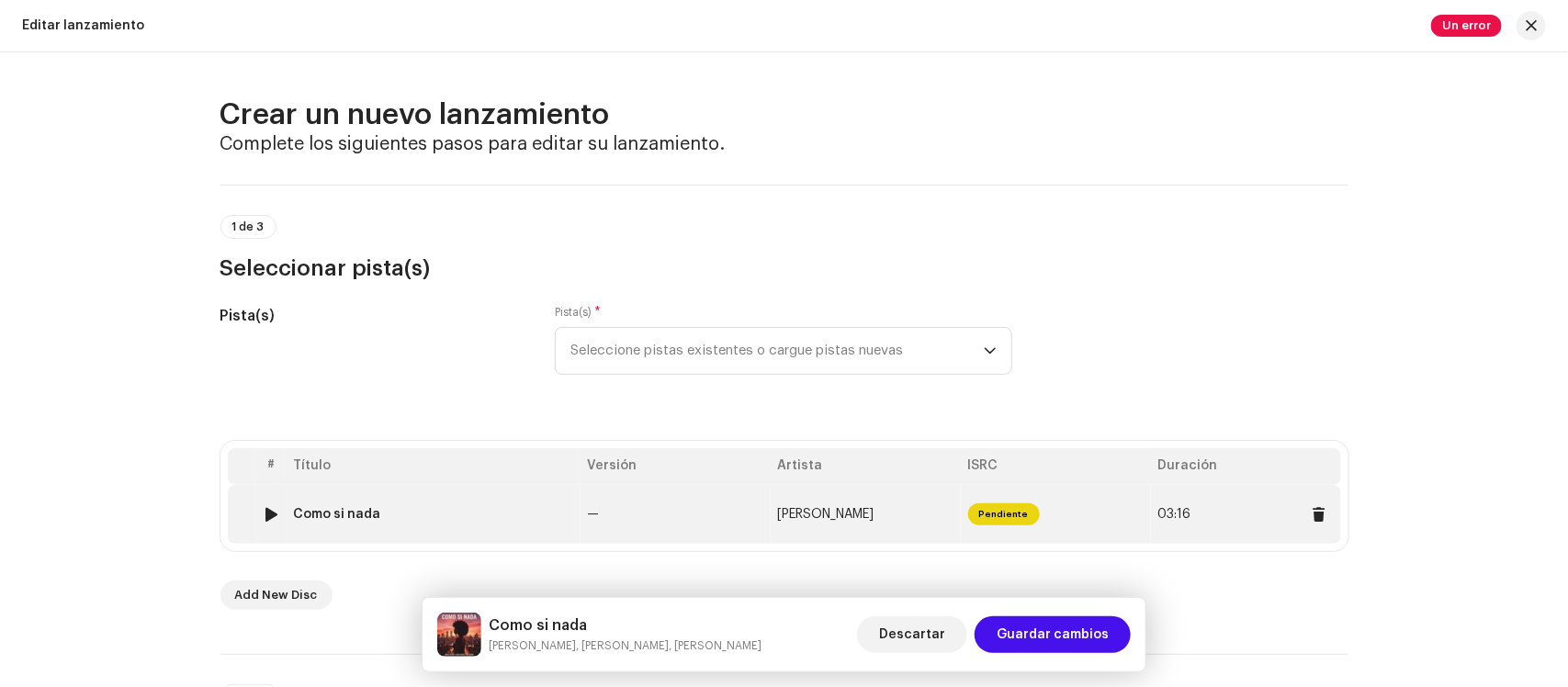
click at [1003, 520] on span "Pendiente" at bounding box center [1004, 514] width 71 height 22
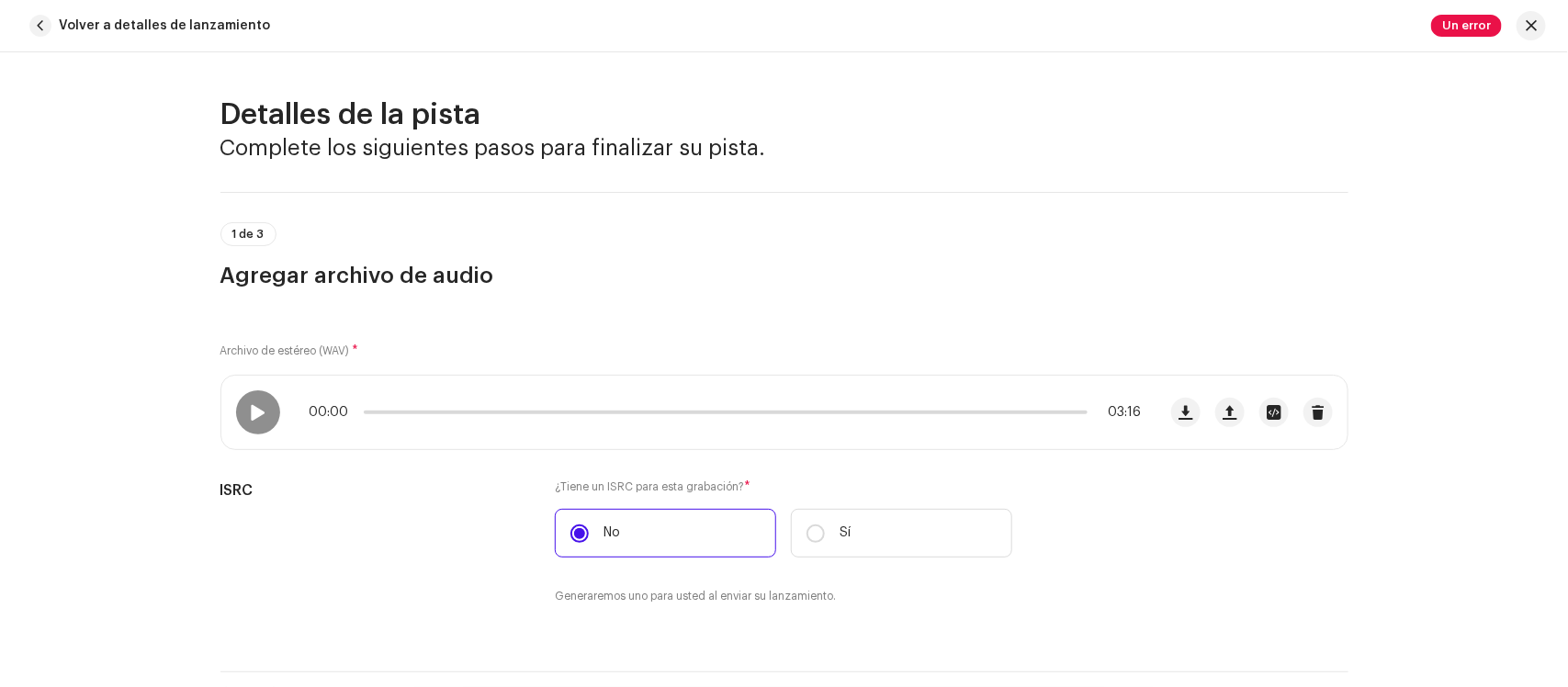
drag, startPoint x: 42, startPoint y: 39, endPoint x: 56, endPoint y: 53, distance: 19.8
click at [41, 39] on button "Volver a detalles de lanzamiento" at bounding box center [153, 26] width 262 height 37
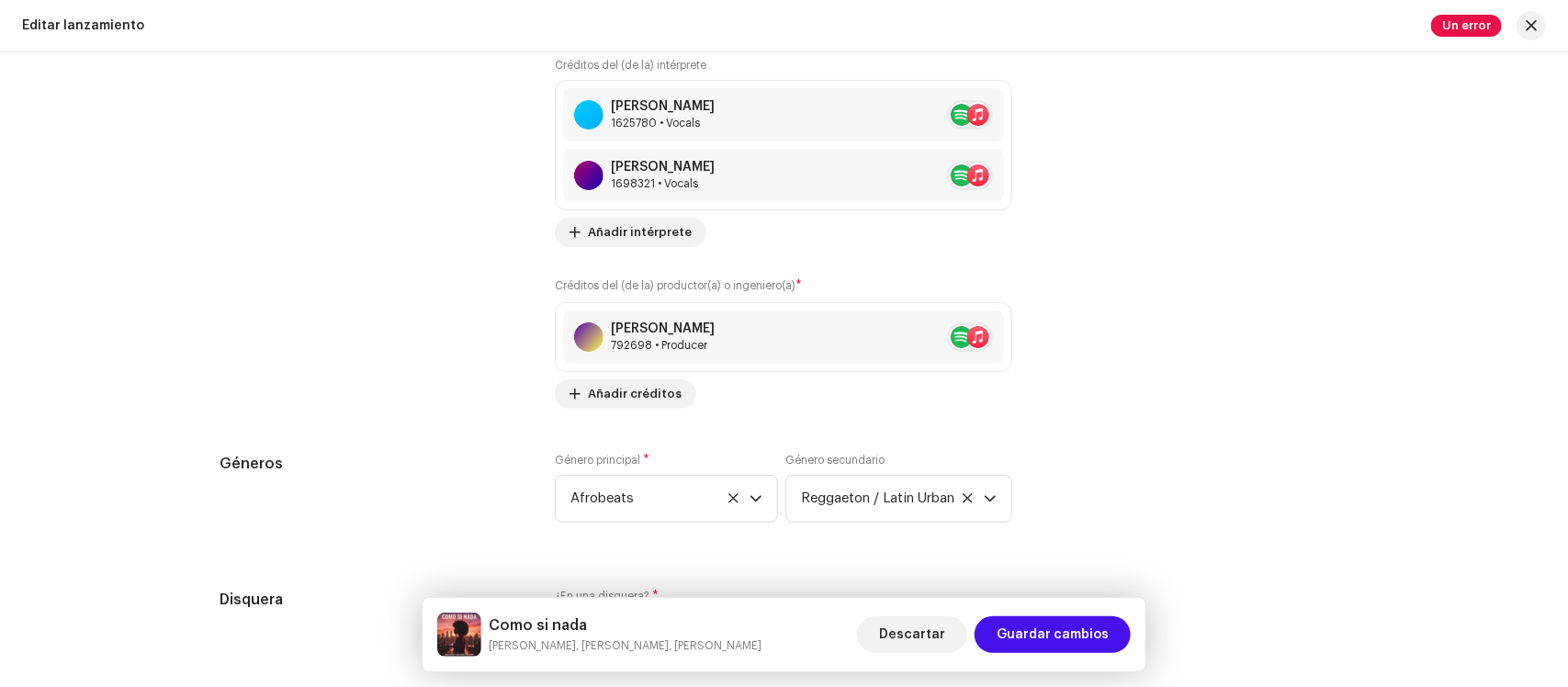
scroll to position [2640, 0]
click at [690, 121] on div "1625780 • Vocals" at bounding box center [662, 121] width 104 height 14
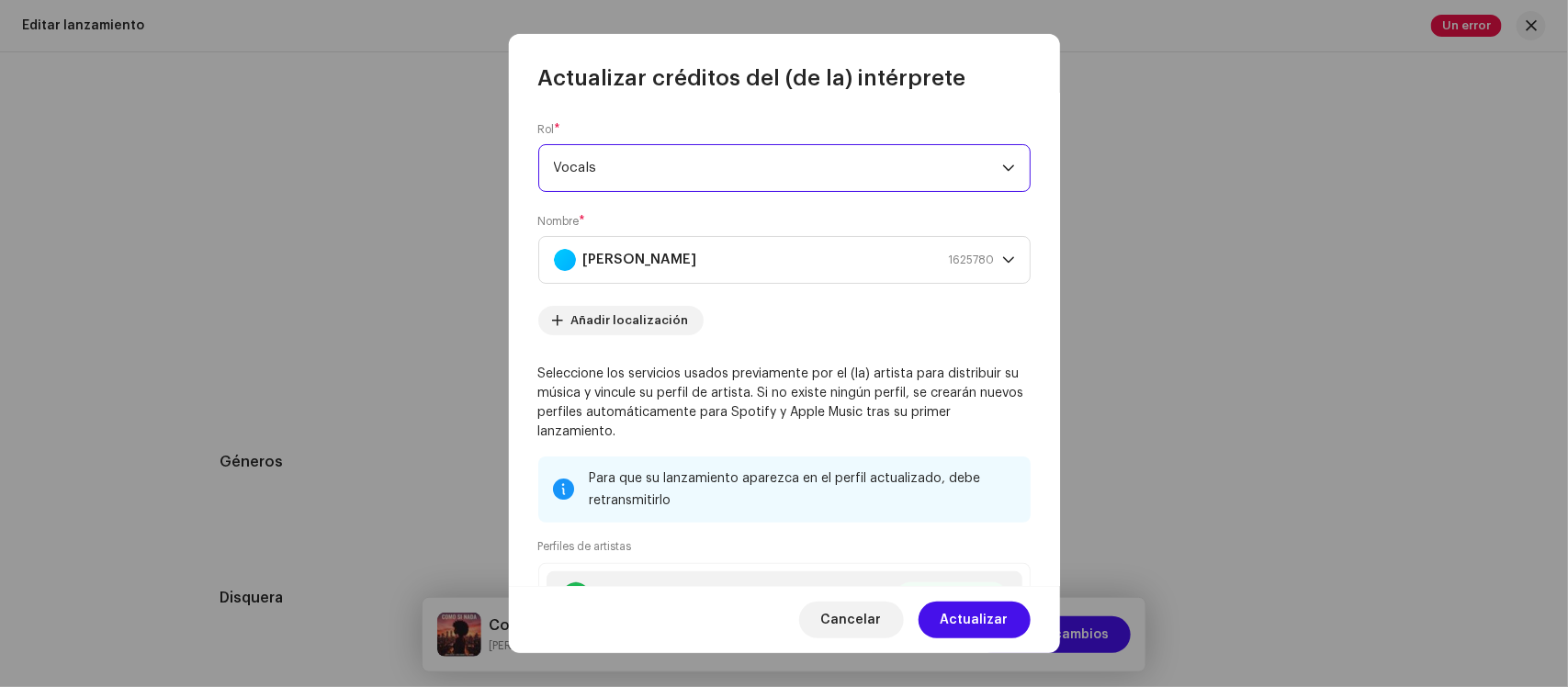
click at [677, 177] on span "Vocals" at bounding box center [778, 168] width 449 height 46
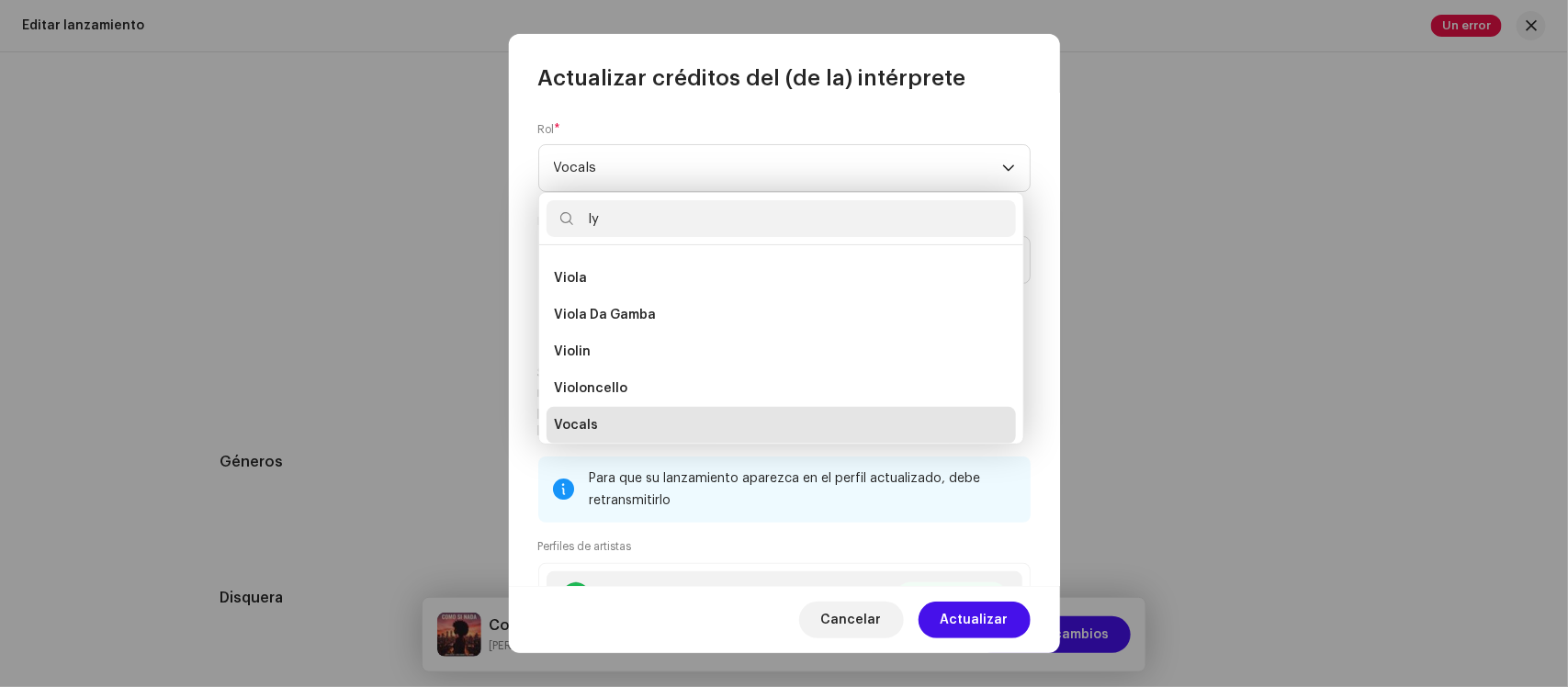
scroll to position [0, 0]
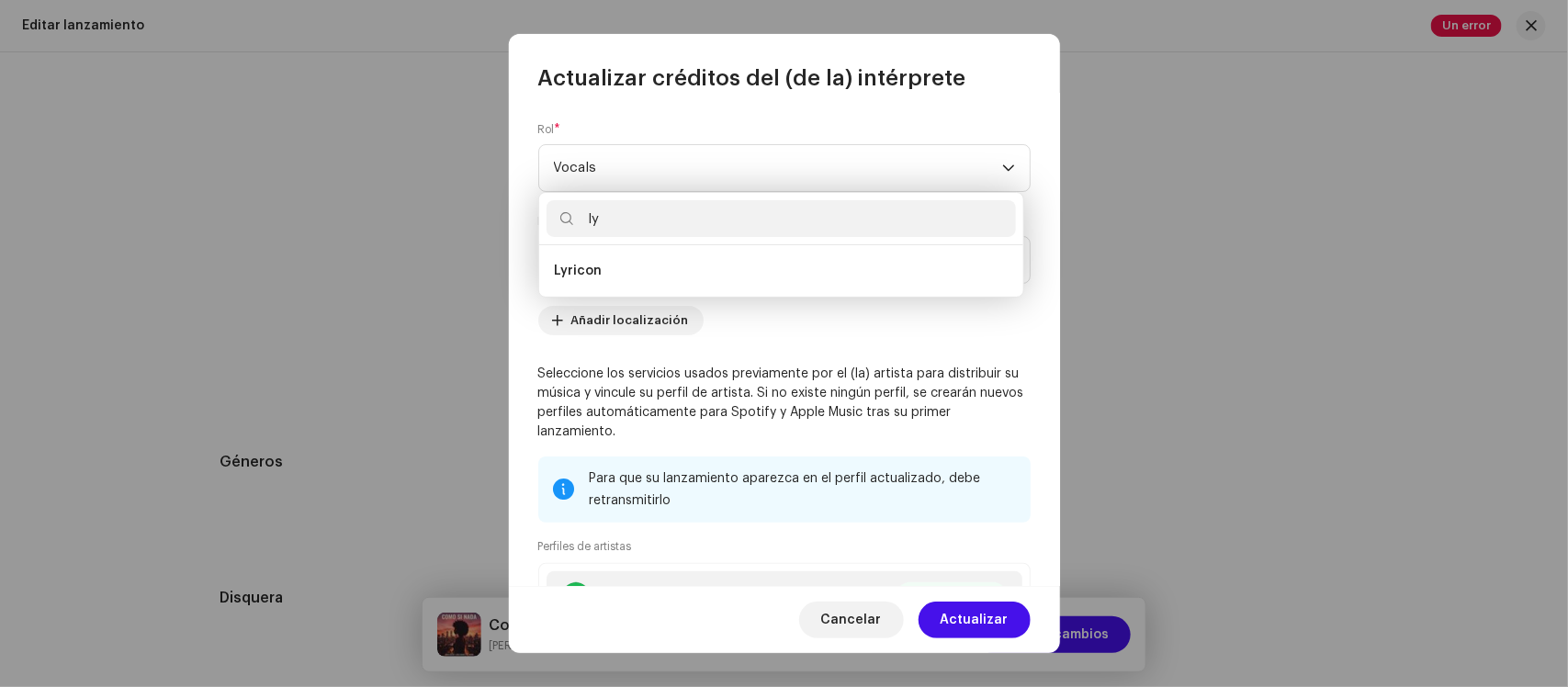
type input "l"
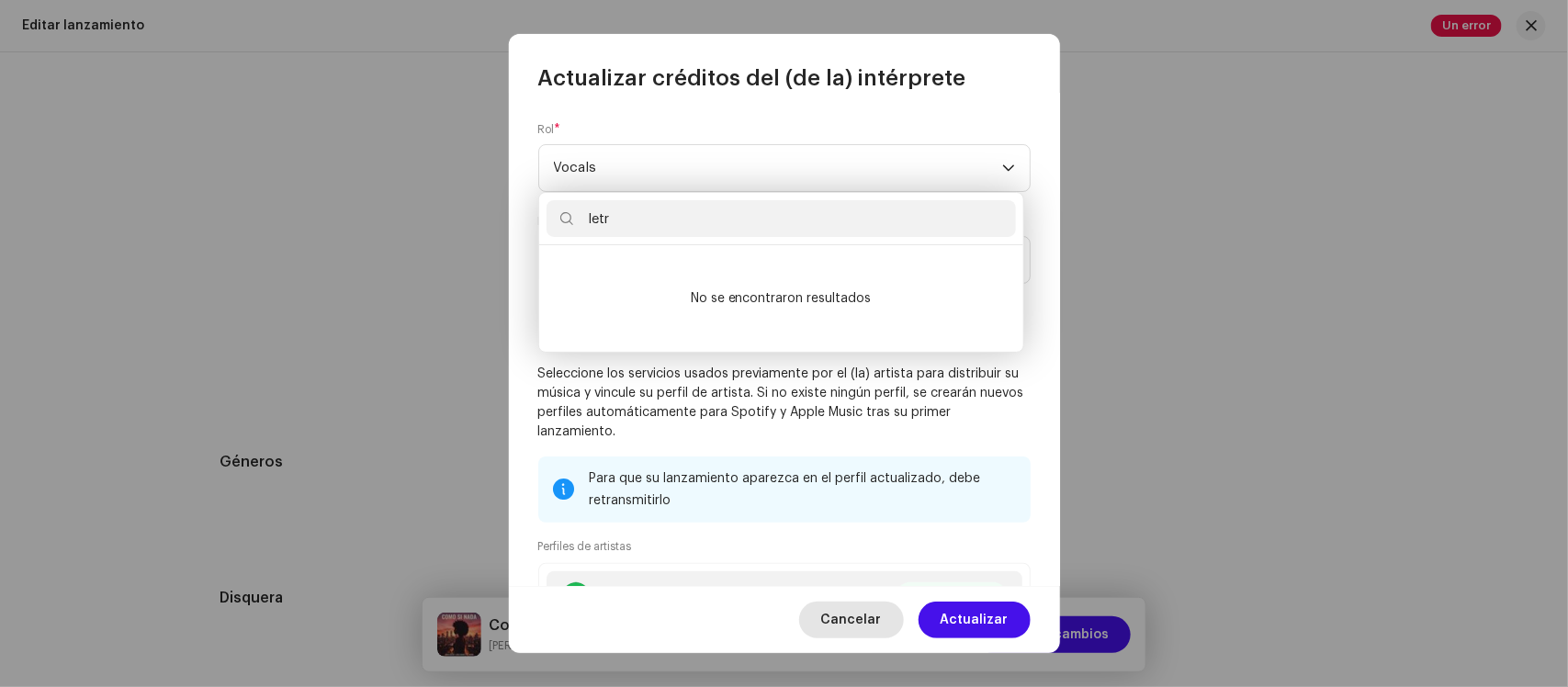
type input "letr"
click at [870, 618] on span "Cancelar" at bounding box center [851, 620] width 61 height 37
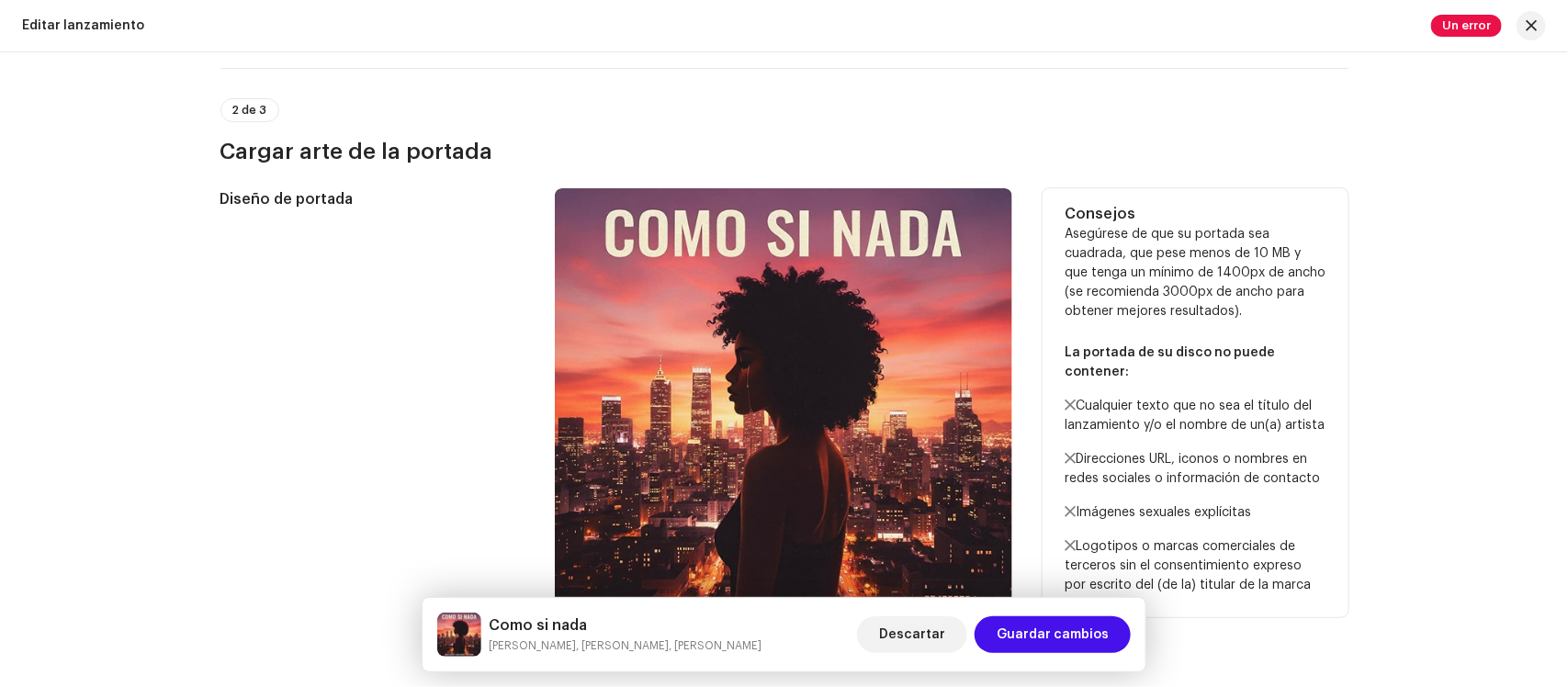
scroll to position [563, 0]
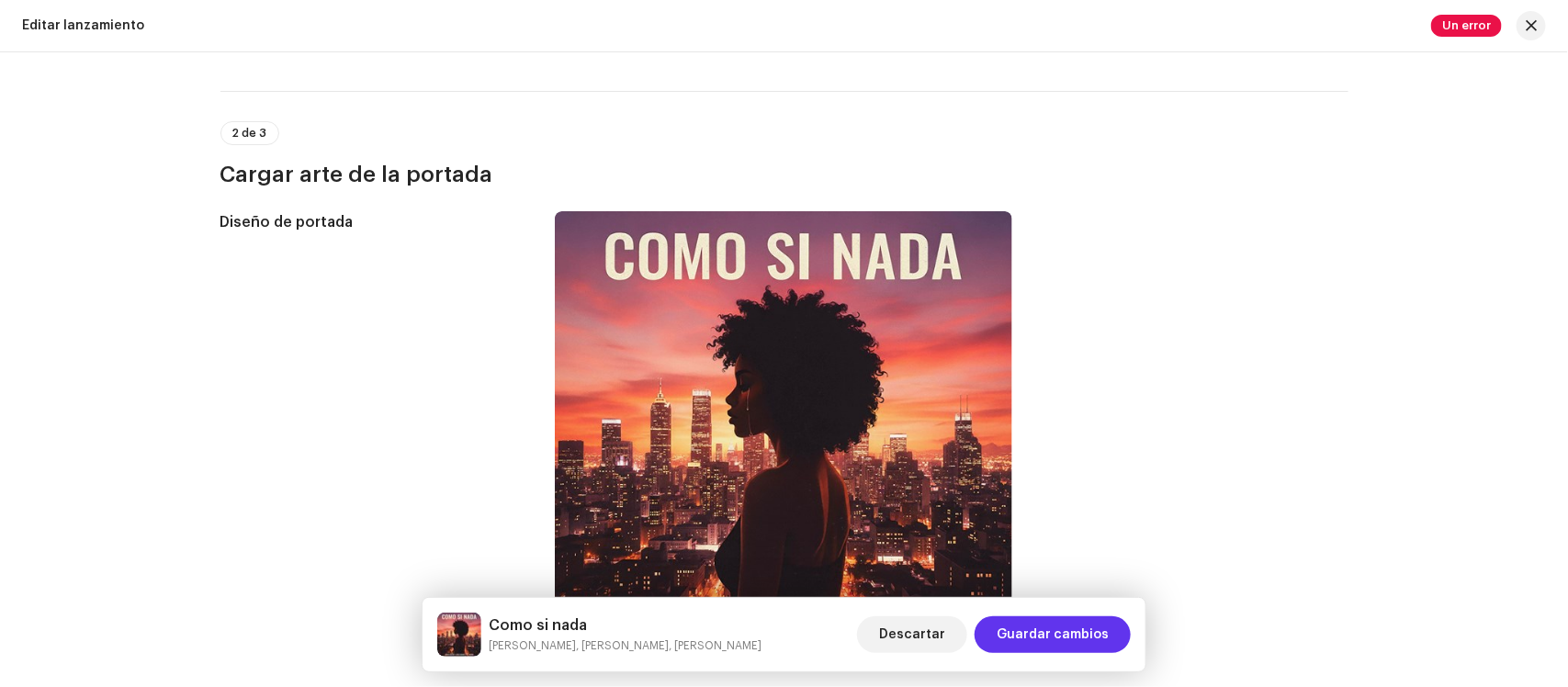
click at [1083, 629] on span "Guardar cambios" at bounding box center [1053, 634] width 112 height 37
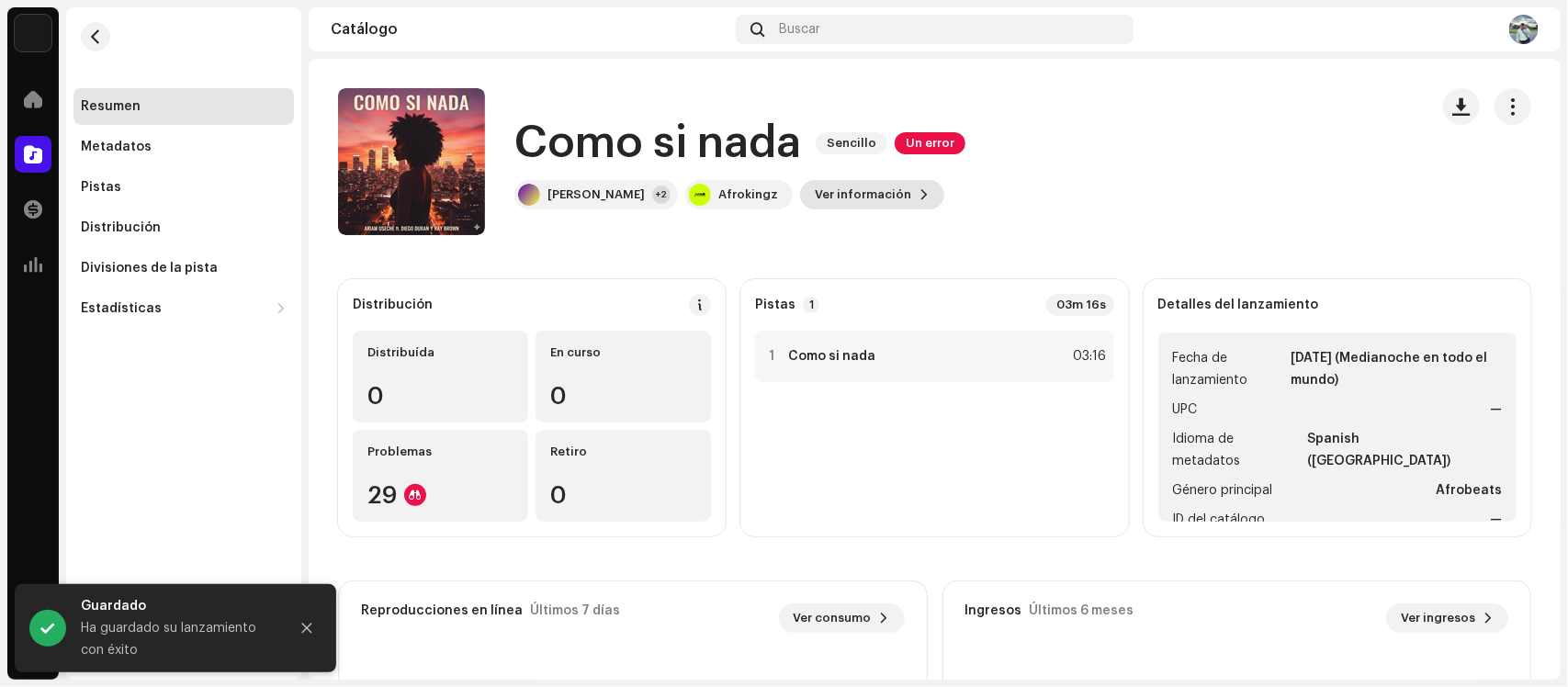
click at [846, 193] on span "Ver información" at bounding box center [862, 195] width 96 height 37
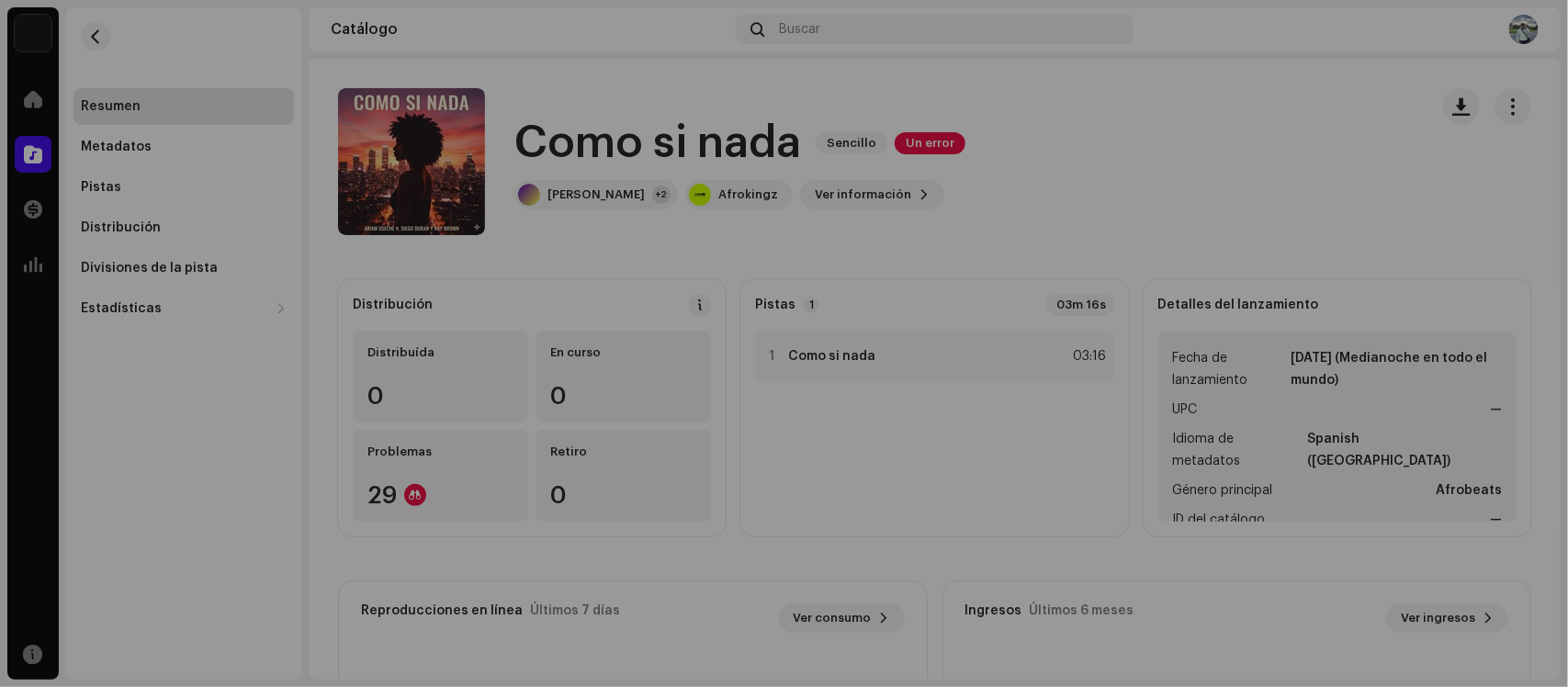
click at [1164, 222] on div "Como si nada 3044717 Metadatos Distribución Idioma de metadatos Spanish (Latin …" at bounding box center [784, 343] width 1568 height 687
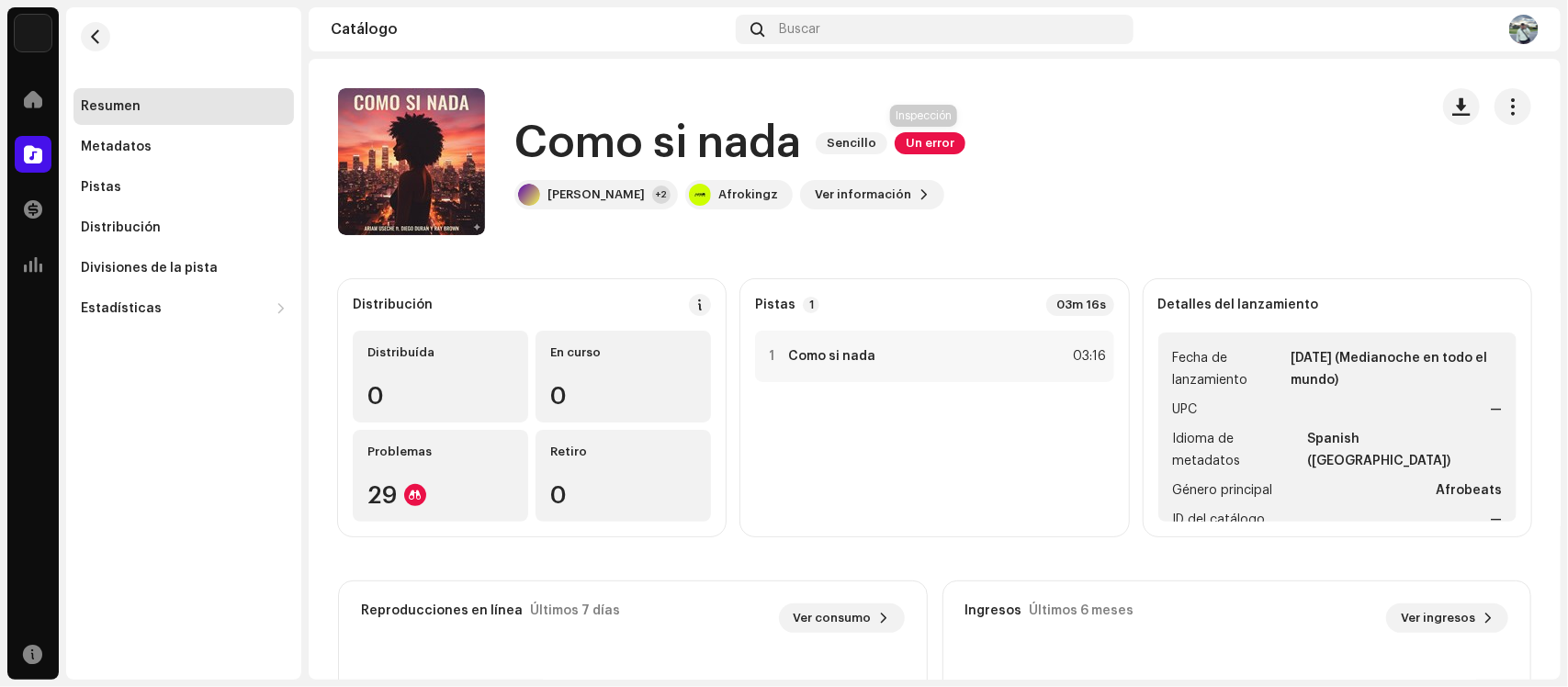
click at [923, 139] on span "Un error" at bounding box center [929, 143] width 70 height 22
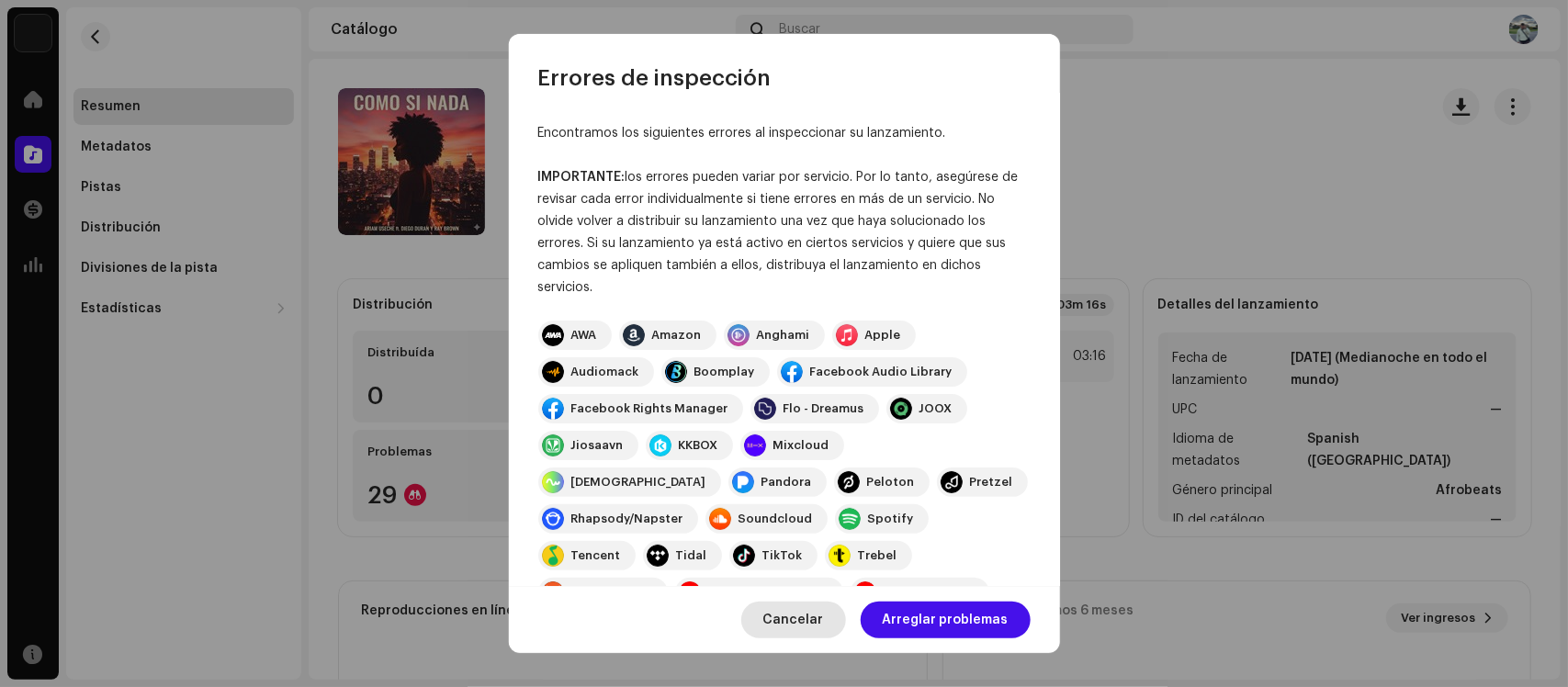
click at [790, 632] on span "Cancelar" at bounding box center [794, 620] width 61 height 37
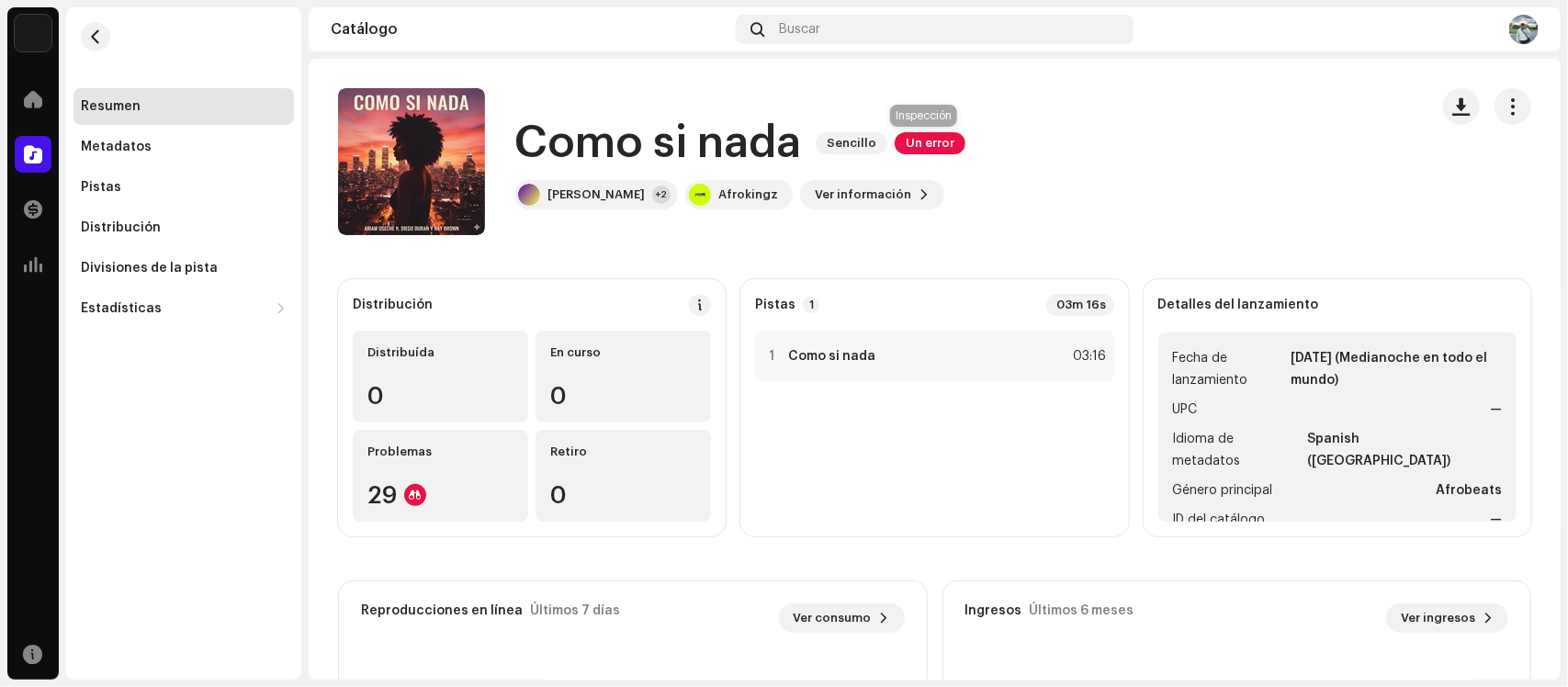
click at [937, 143] on span "Un error" at bounding box center [929, 143] width 70 height 22
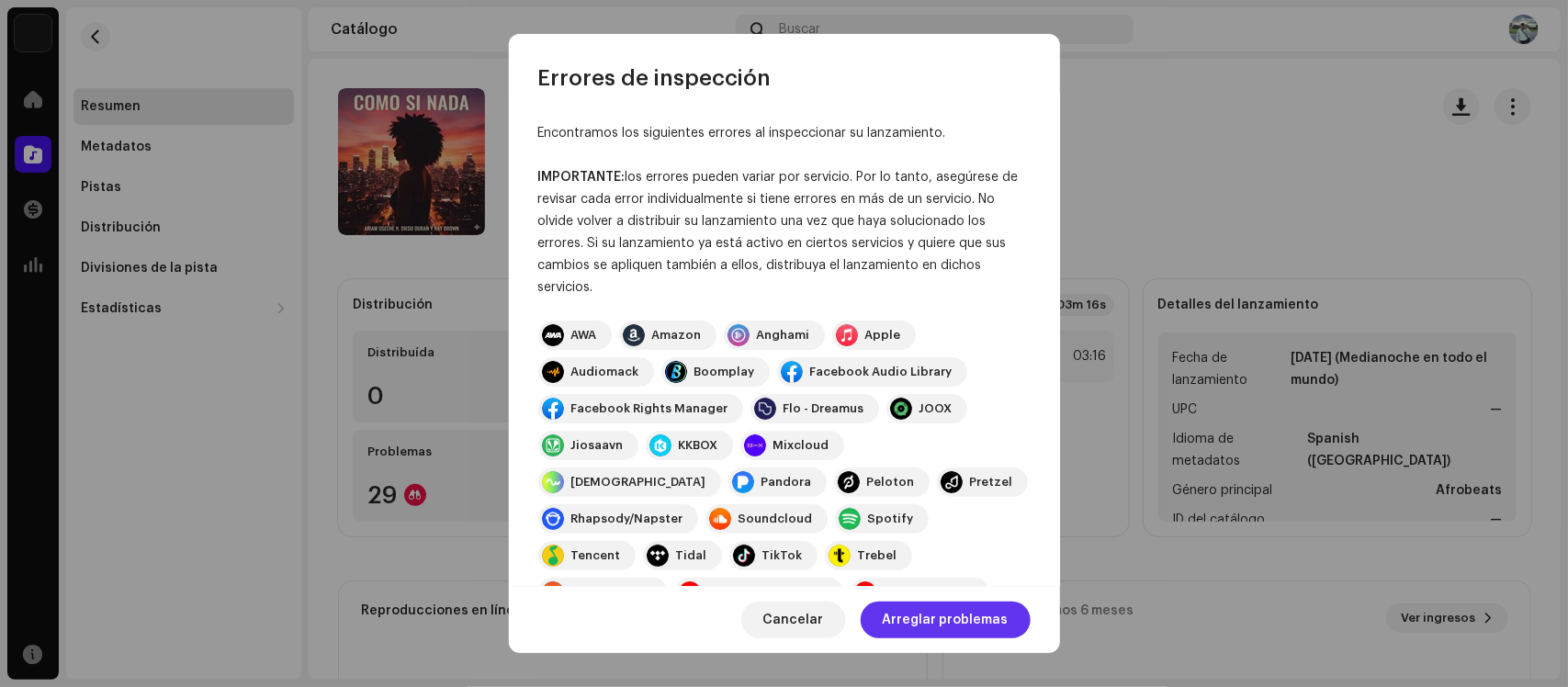
click at [967, 616] on span "Arreglar problemas" at bounding box center [946, 620] width 125 height 37
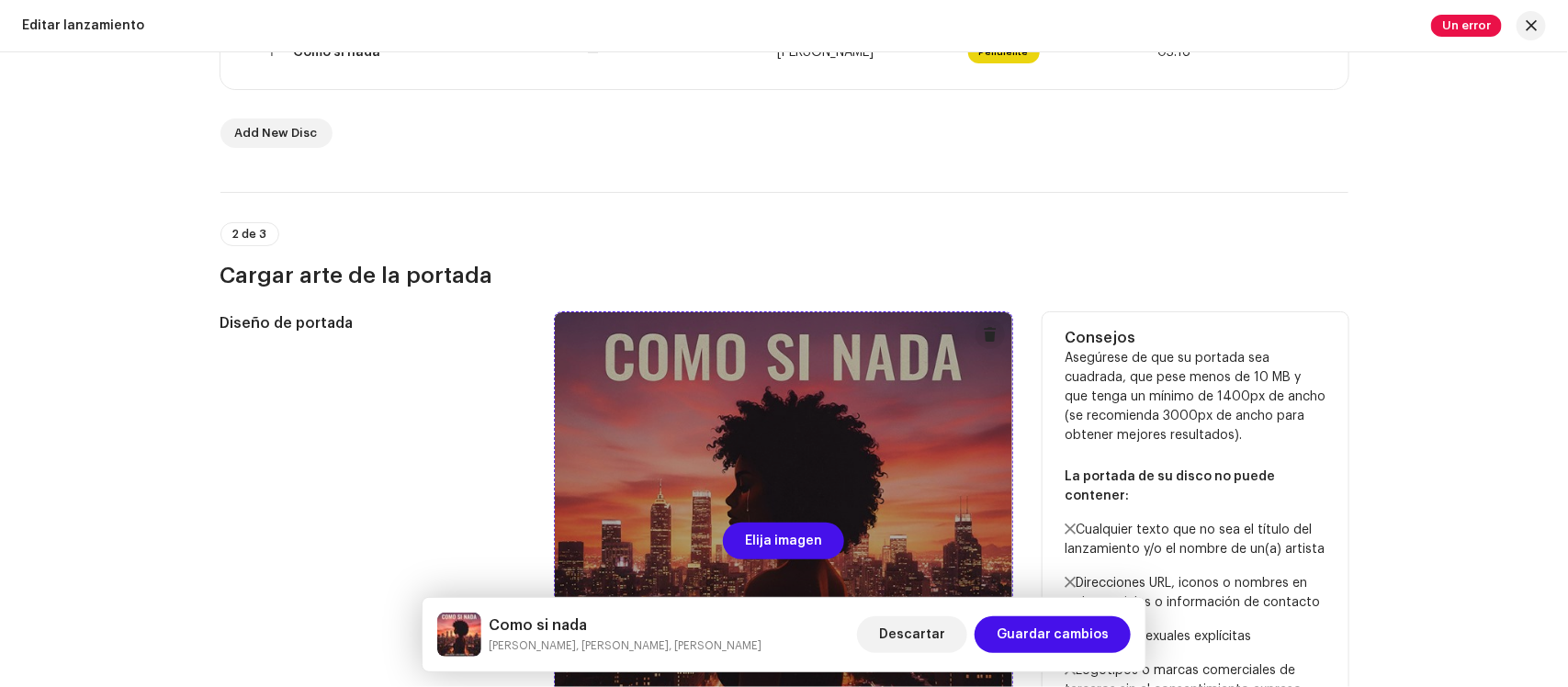
scroll to position [104, 0]
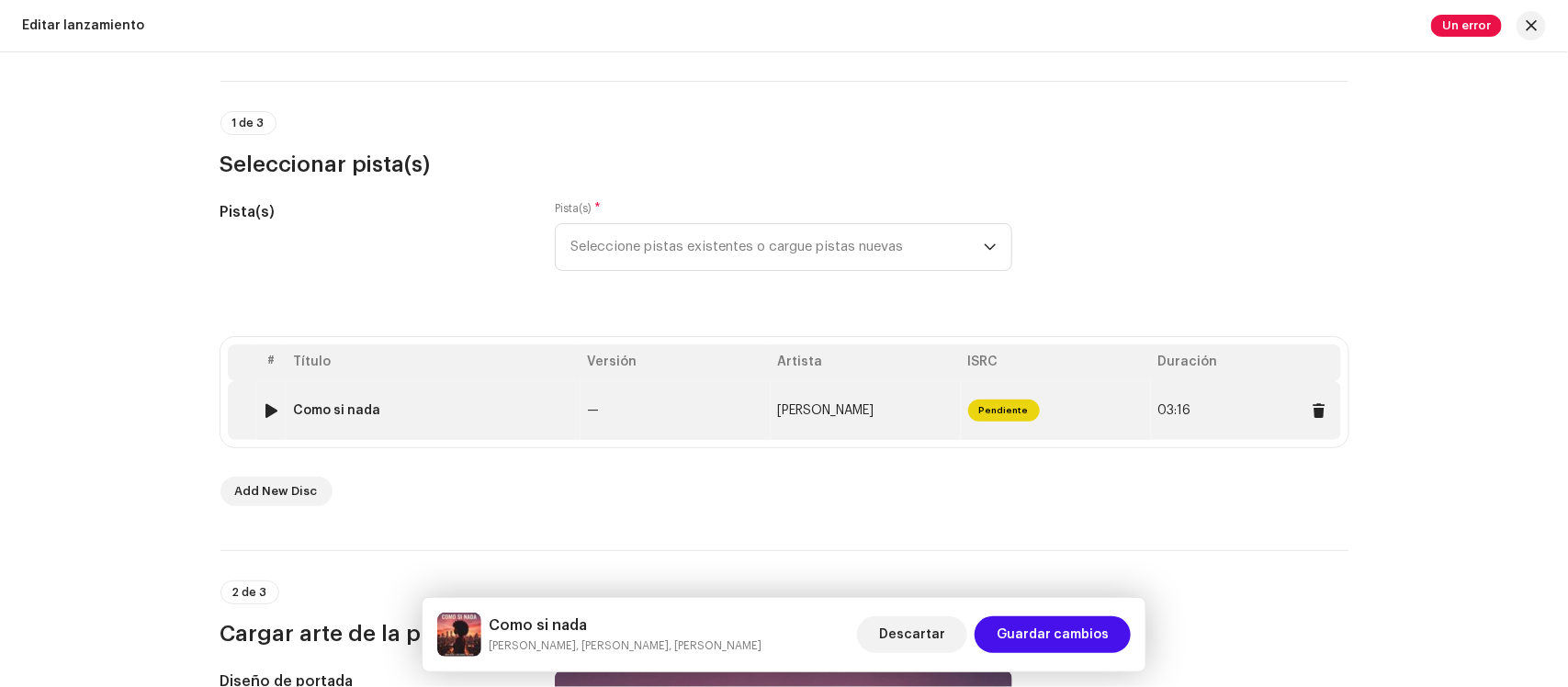
click at [887, 410] on td "[PERSON_NAME]" at bounding box center [866, 410] width 190 height 59
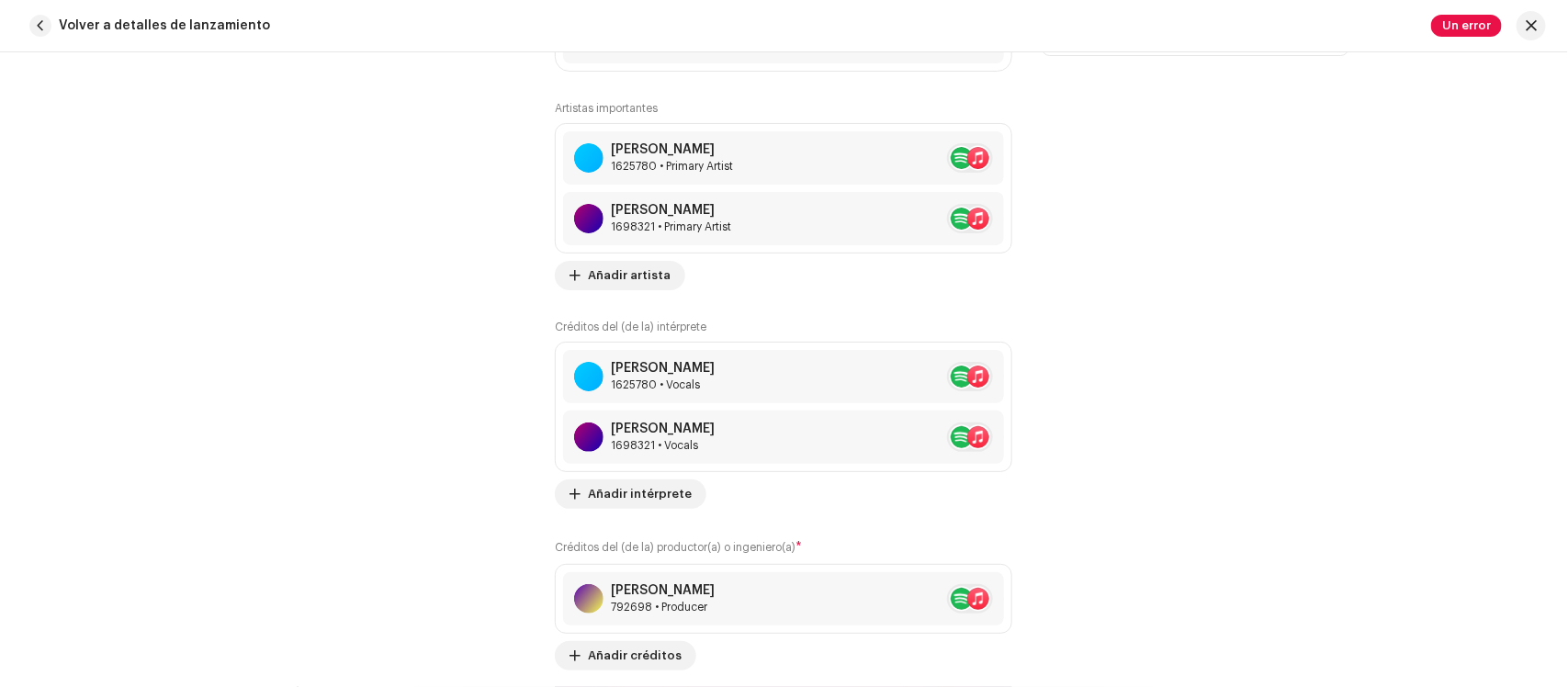
scroll to position [1378, 0]
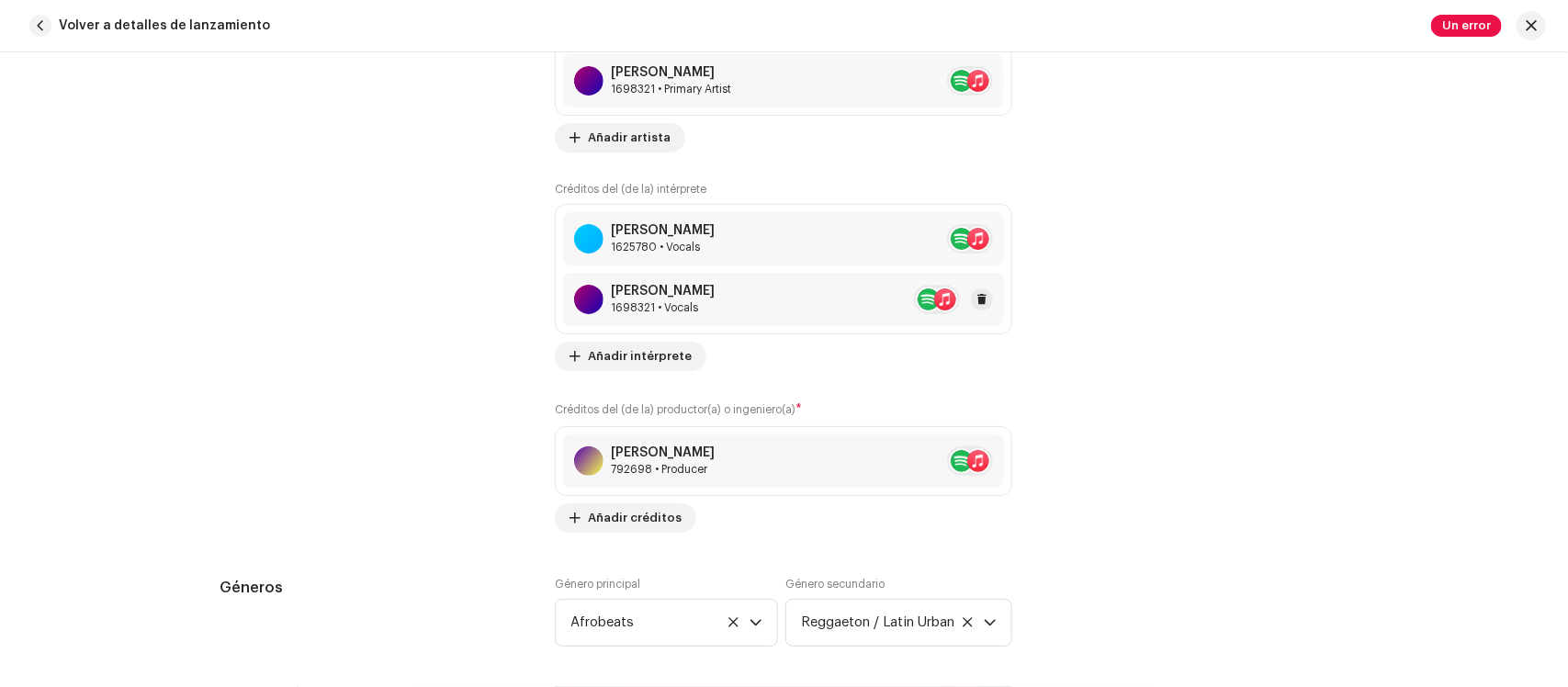
click at [667, 303] on div "1698321 • Vocals" at bounding box center [662, 307] width 104 height 14
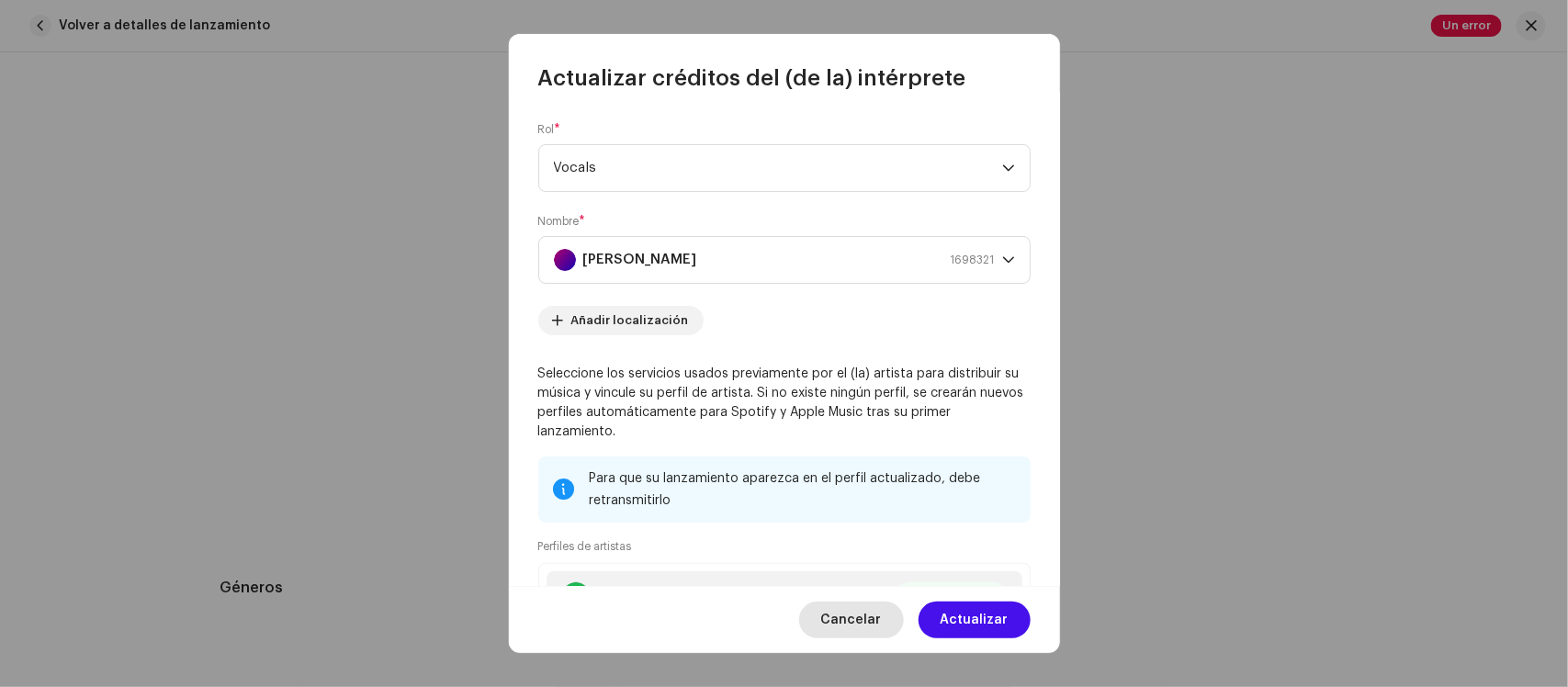
click at [870, 612] on span "Cancelar" at bounding box center [851, 620] width 61 height 37
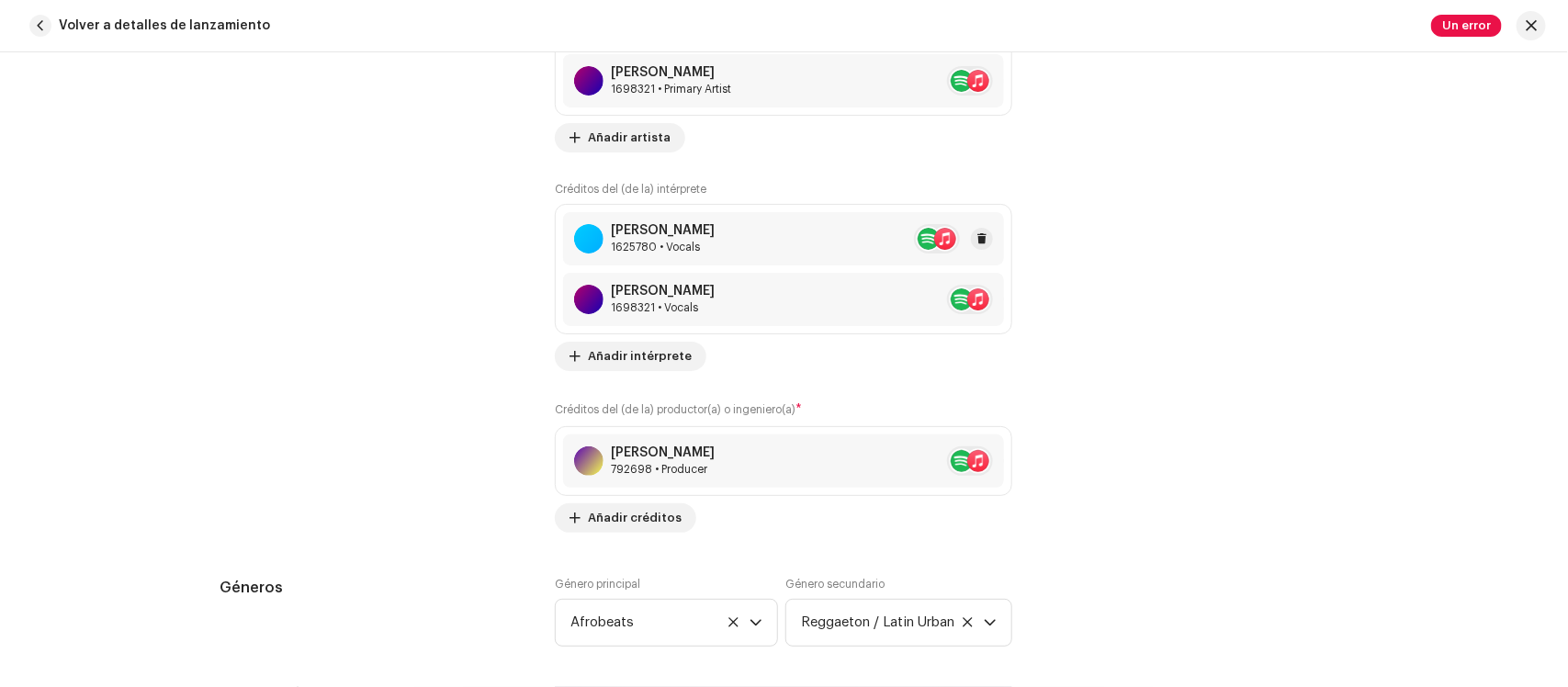
click at [700, 239] on div "Ariam Useche 1625780 • Vocals" at bounding box center [783, 239] width 441 height 53
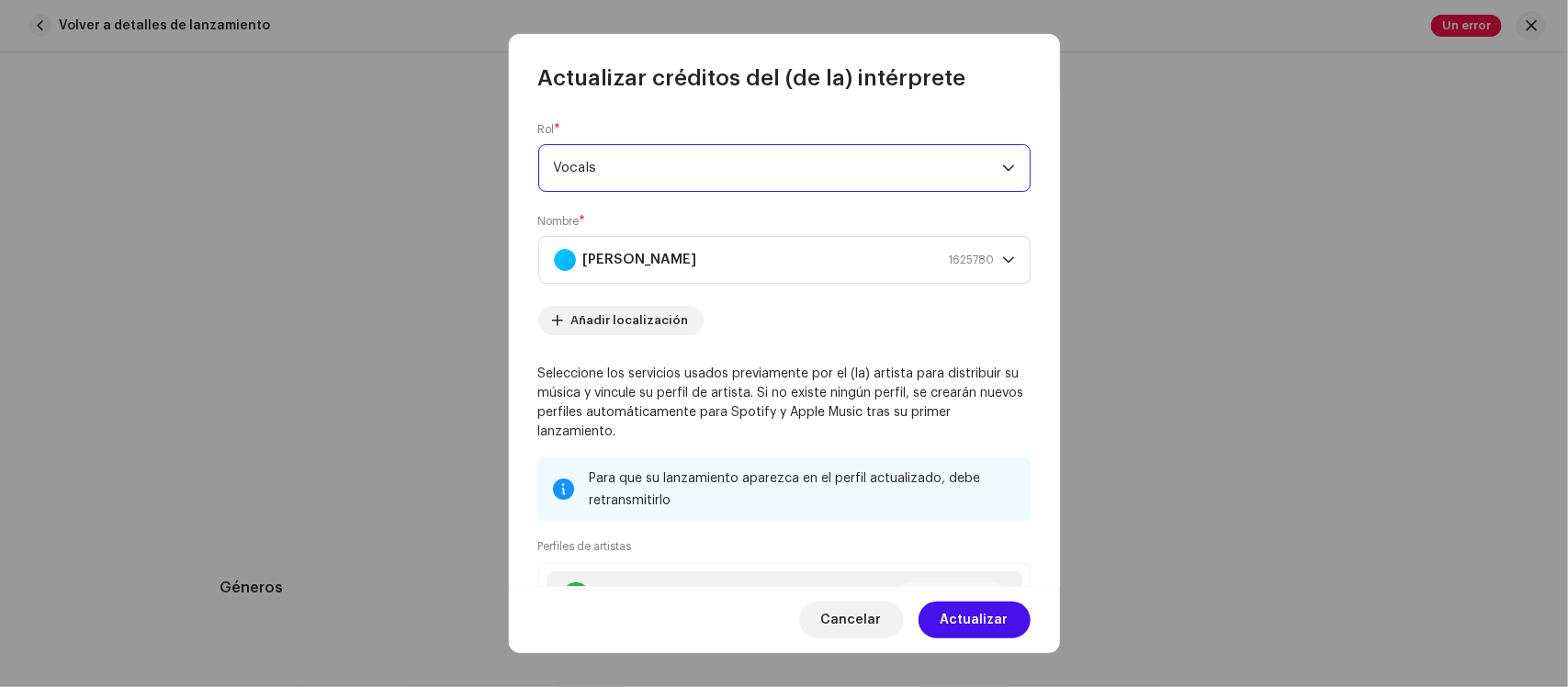
click at [671, 163] on span "Vocals" at bounding box center [778, 168] width 449 height 46
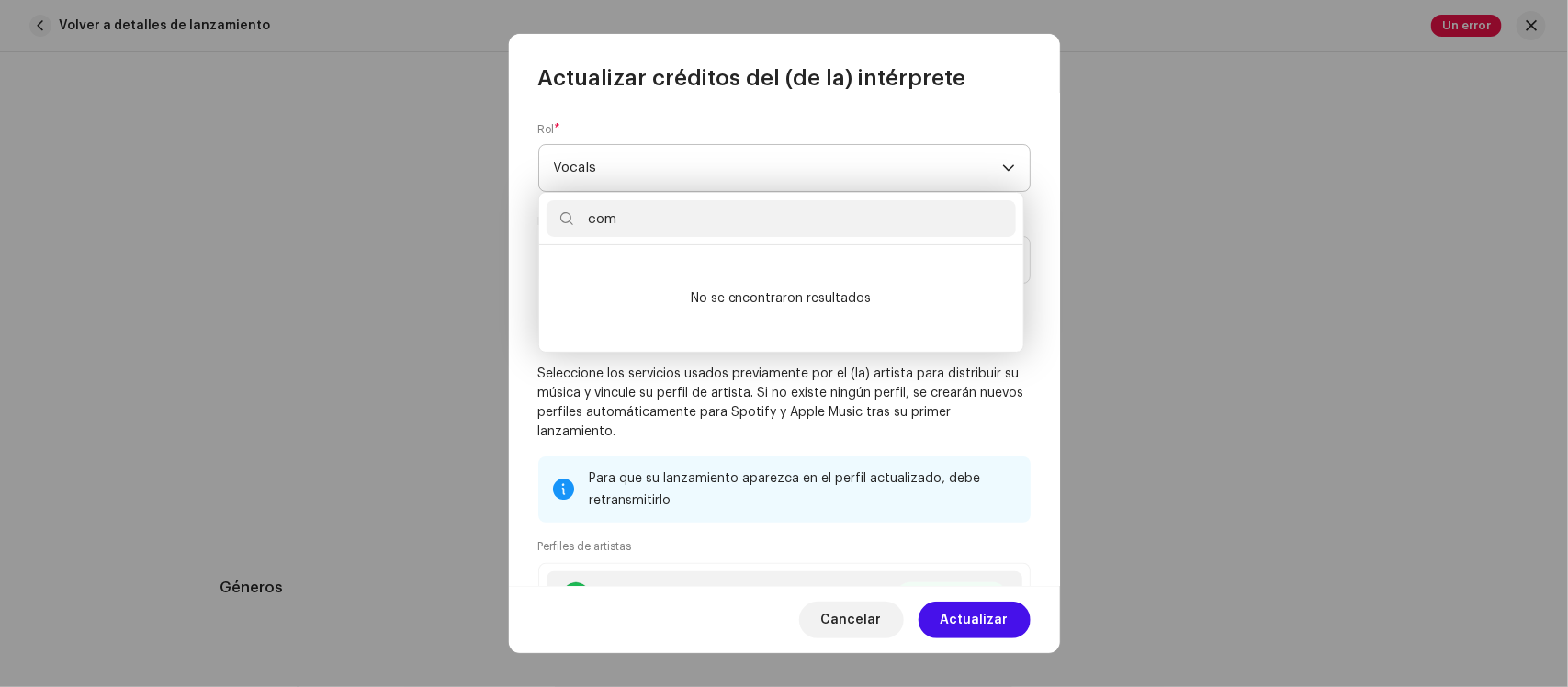
scroll to position [0, 0]
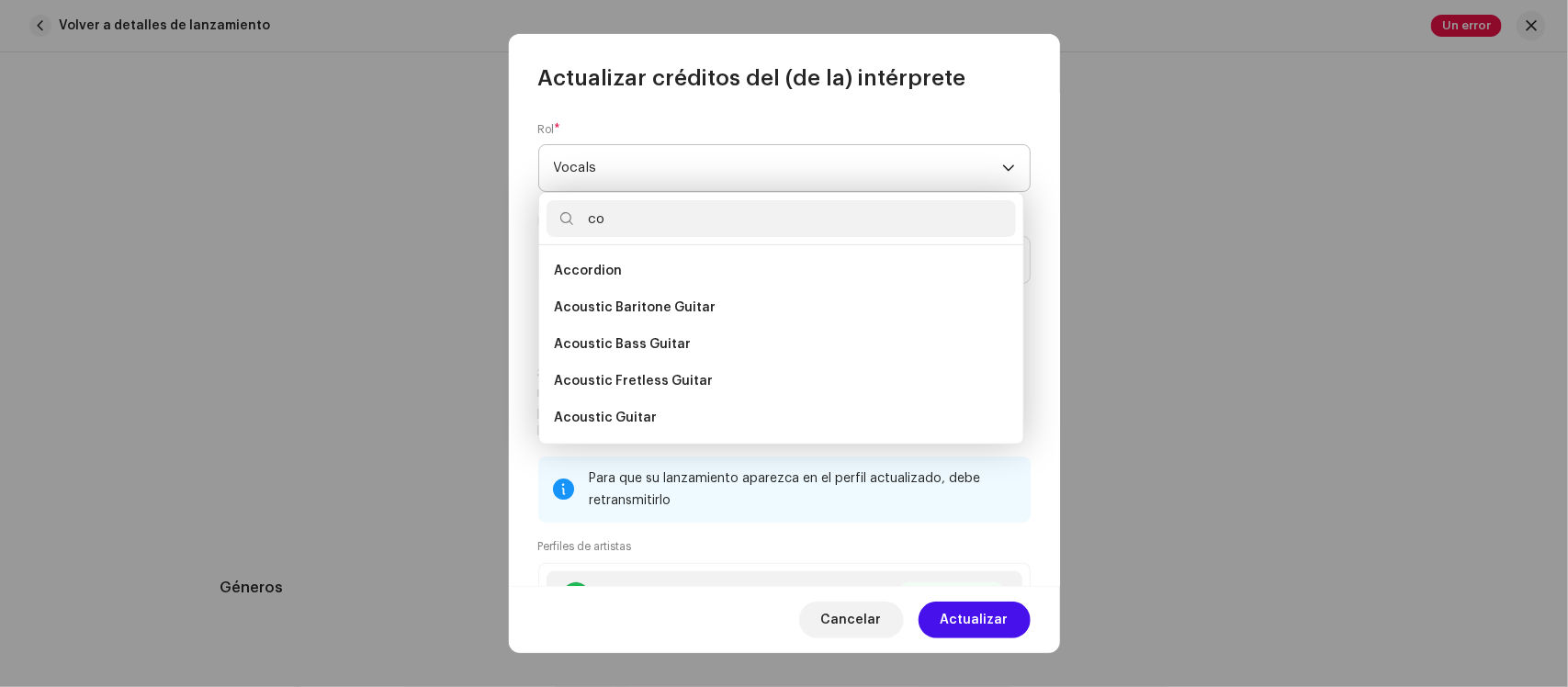
type input "c"
click at [877, 608] on span "Cancelar" at bounding box center [851, 620] width 61 height 37
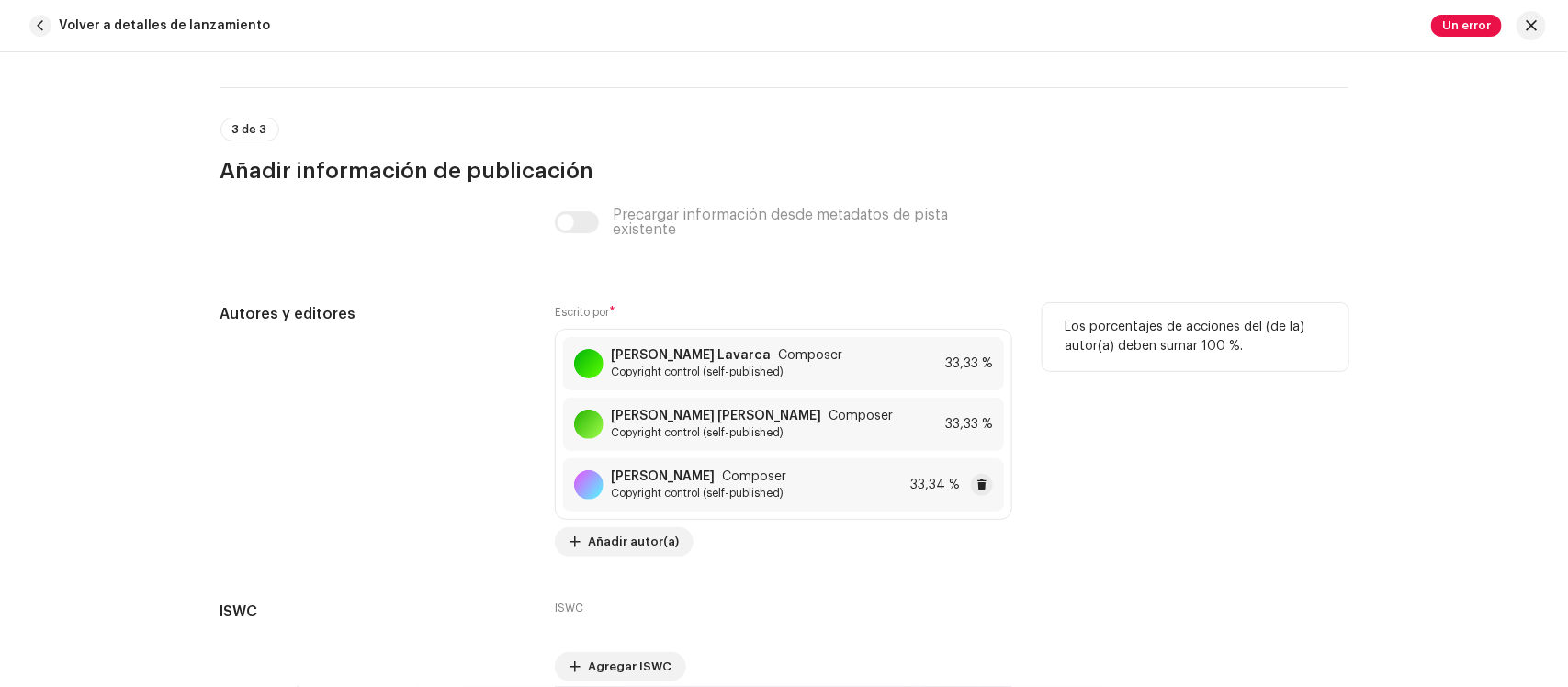
scroll to position [4092, 0]
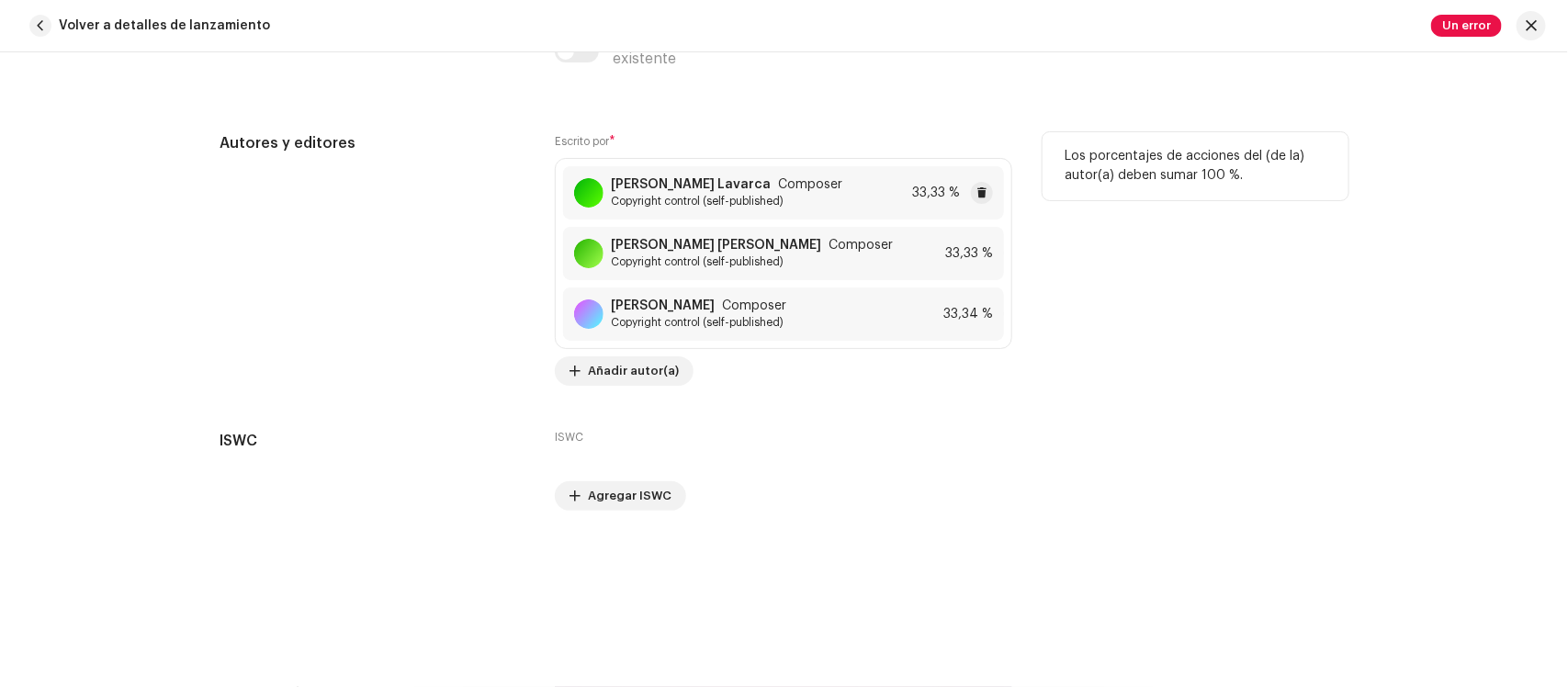
click at [788, 196] on span "Copyright control (self-published)" at bounding box center [727, 200] width 232 height 14
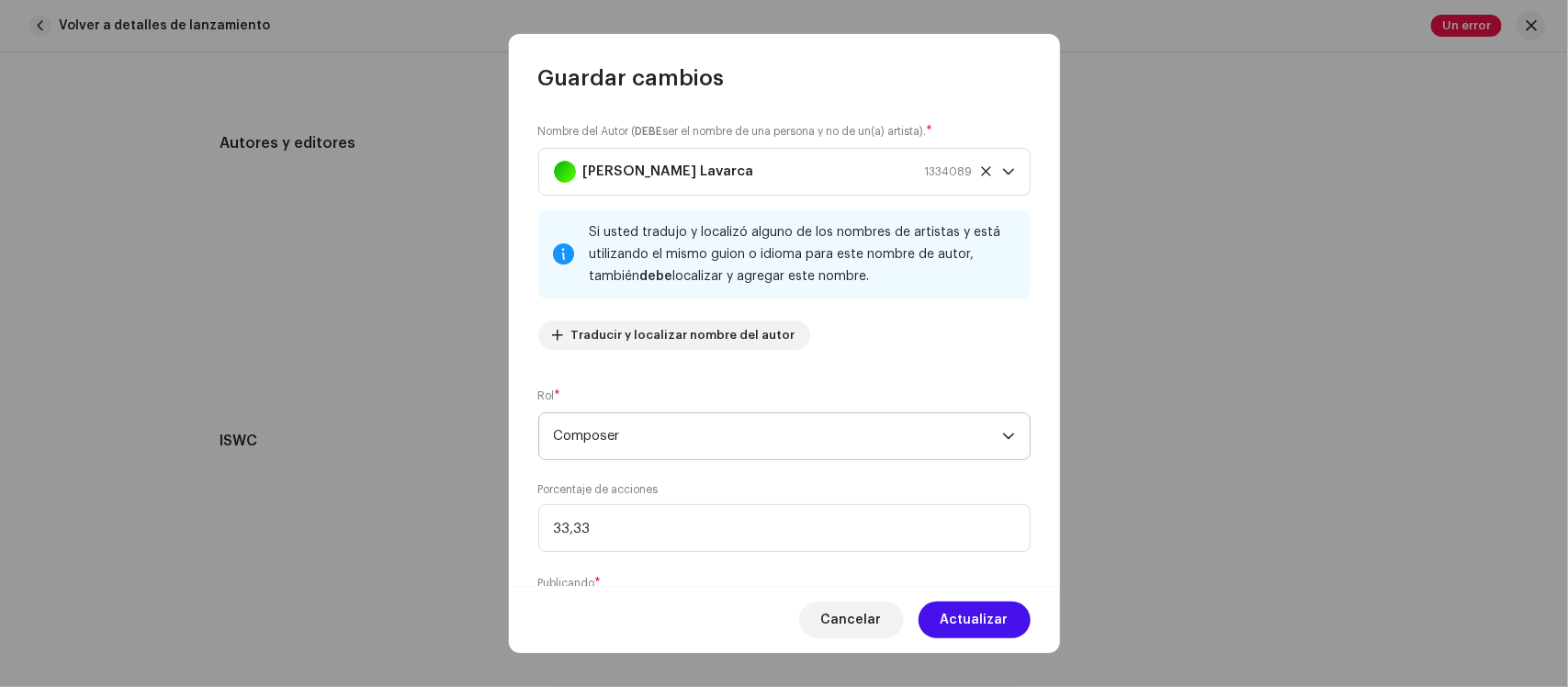
click at [681, 443] on span "Composer" at bounding box center [778, 436] width 449 height 46
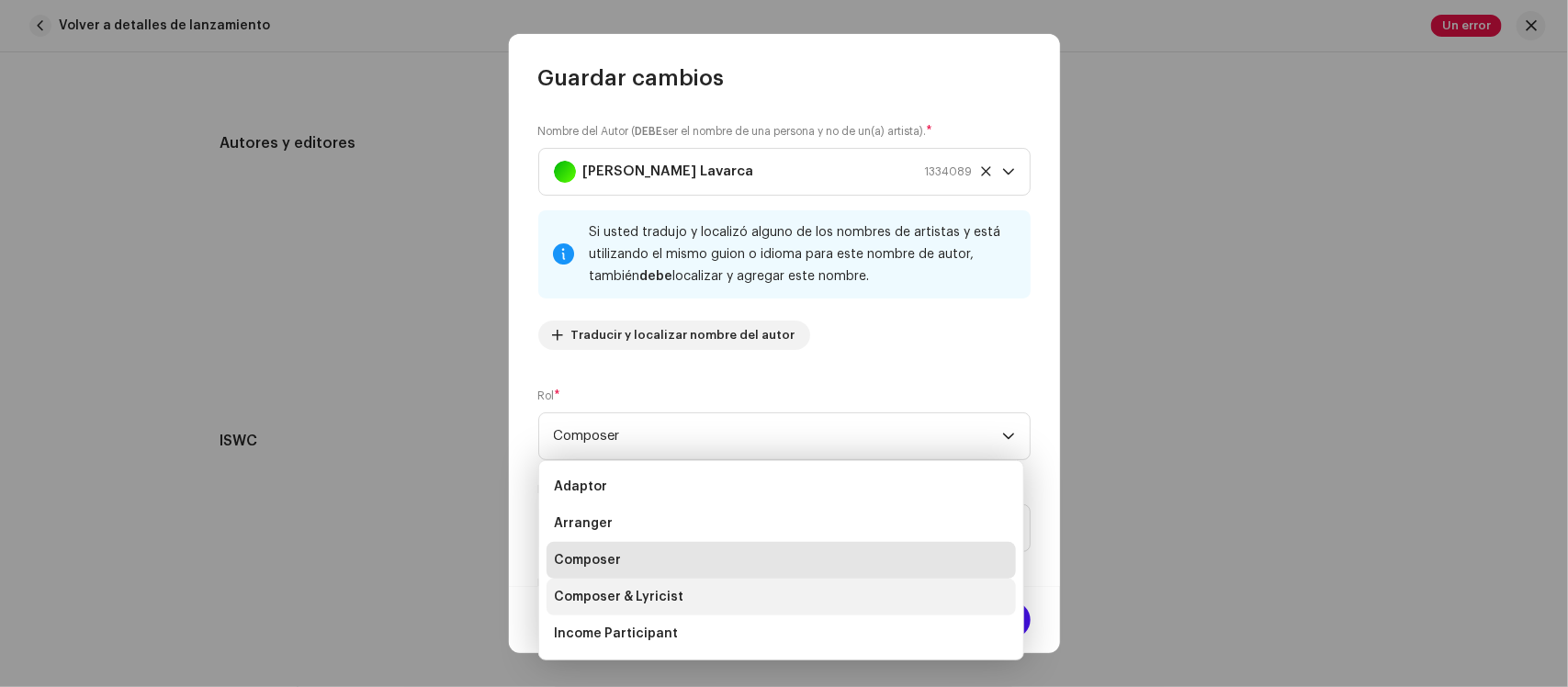
click at [677, 599] on span "Composer & Lyricist" at bounding box center [619, 597] width 129 height 18
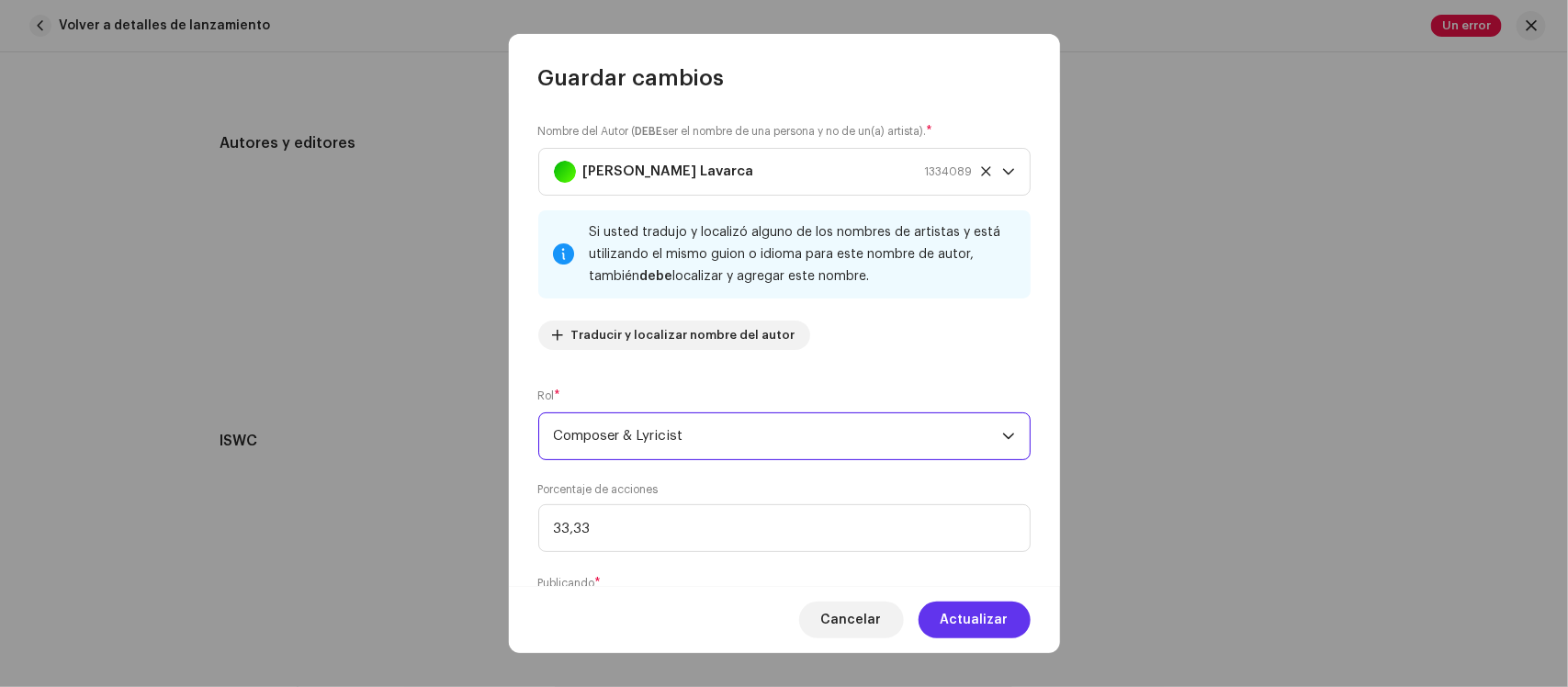
click at [1001, 614] on span "Actualizar" at bounding box center [975, 620] width 68 height 37
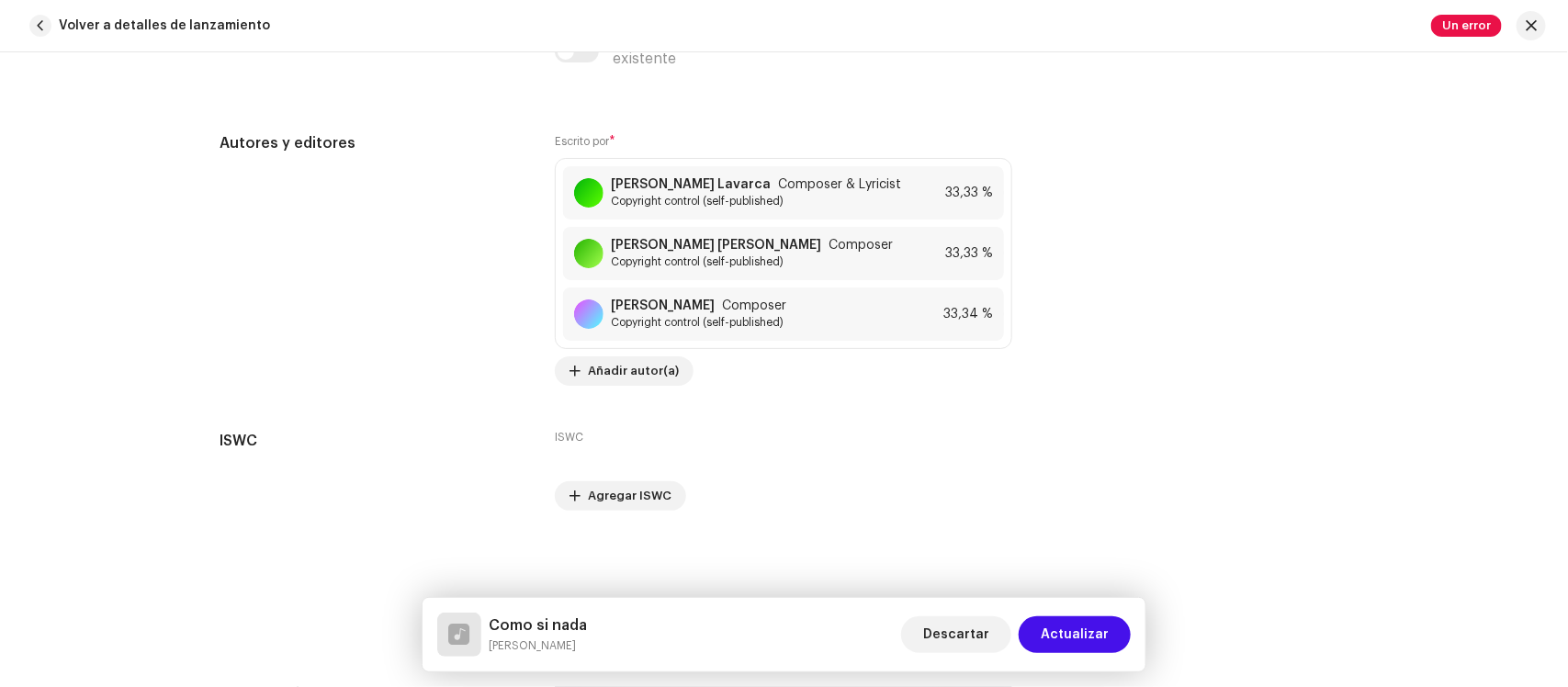
click at [1078, 629] on span "Actualizar" at bounding box center [1075, 634] width 68 height 37
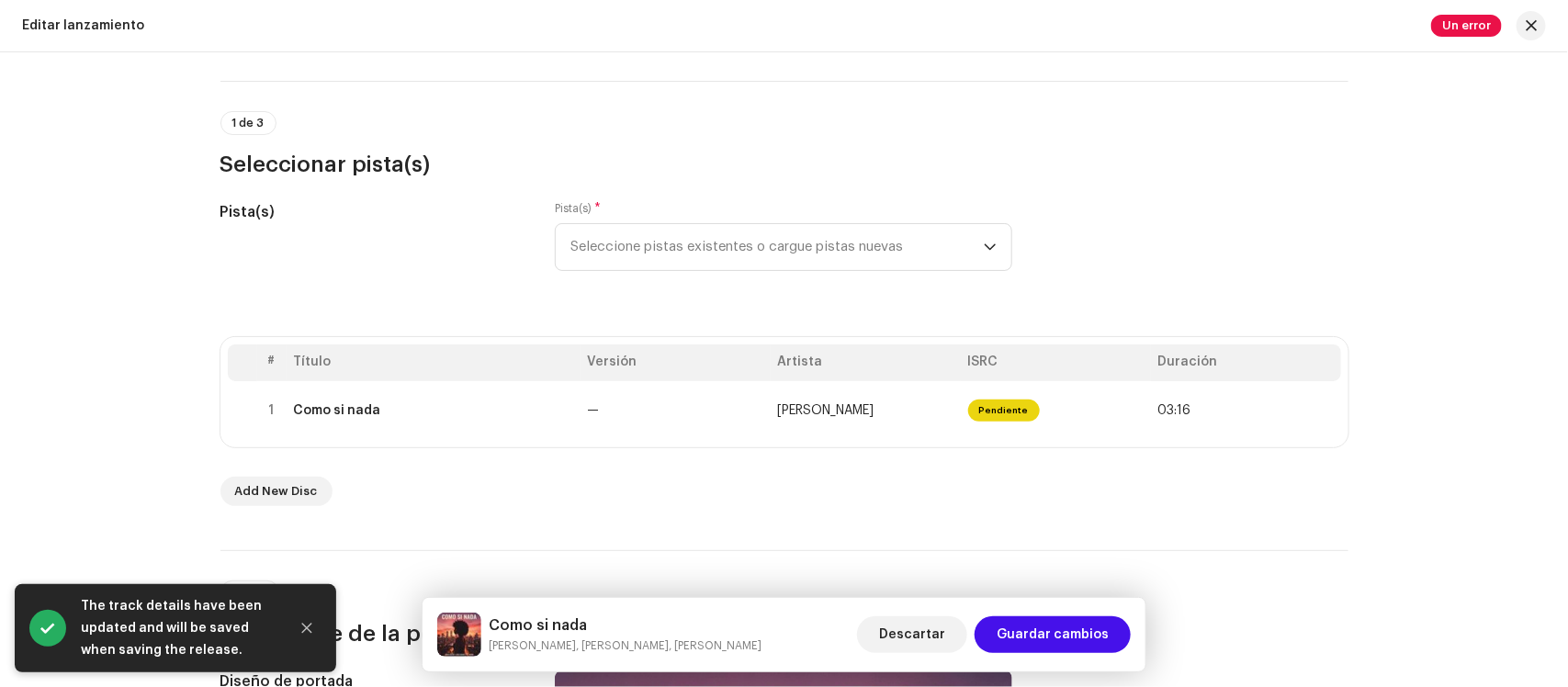
click at [1080, 614] on div "Descartar Guardar cambios" at bounding box center [994, 635] width 274 height 44
click at [1053, 632] on span "Guardar cambios" at bounding box center [1053, 634] width 112 height 37
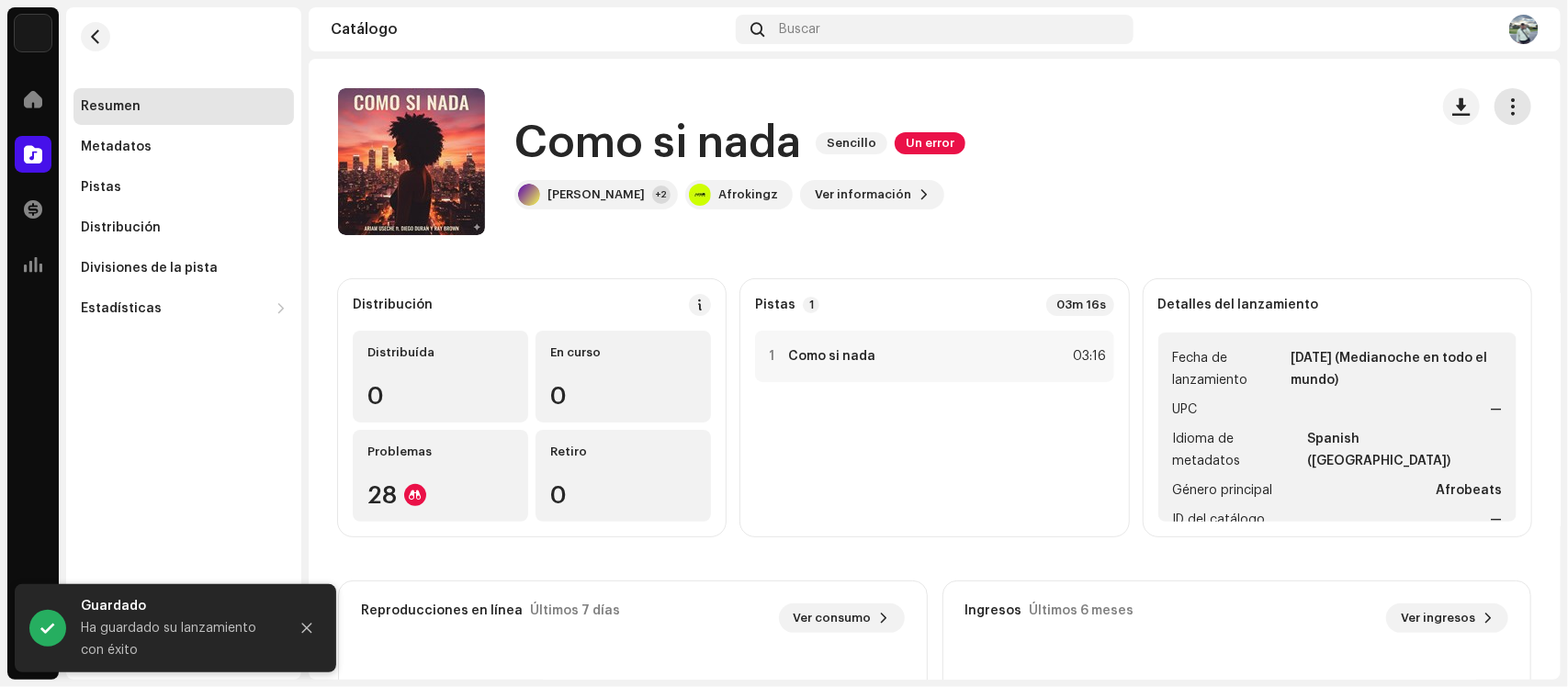
click at [1504, 99] on span "button" at bounding box center [1513, 105] width 17 height 14
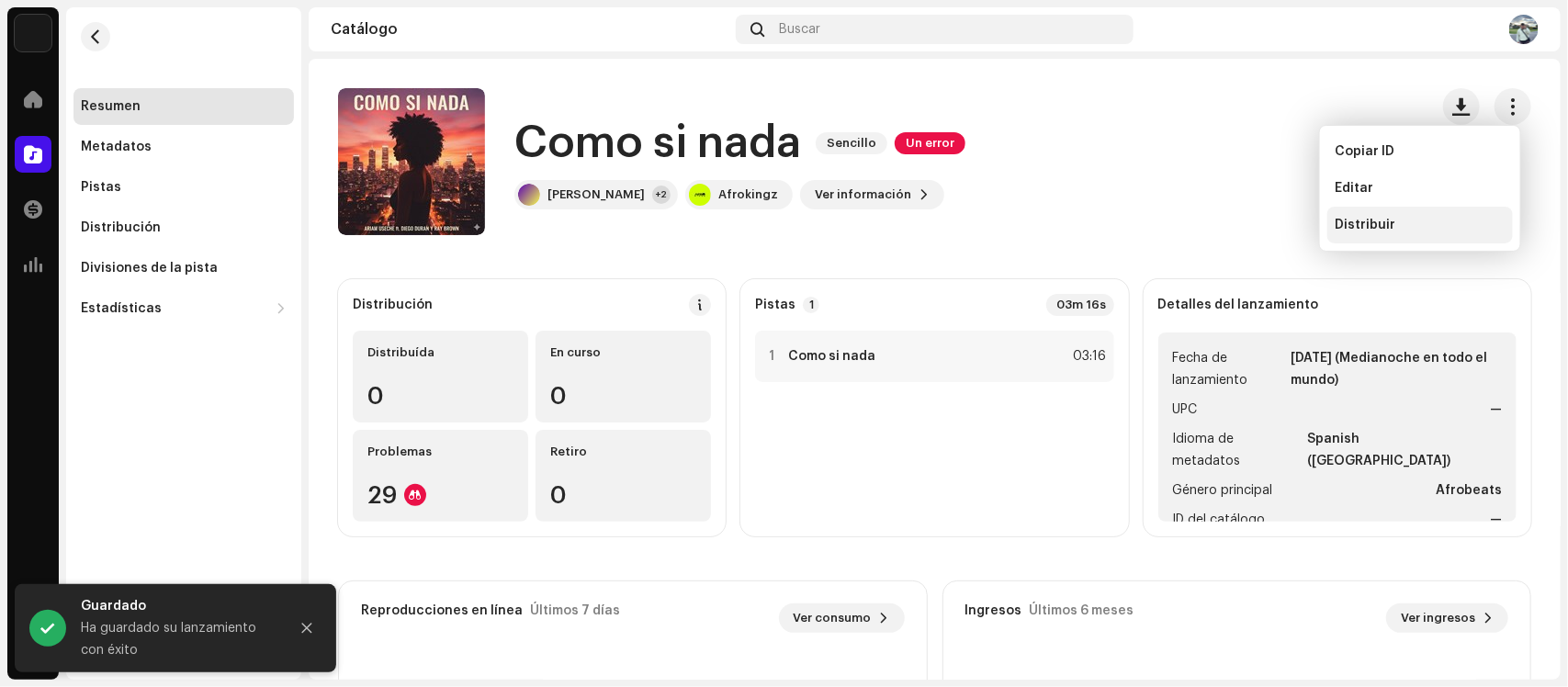
click at [1356, 218] on span "Distribuir" at bounding box center [1365, 224] width 61 height 14
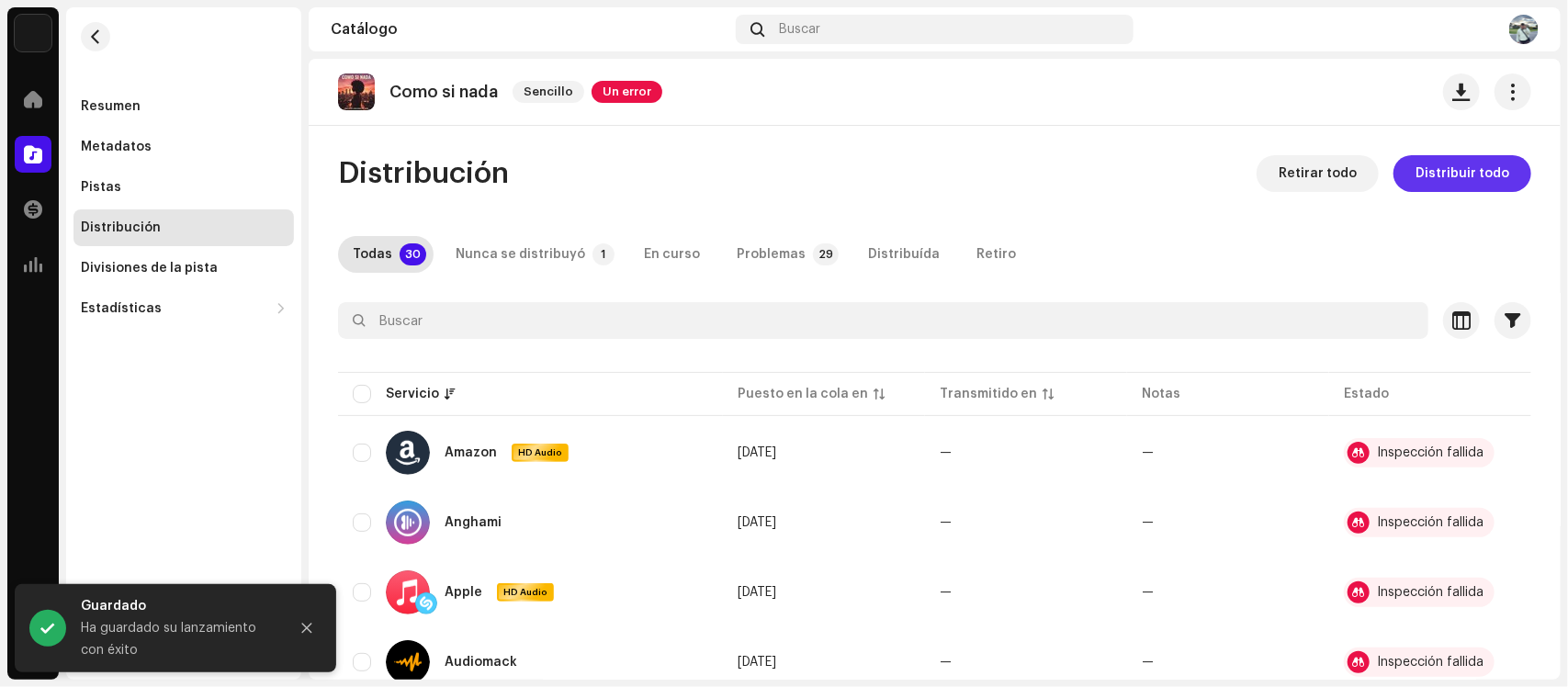
click at [1489, 188] on span "Distribuir todo" at bounding box center [1462, 173] width 94 height 37
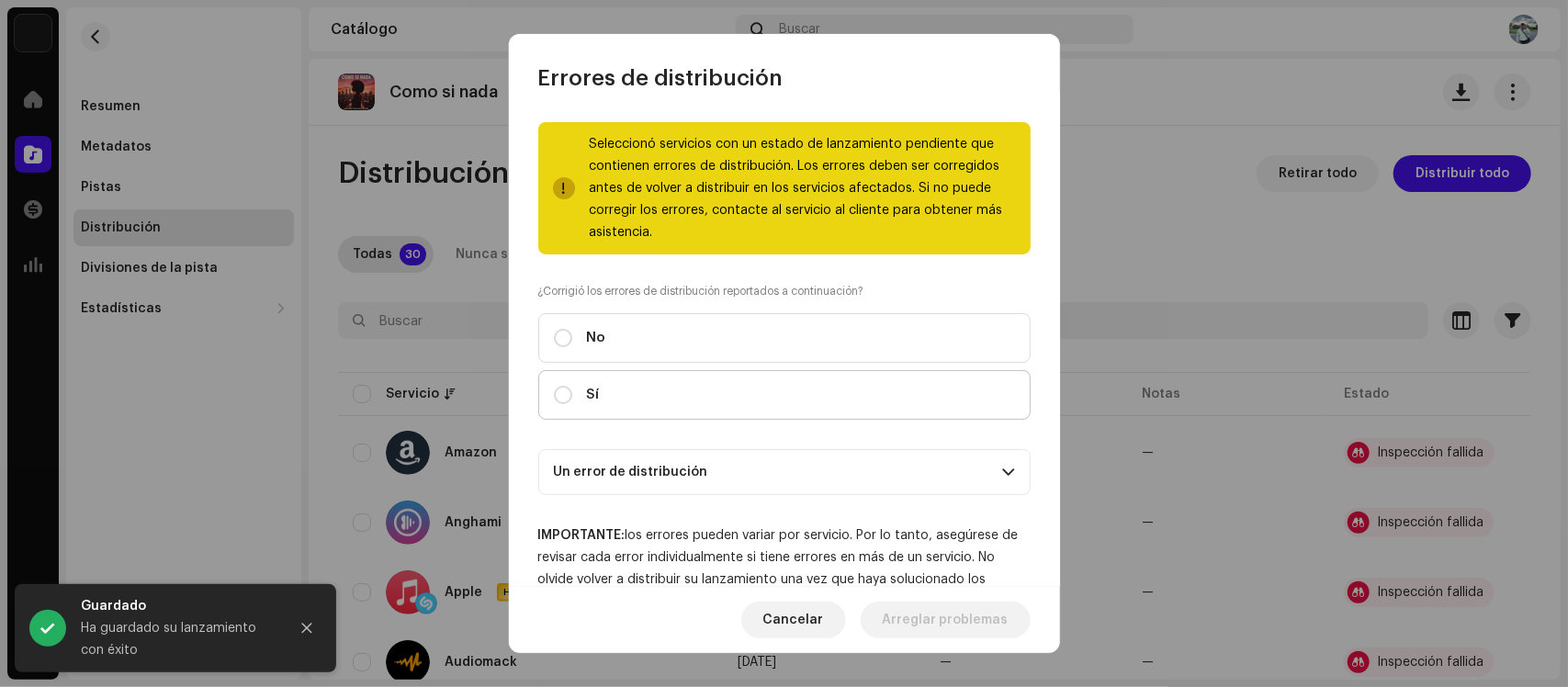
click at [717, 414] on label "Sí" at bounding box center [784, 394] width 492 height 49
click at [572, 404] on input "Sí" at bounding box center [563, 394] width 18 height 18
radio input "true"
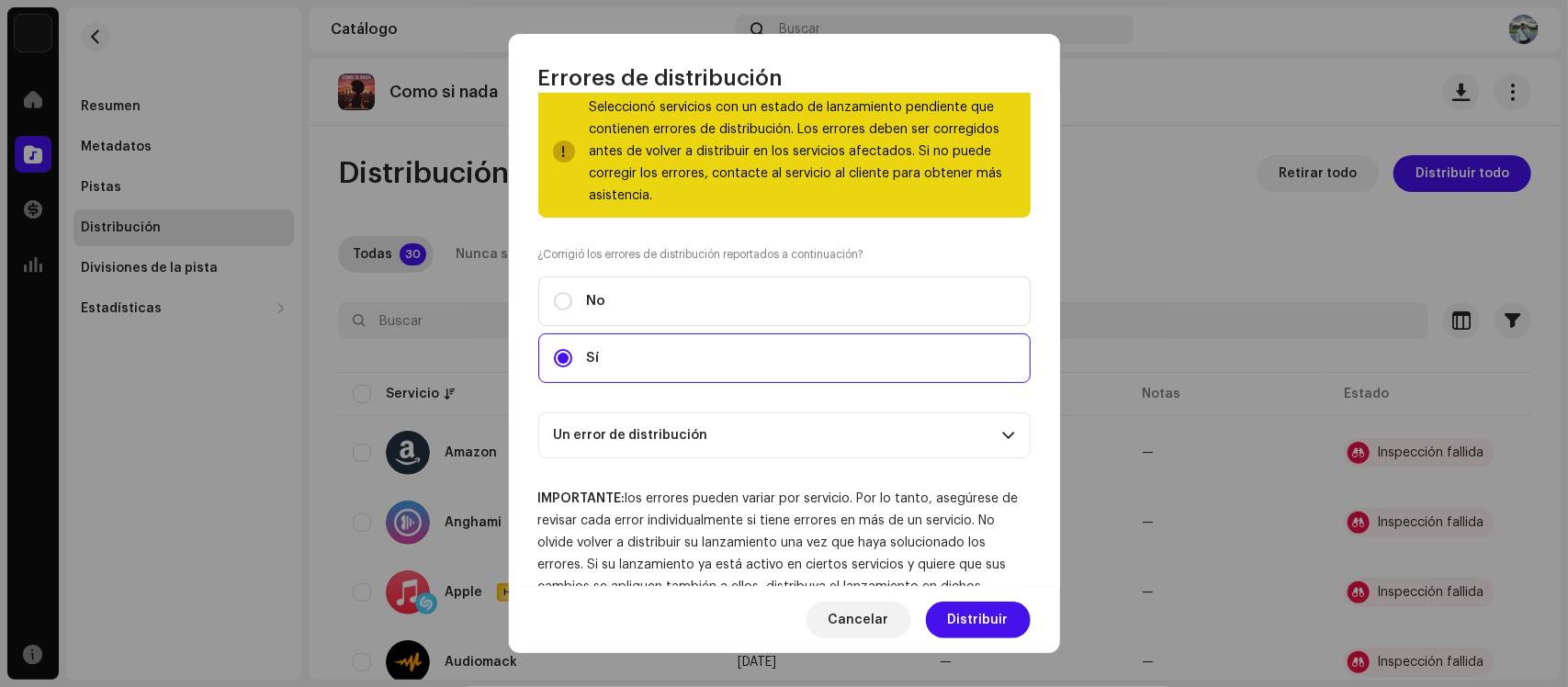
scroll to position [102, 0]
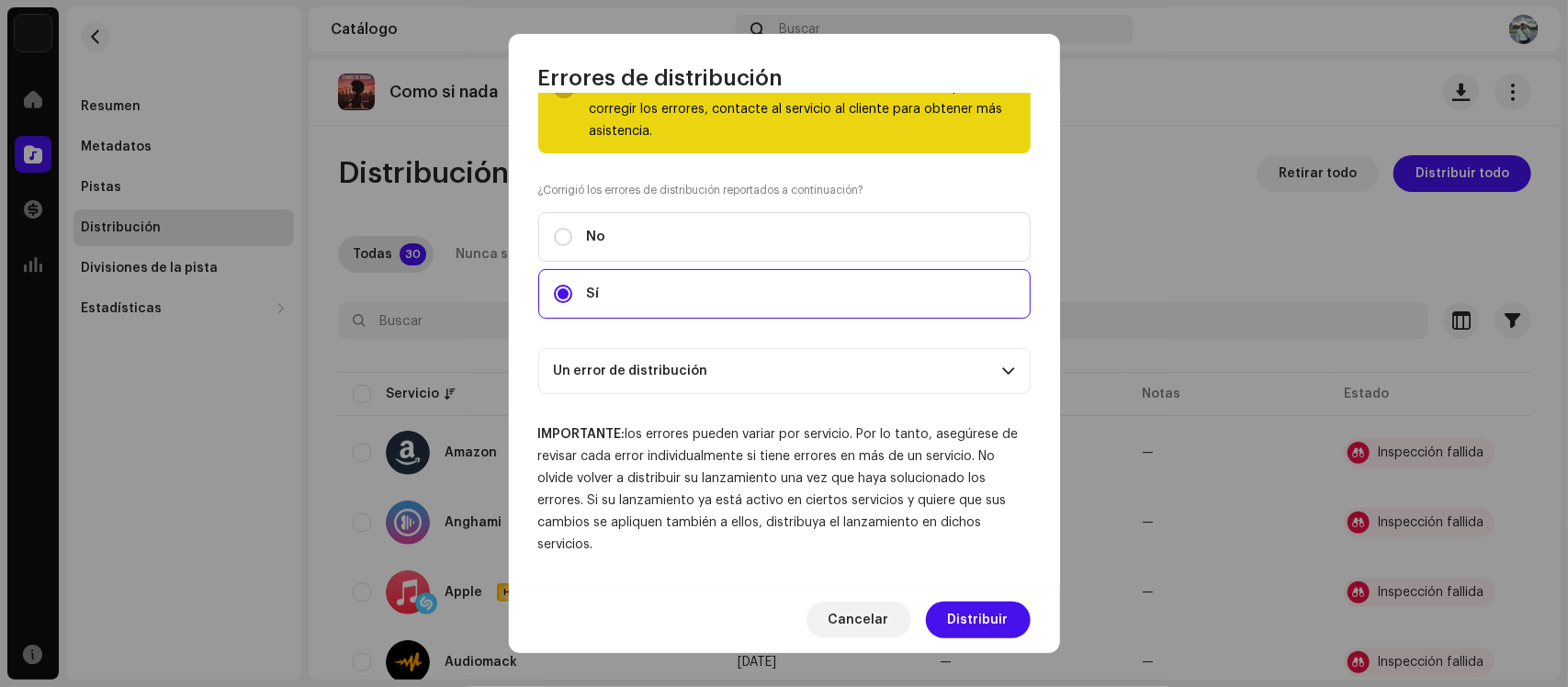
click at [834, 361] on p-accordion-header "Un error de distribución" at bounding box center [784, 371] width 492 height 46
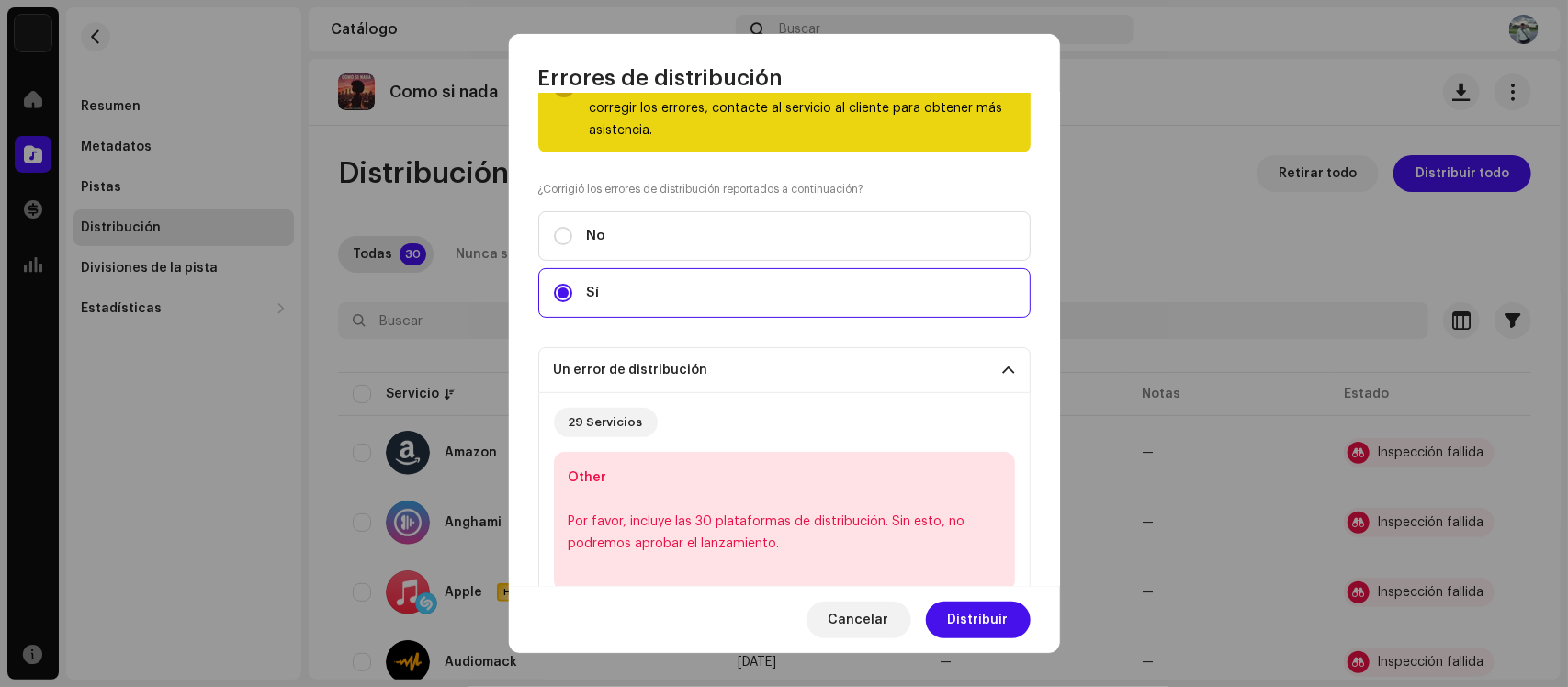
click at [834, 361] on p-accordion-header "Un error de distribución" at bounding box center [784, 370] width 492 height 46
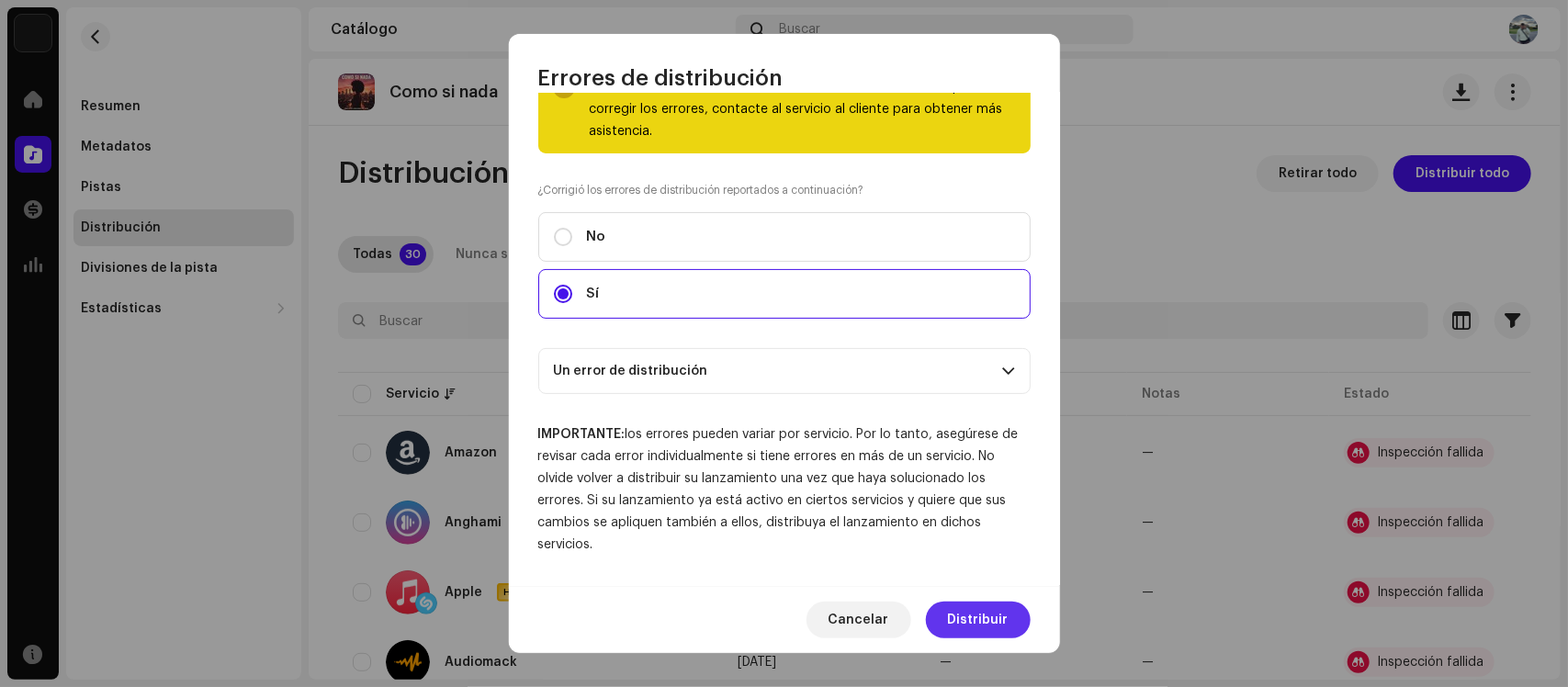
click at [990, 616] on span "Distribuir" at bounding box center [978, 620] width 61 height 37
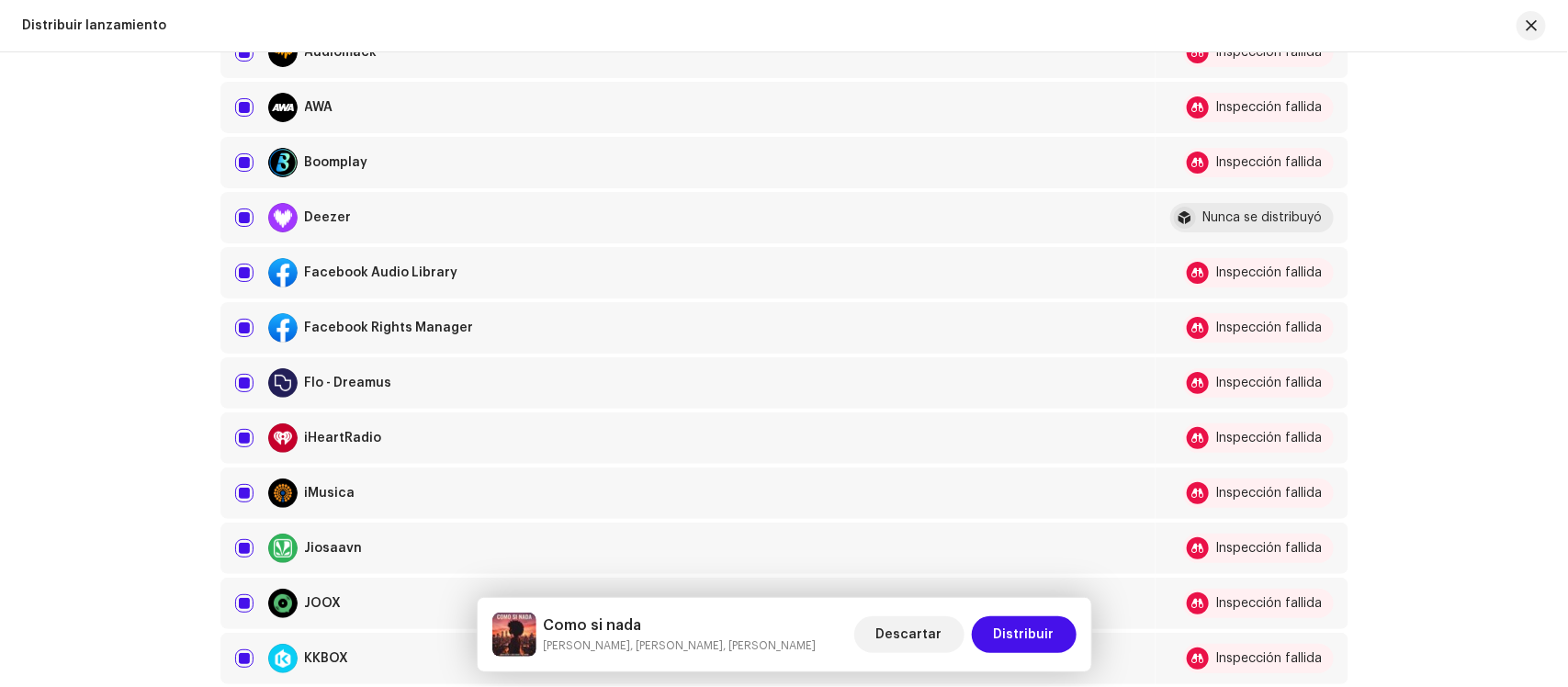
scroll to position [574, 0]
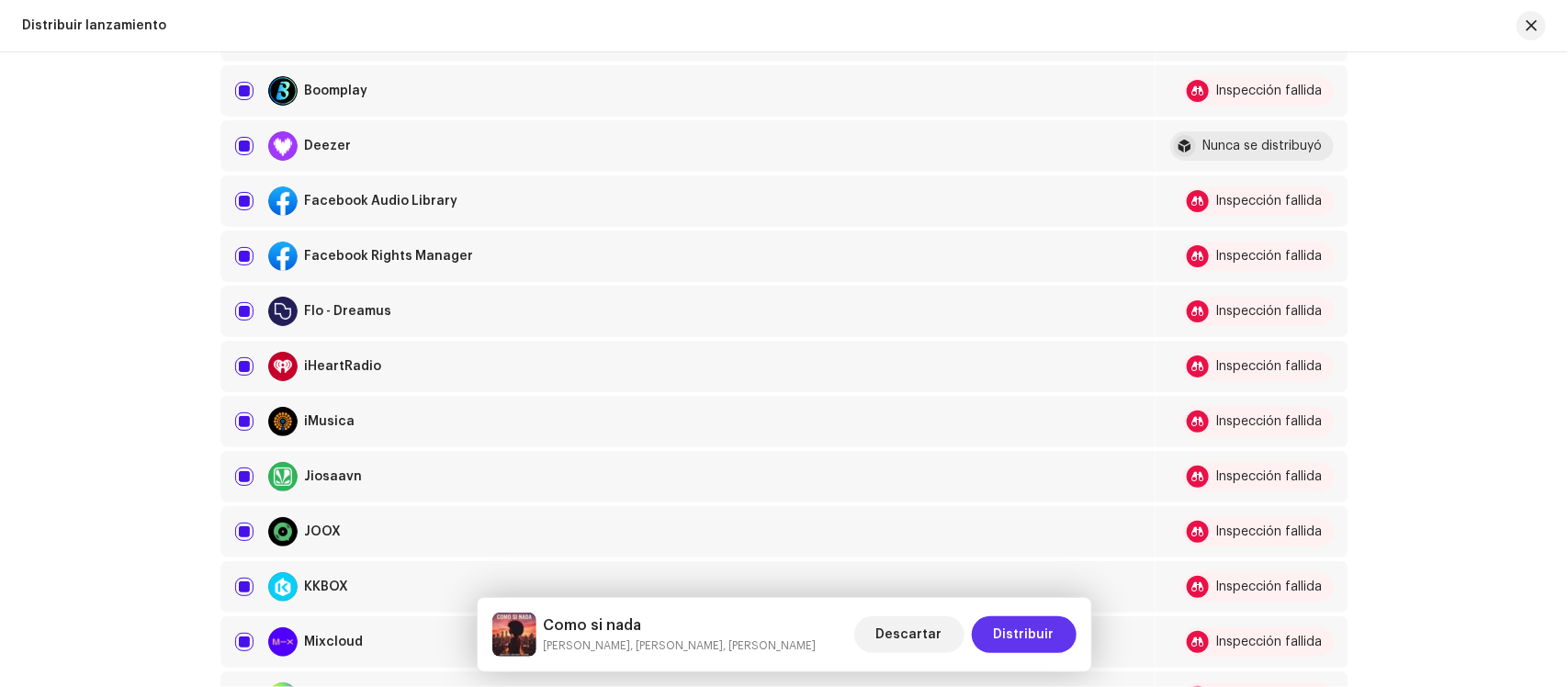
click at [1038, 635] on span "Distribuir" at bounding box center [1024, 634] width 61 height 37
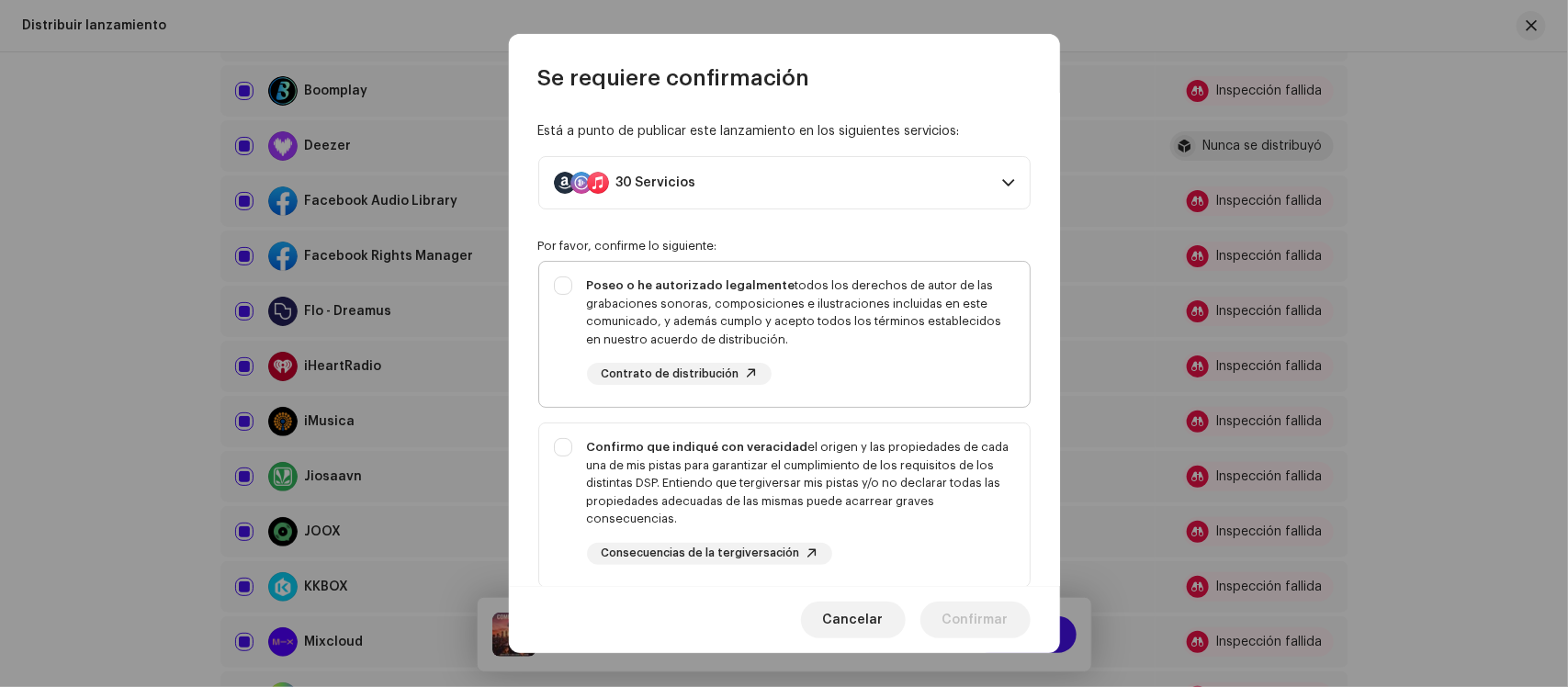
click at [657, 289] on strong "Poseo o he autorizado legalmente" at bounding box center [691, 285] width 208 height 12
checkbox input "true"
drag, startPoint x: 692, startPoint y: 488, endPoint x: 691, endPoint y: 467, distance: 21.0
click at [694, 488] on div "Confirmo que indiqué con veracidad el origen y las propiedades de cada una de m…" at bounding box center [801, 483] width 428 height 90
checkbox input "true"
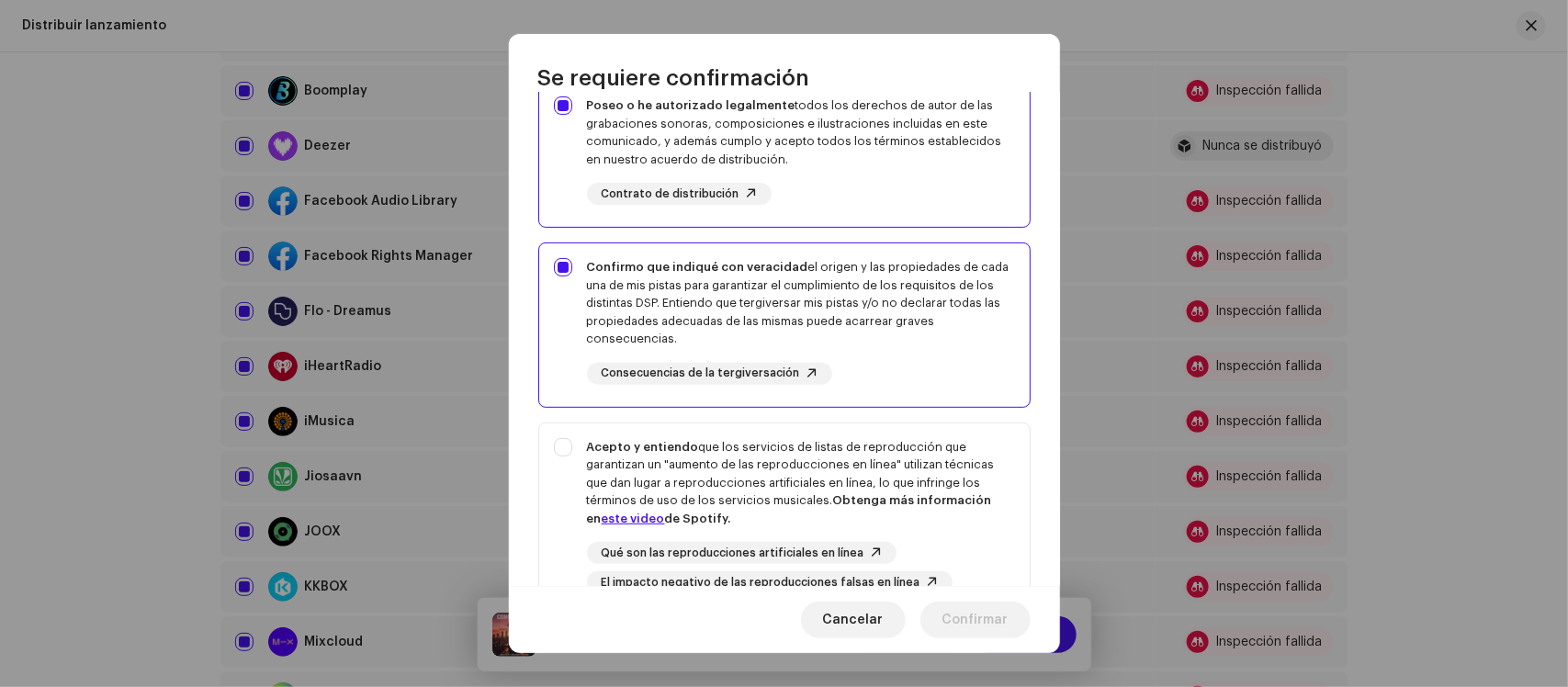
scroll to position [359, 0]
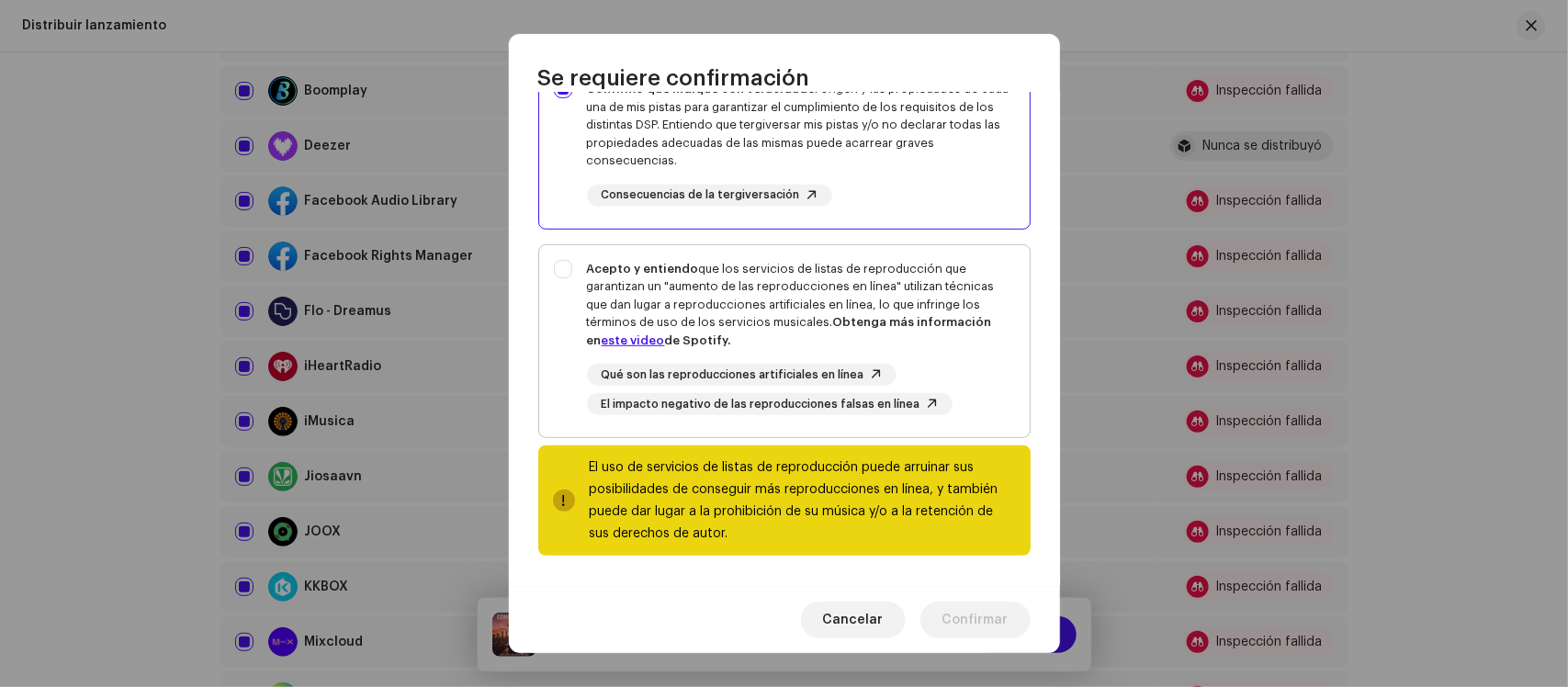
click at [643, 314] on div "Acepto y entiendo que los servicios de listas de reproducción que garantizan un…" at bounding box center [801, 304] width 428 height 90
checkbox input "true"
click at [947, 631] on span "Confirmar" at bounding box center [976, 620] width 67 height 37
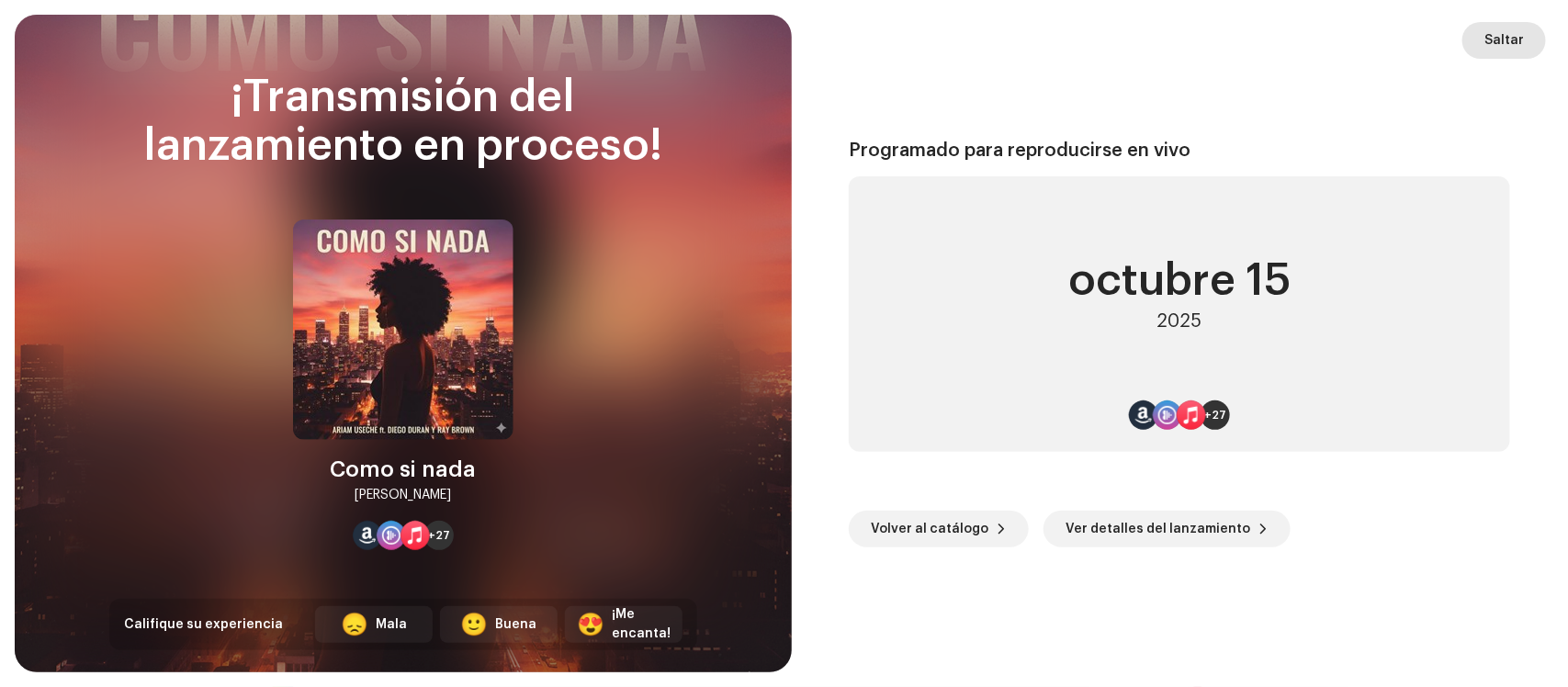
click at [1501, 35] on span "Saltar" at bounding box center [1504, 40] width 40 height 37
